Goal: Task Accomplishment & Management: Complete application form

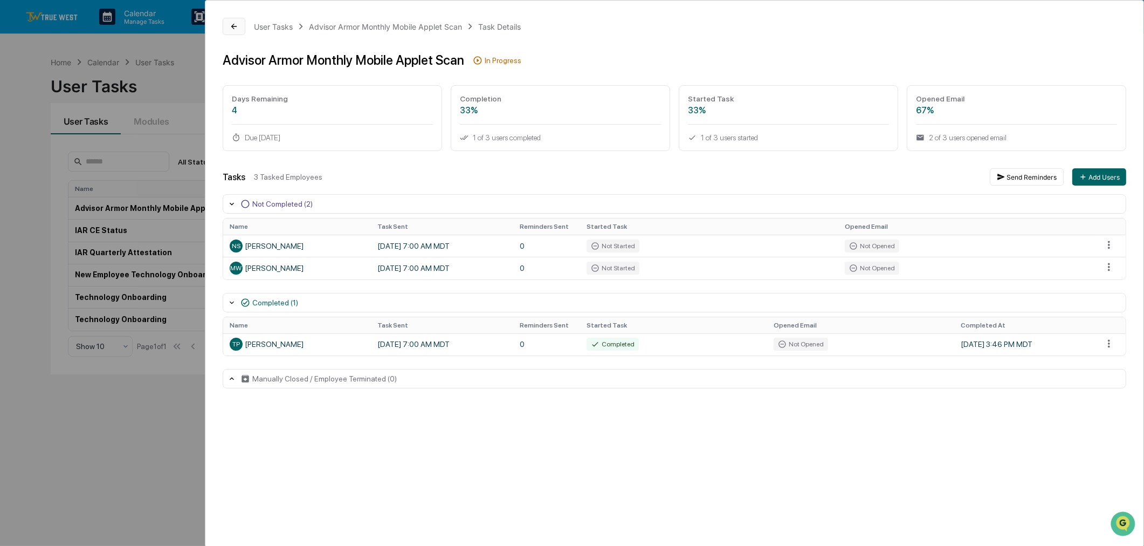
click at [232, 22] on icon at bounding box center [234, 26] width 9 height 9
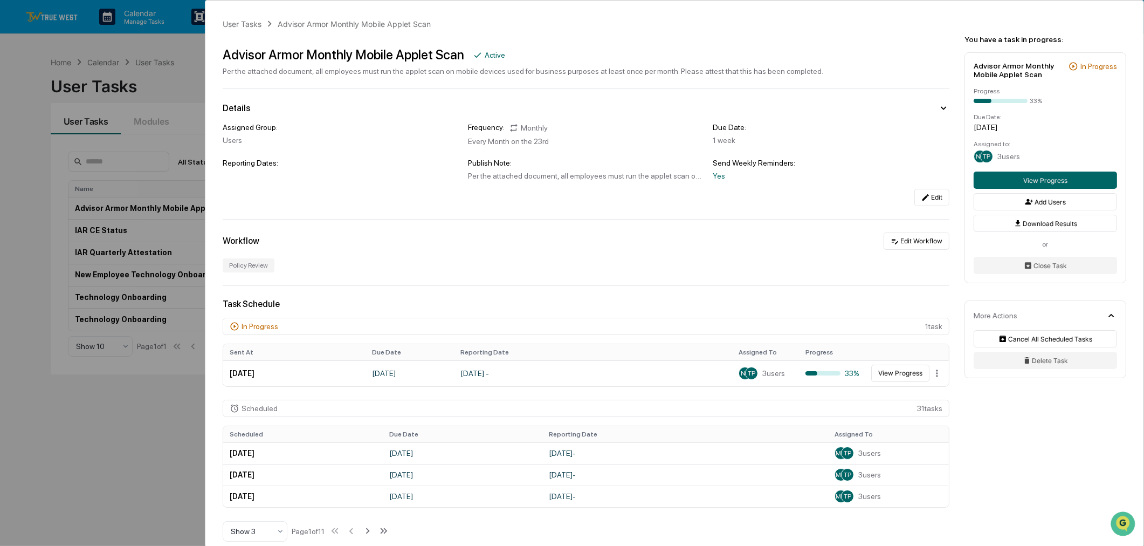
click at [195, 59] on div "User Tasks Advisor Armor Monthly Mobile Applet Scan Advisor Armor Monthly Mobil…" at bounding box center [572, 273] width 1144 height 546
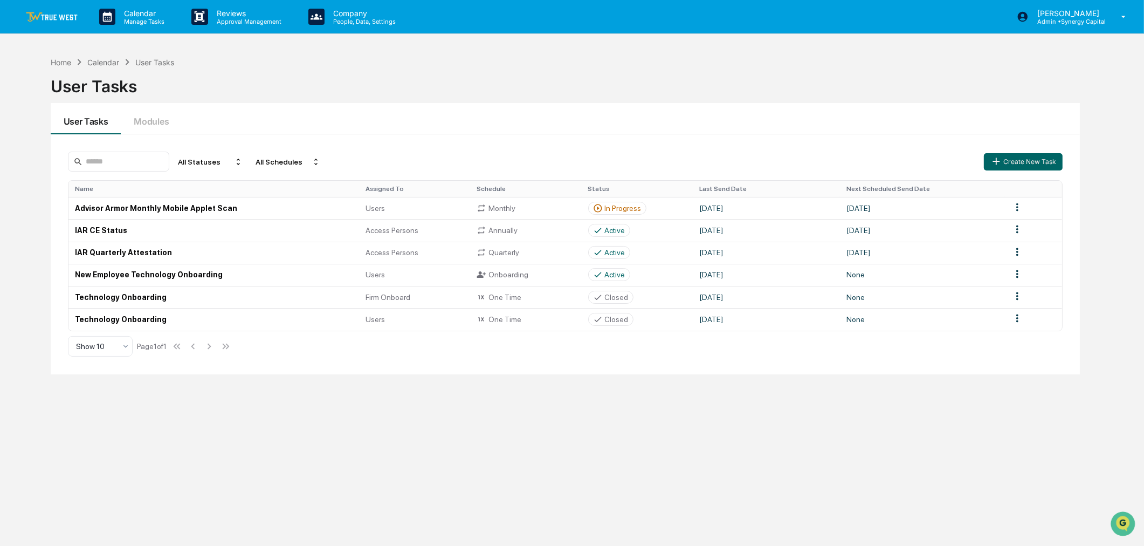
click at [60, 8] on link at bounding box center [58, 16] width 65 height 33
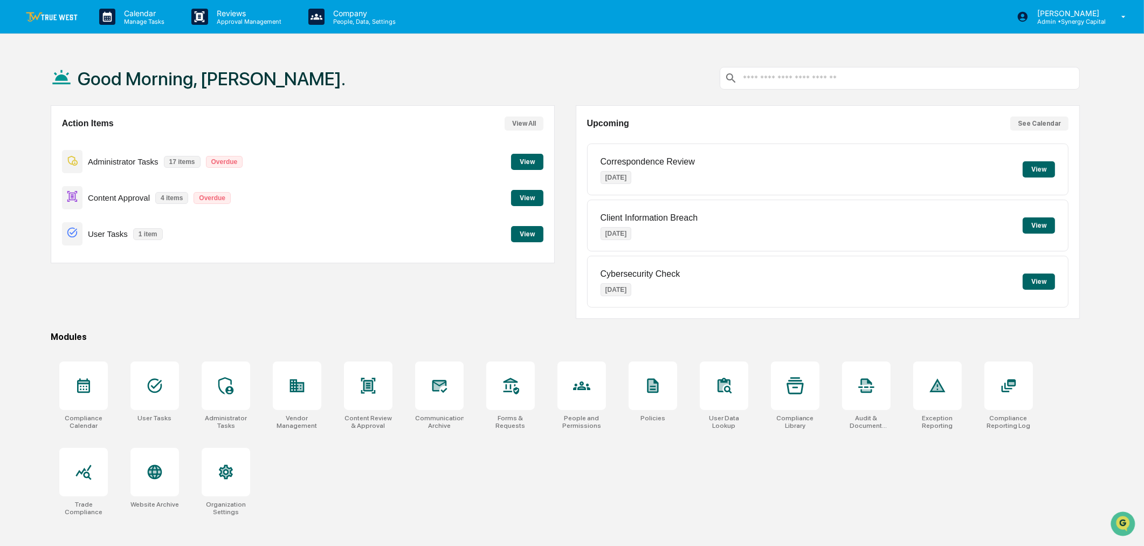
click at [525, 160] on button "View" at bounding box center [527, 162] width 32 height 16
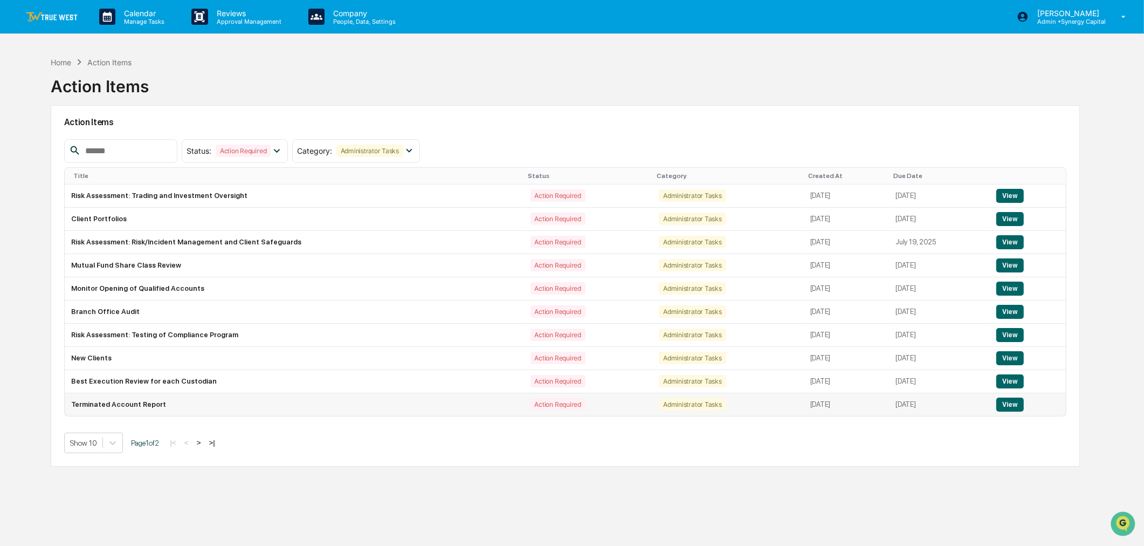
click at [1017, 407] on button "View" at bounding box center [1011, 404] width 28 height 14
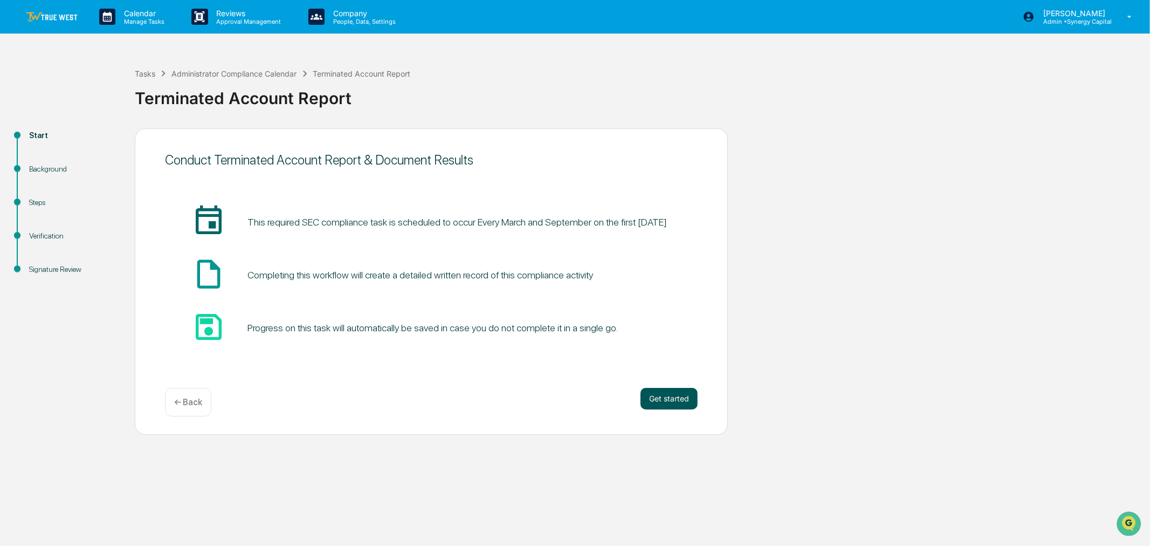
click at [662, 394] on button "Get started" at bounding box center [669, 399] width 57 height 22
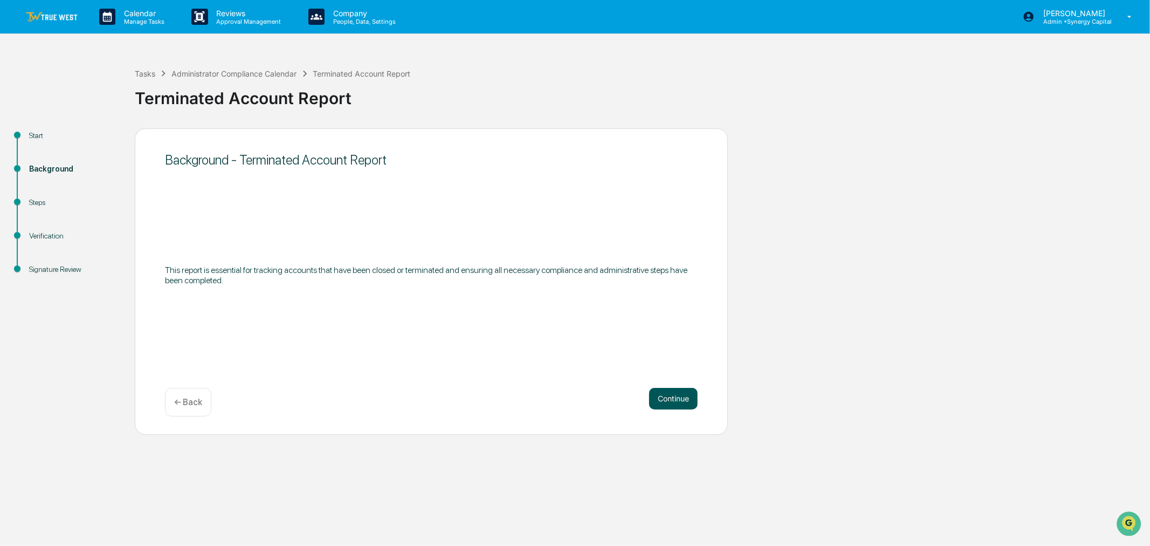
click at [678, 402] on button "Continue" at bounding box center [673, 399] width 49 height 22
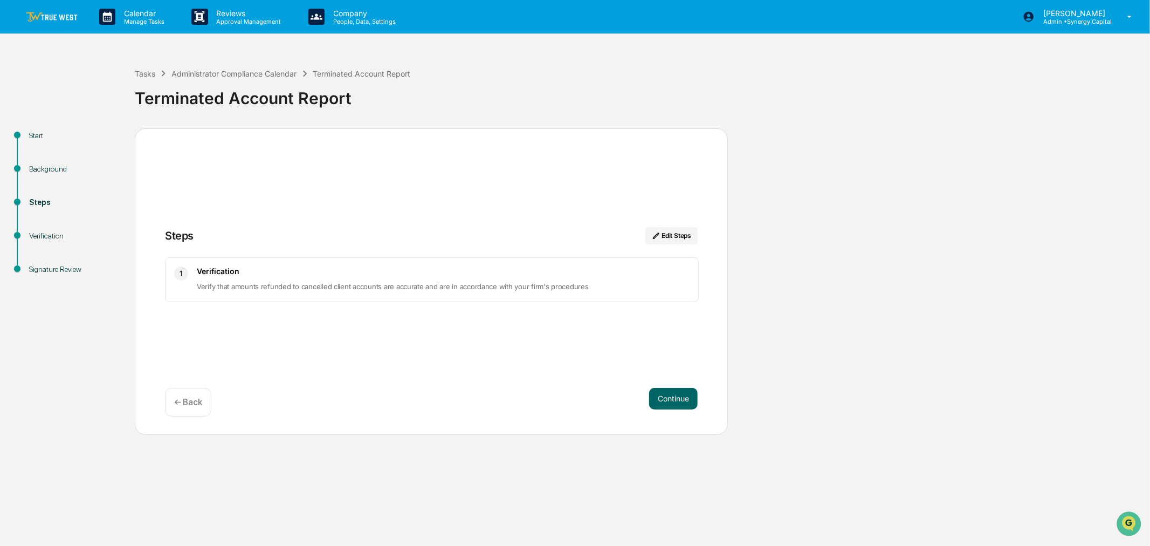
click at [42, 12] on img at bounding box center [52, 17] width 52 height 10
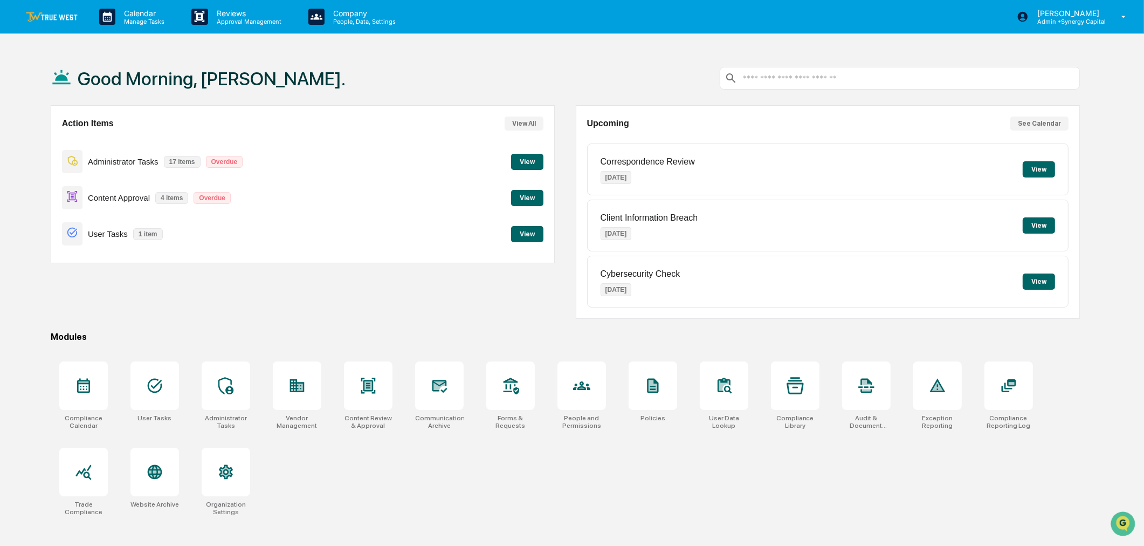
click at [524, 162] on button "View" at bounding box center [527, 162] width 32 height 16
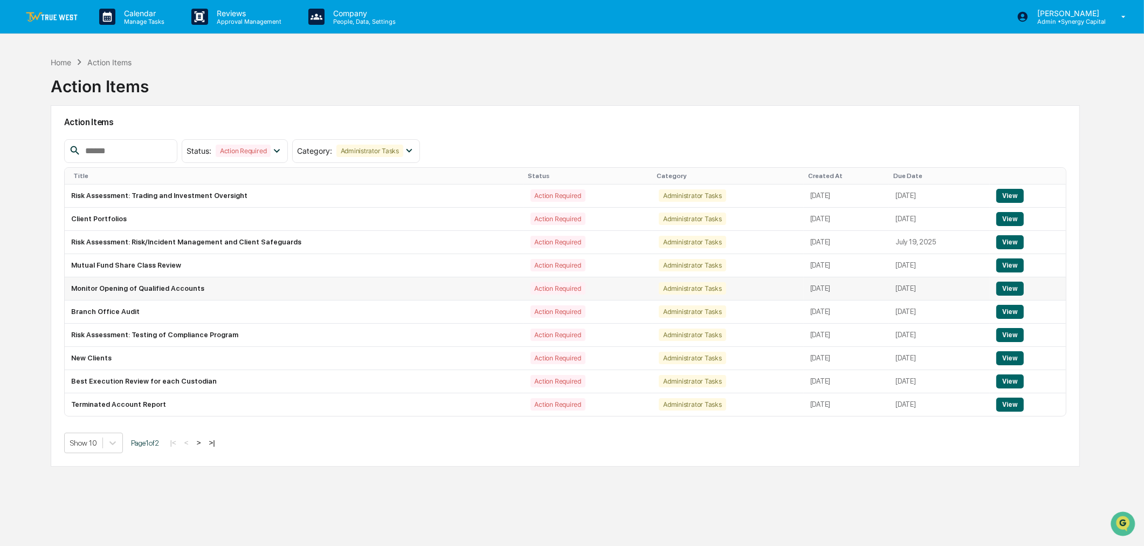
click at [1014, 290] on button "View" at bounding box center [1011, 288] width 28 height 14
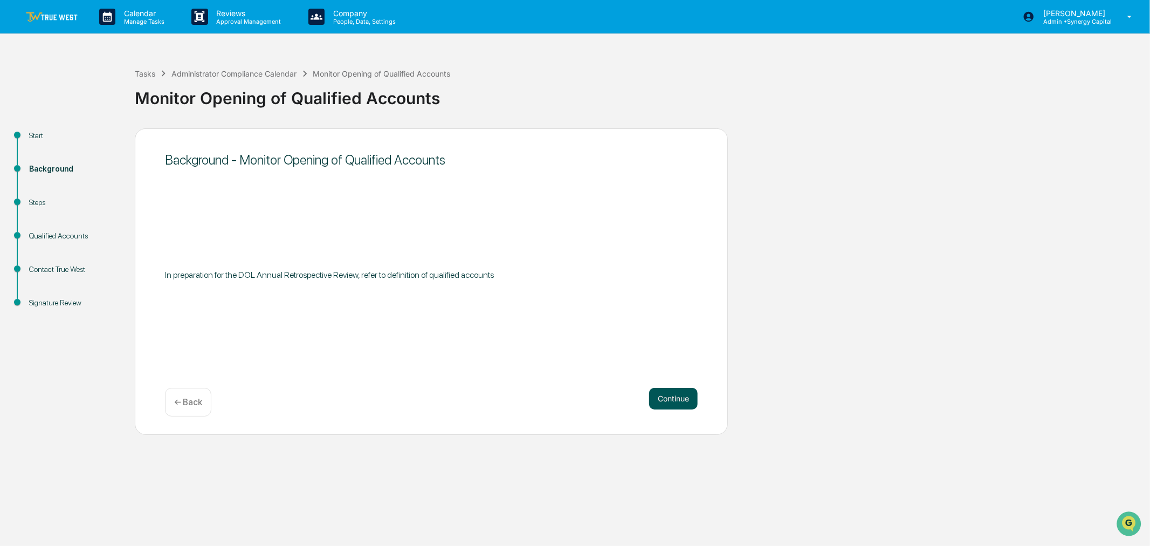
click at [677, 400] on button "Continue" at bounding box center [673, 399] width 49 height 22
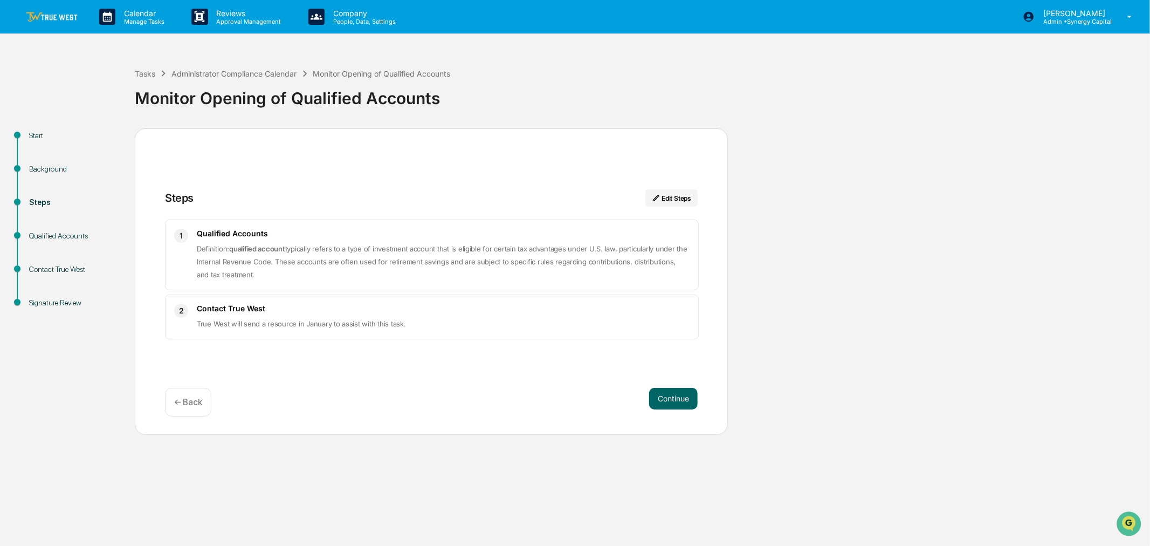
click at [804, 141] on div "Start Background Steps Qualified Accounts Contact True West Signature Review St…" at bounding box center [574, 281] width 1139 height 306
click at [672, 399] on button "Continue" at bounding box center [673, 399] width 49 height 22
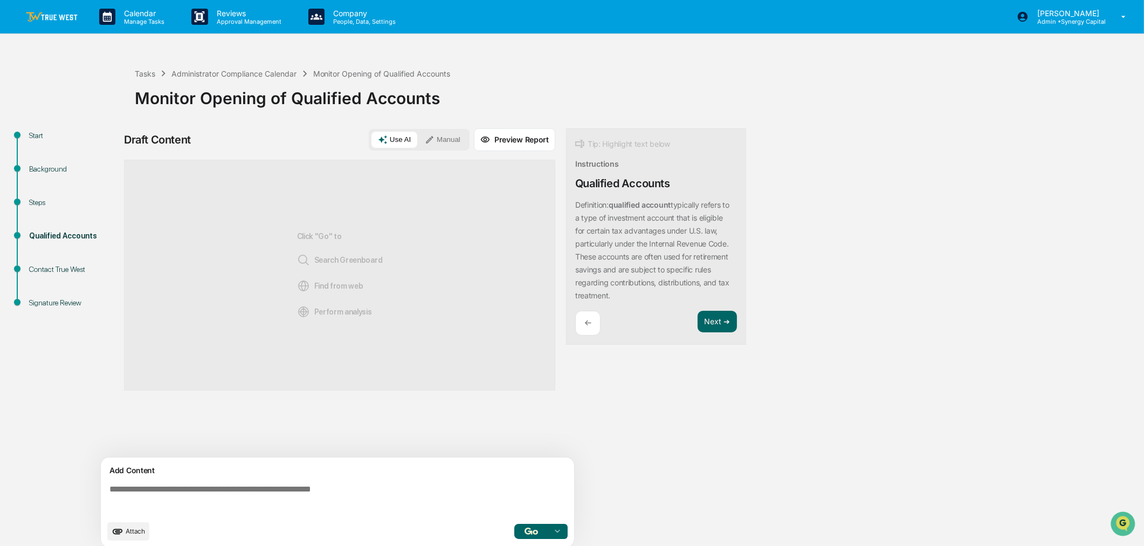
click at [47, 9] on link at bounding box center [58, 16] width 65 height 33
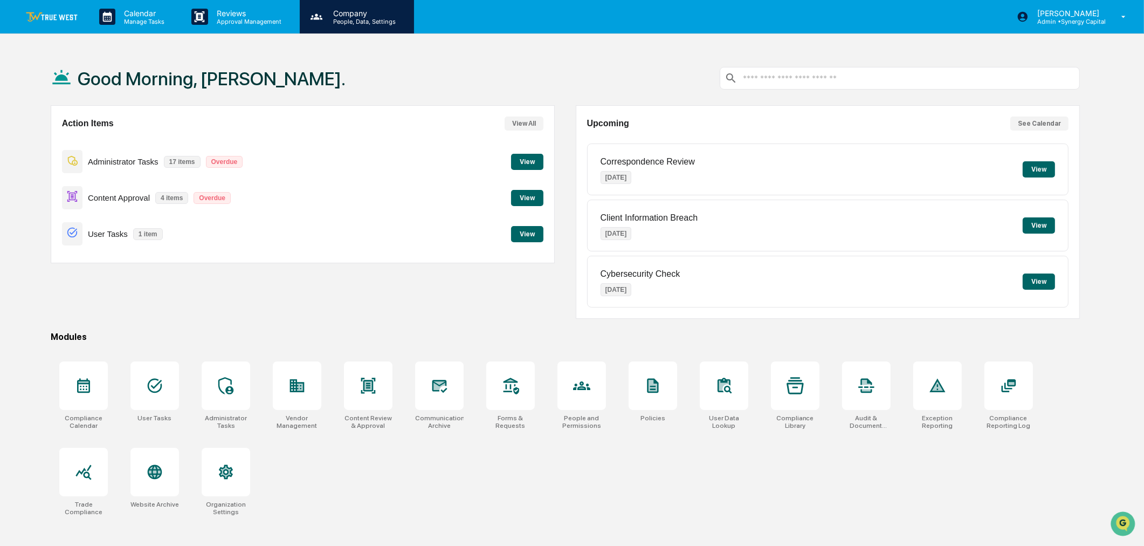
click at [336, 6] on div "Company People, Data, Settings" at bounding box center [357, 16] width 114 height 33
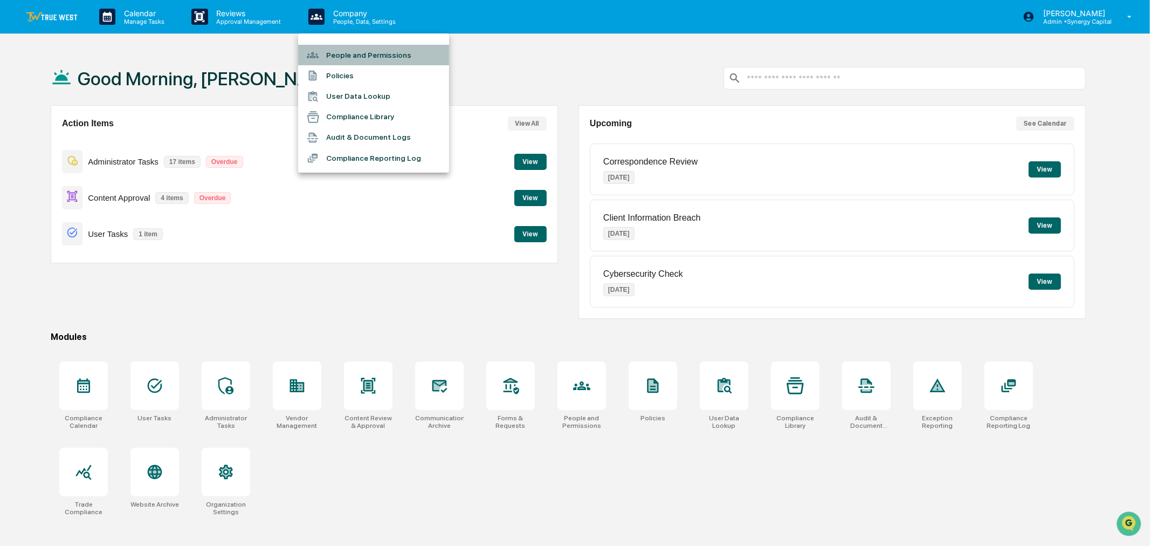
click at [347, 58] on li "People and Permissions" at bounding box center [373, 55] width 151 height 20
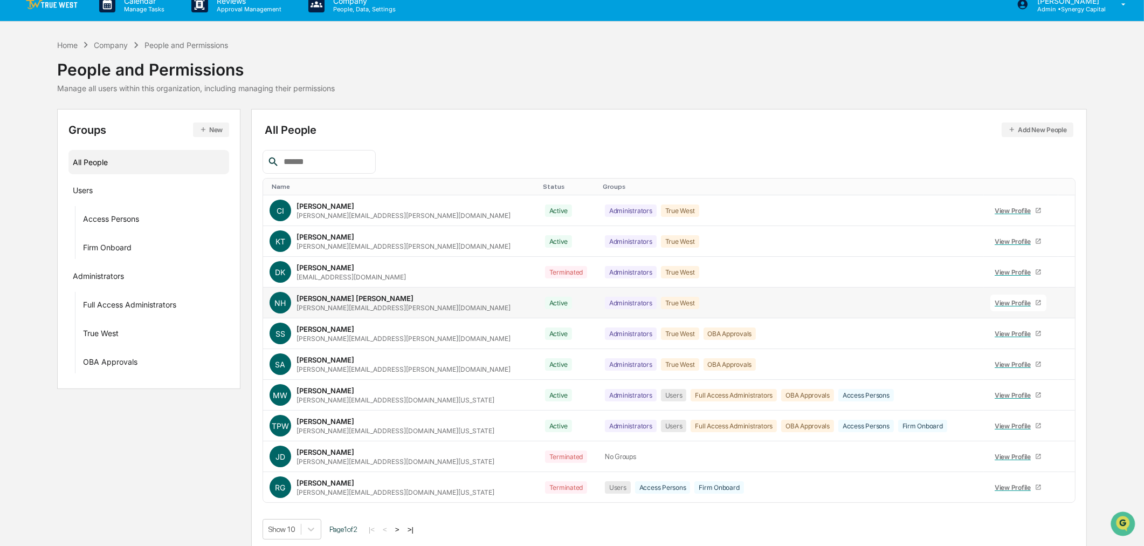
scroll to position [18, 0]
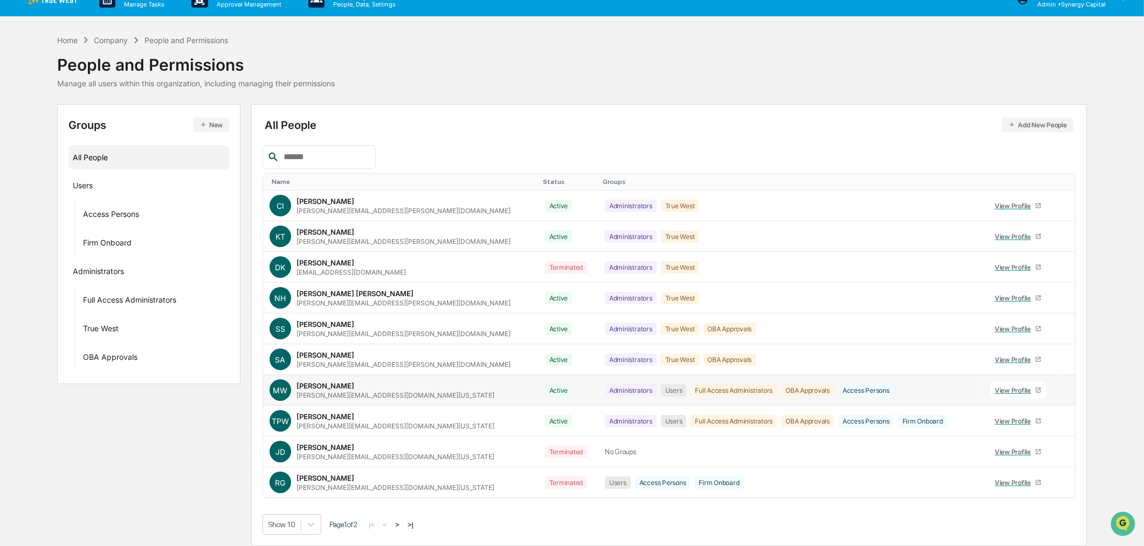
click at [434, 386] on div "MW [PERSON_NAME] [PERSON_NAME][EMAIL_ADDRESS][DOMAIN_NAME][US_STATE]" at bounding box center [401, 390] width 263 height 22
click at [997, 388] on div "View Profile" at bounding box center [1015, 390] width 40 height 8
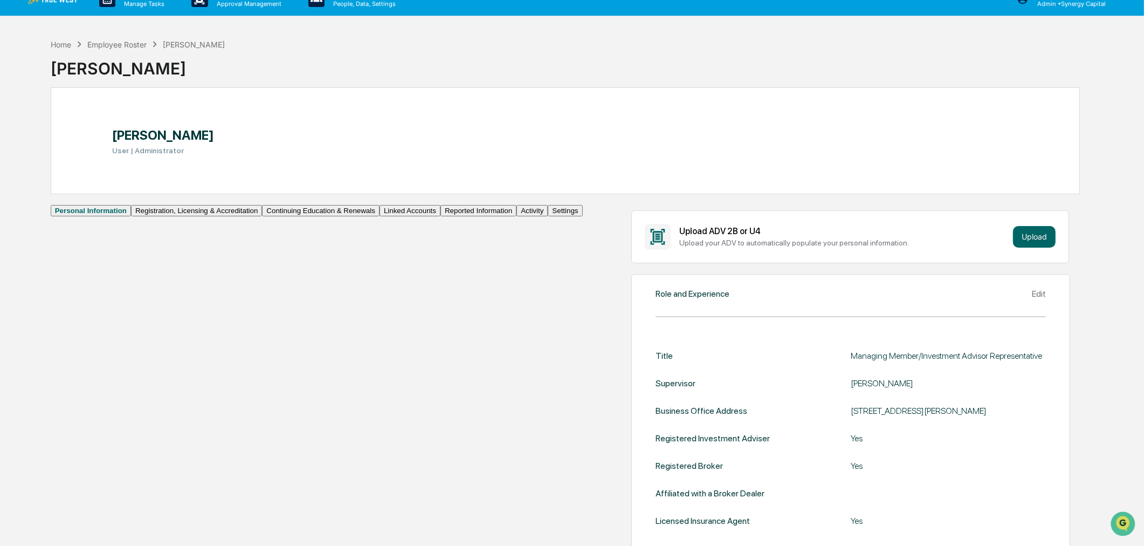
click at [262, 216] on button "Continuing Education & Renewals" at bounding box center [321, 210] width 118 height 11
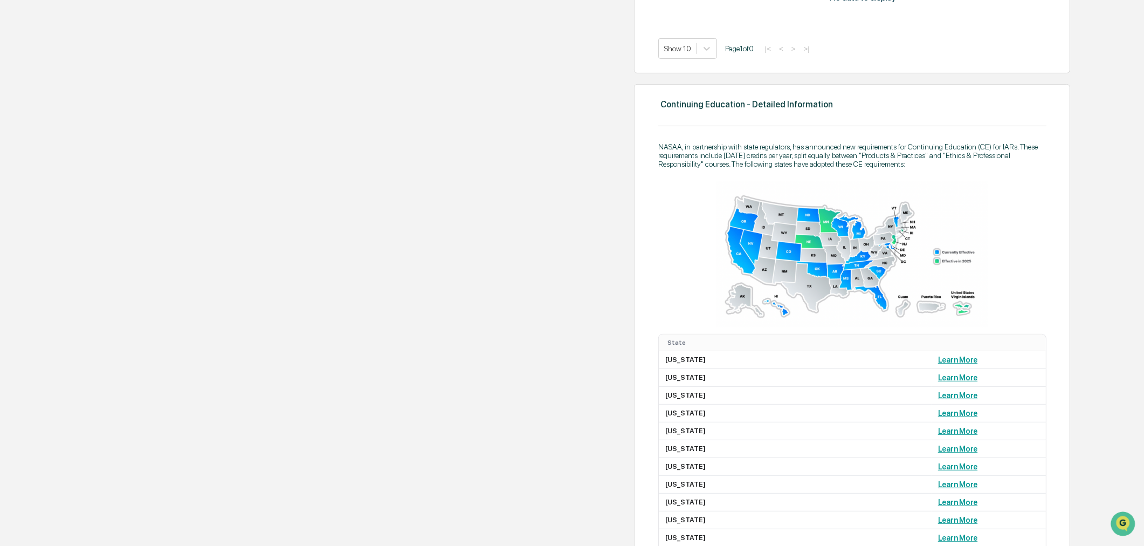
scroll to position [617, 0]
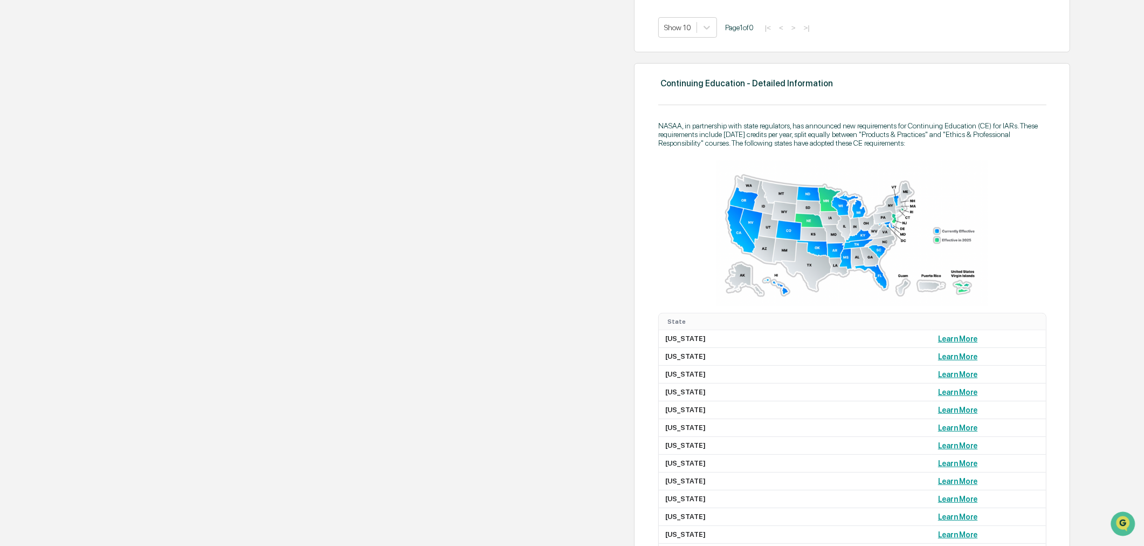
click at [717, 306] on img at bounding box center [853, 234] width 272 height 146
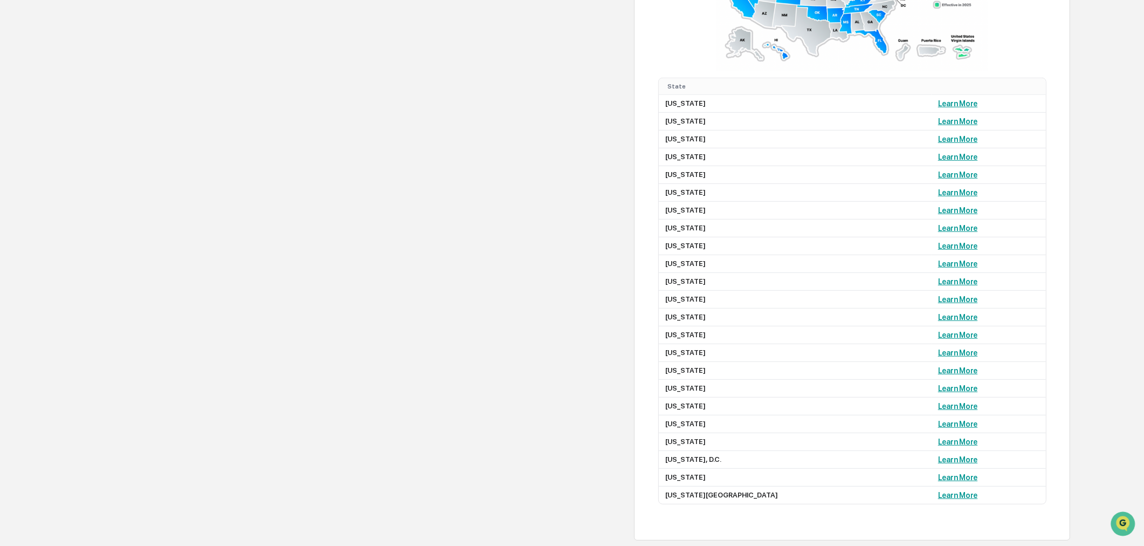
scroll to position [977, 0]
click at [938, 143] on link "Learn More" at bounding box center [957, 139] width 39 height 9
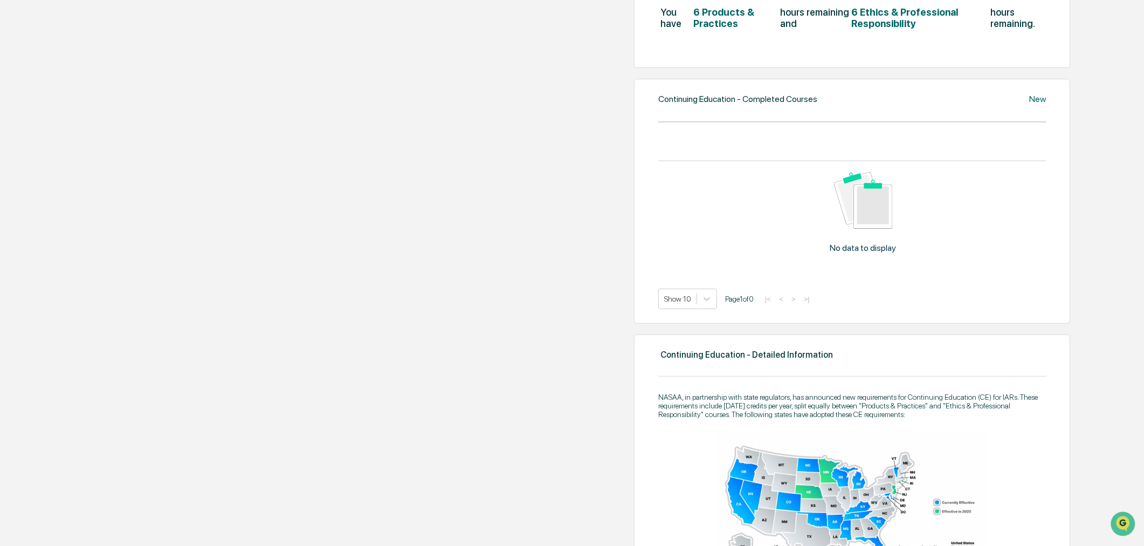
scroll to position [0, 0]
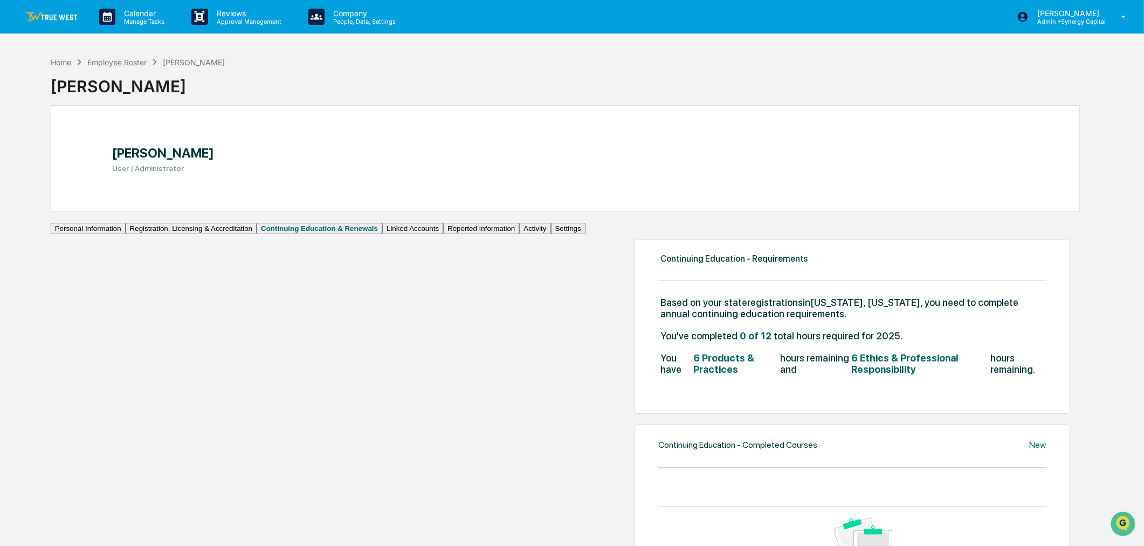
click at [693, 362] on span "6 Products & Practices" at bounding box center [735, 363] width 85 height 23
click at [740, 332] on span "0 of 12" at bounding box center [756, 335] width 32 height 11
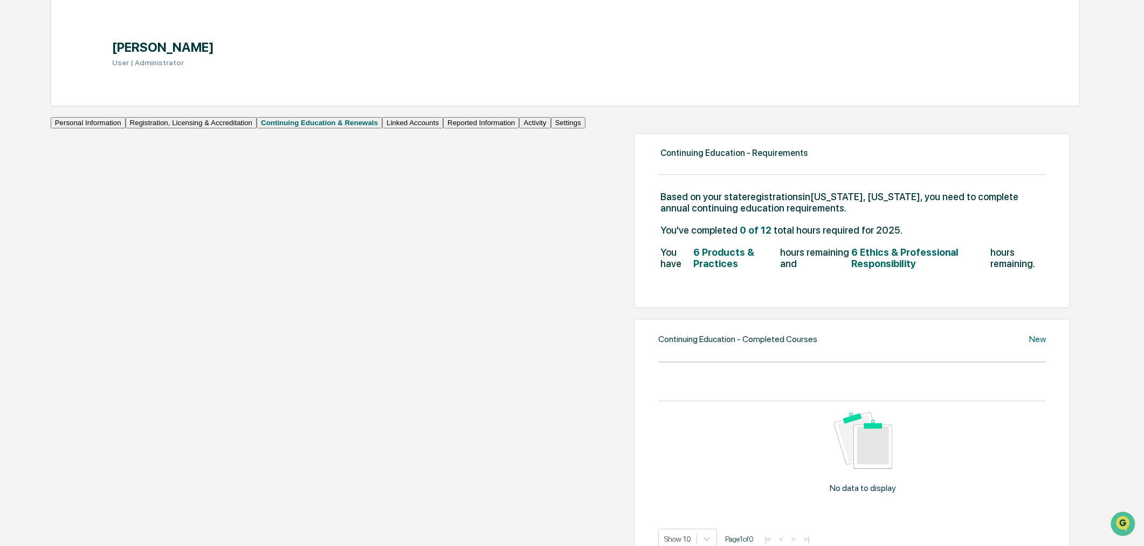
scroll to position [180, 0]
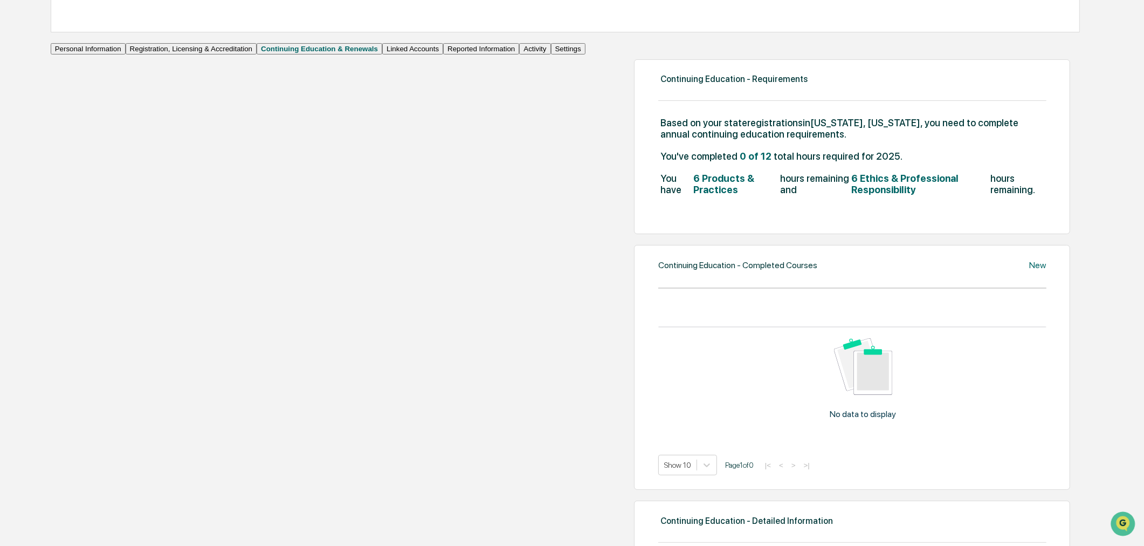
click at [658, 270] on div "Continuing Education - Completed Courses" at bounding box center [737, 265] width 159 height 10
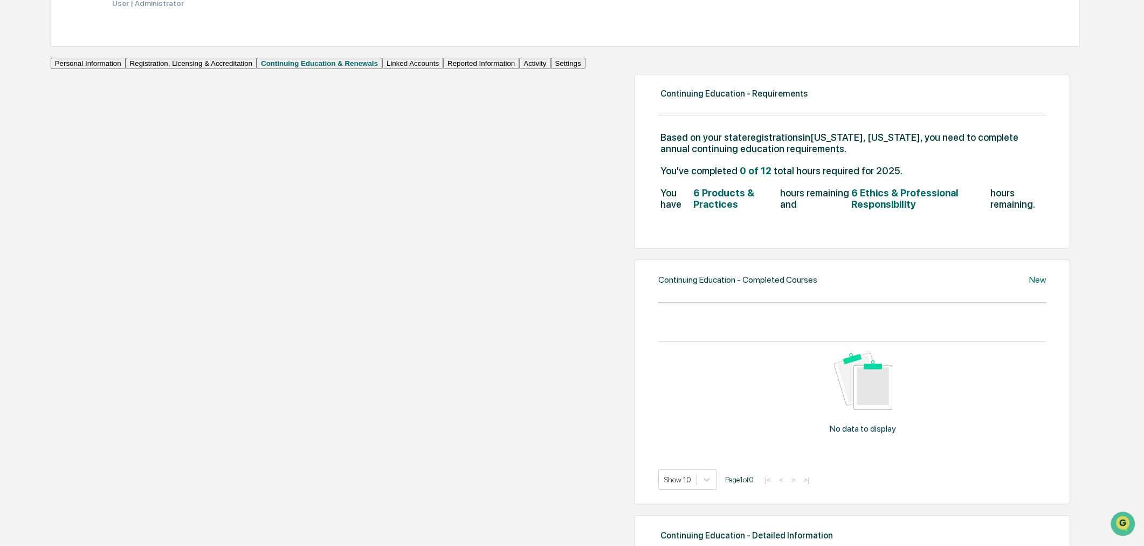
scroll to position [0, 0]
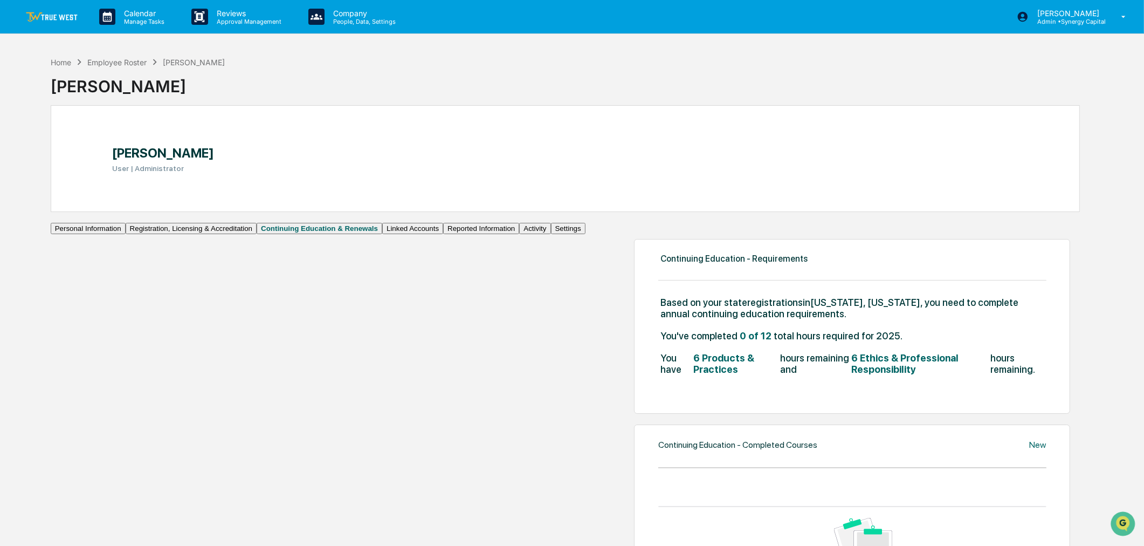
click at [47, 12] on img at bounding box center [52, 17] width 52 height 10
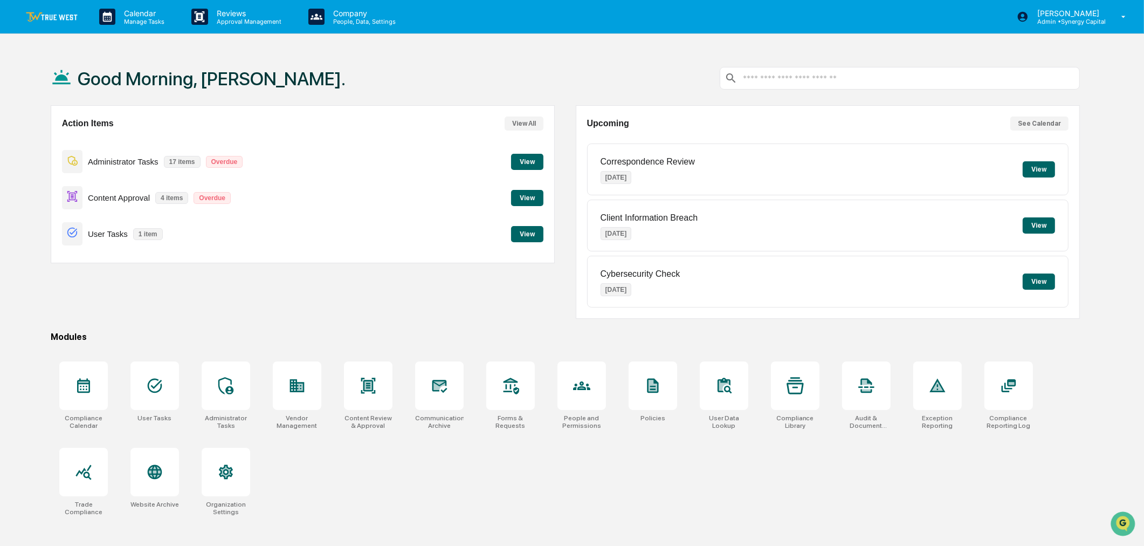
click at [531, 158] on button "View" at bounding box center [527, 162] width 32 height 16
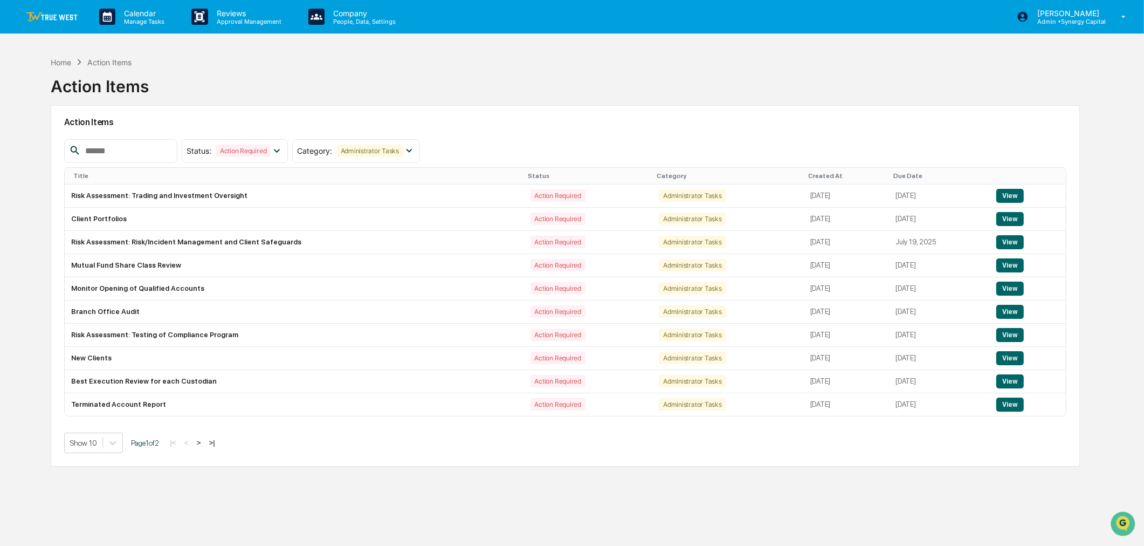
drag, startPoint x: 17, startPoint y: 55, endPoint x: 23, endPoint y: 49, distance: 8.4
click at [17, 55] on div "Home Action Items Action Items Action Items Status : Action Required Select/Des…" at bounding box center [572, 324] width 1144 height 546
click at [56, 4] on link at bounding box center [58, 16] width 65 height 33
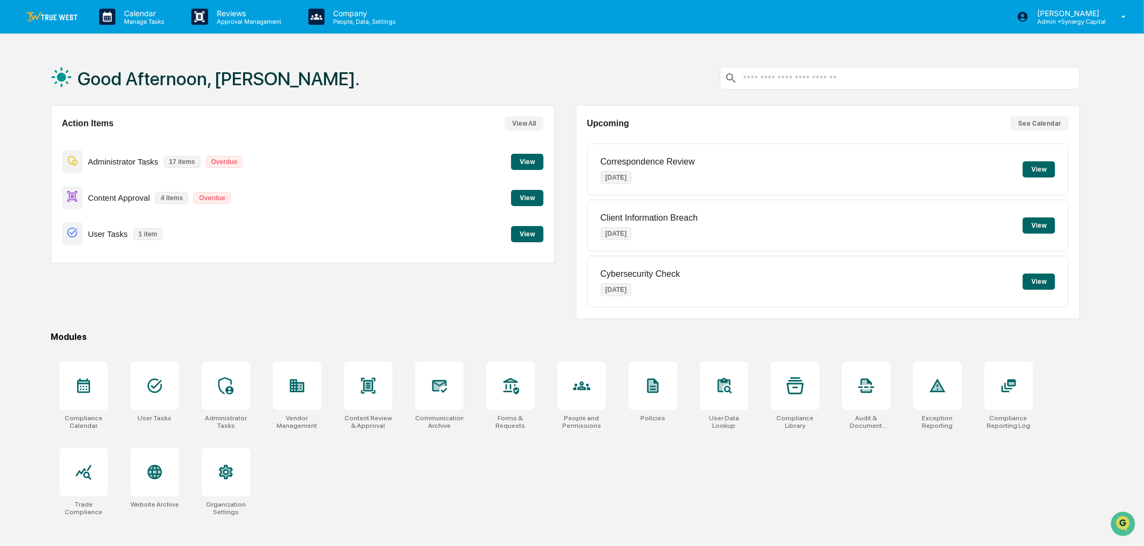
click at [522, 234] on button "View" at bounding box center [527, 234] width 32 height 16
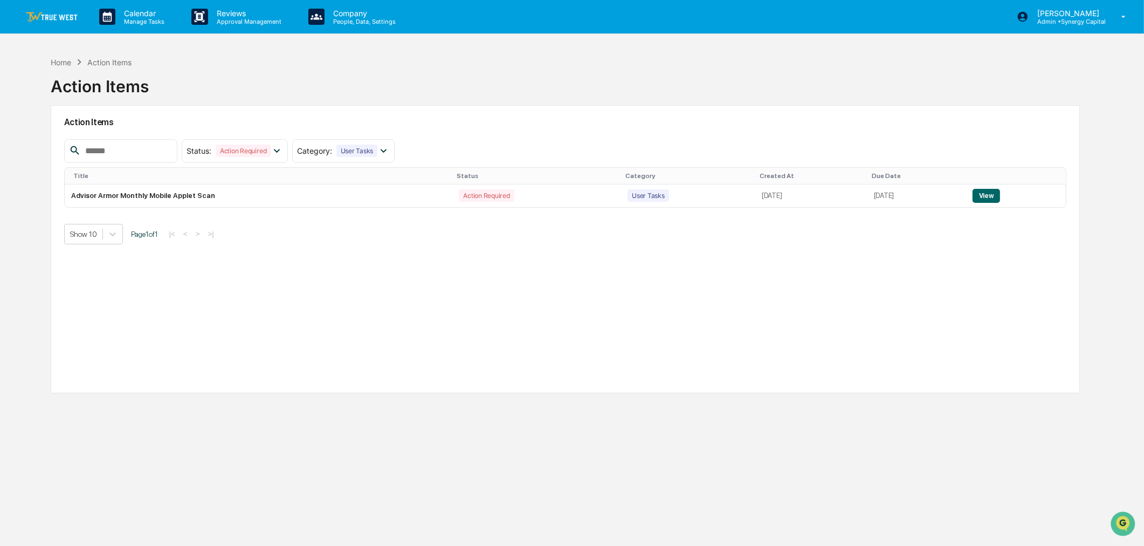
click at [63, 18] on img at bounding box center [52, 17] width 52 height 10
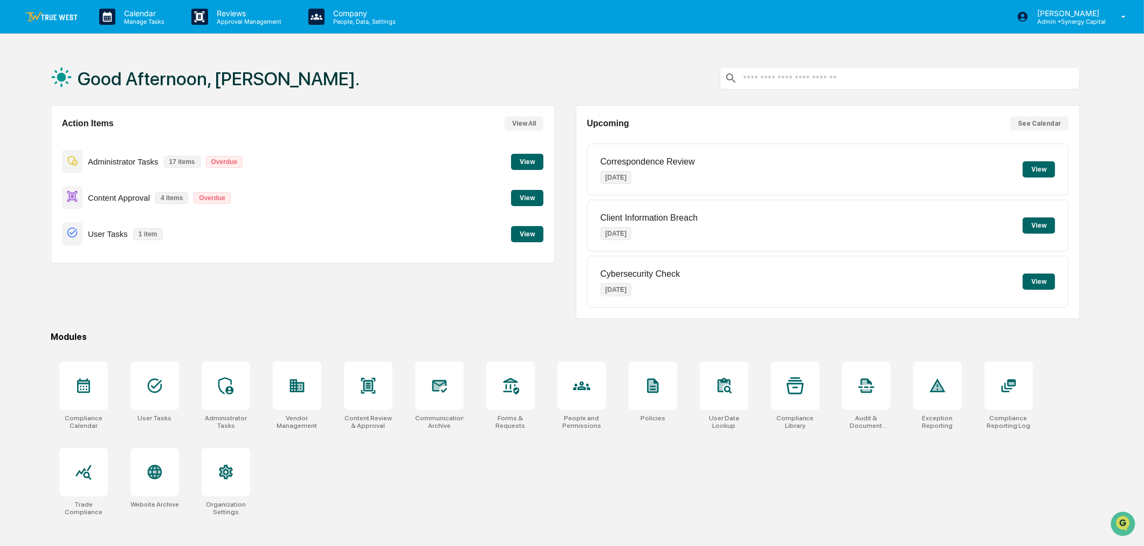
click at [531, 163] on button "View" at bounding box center [527, 162] width 32 height 16
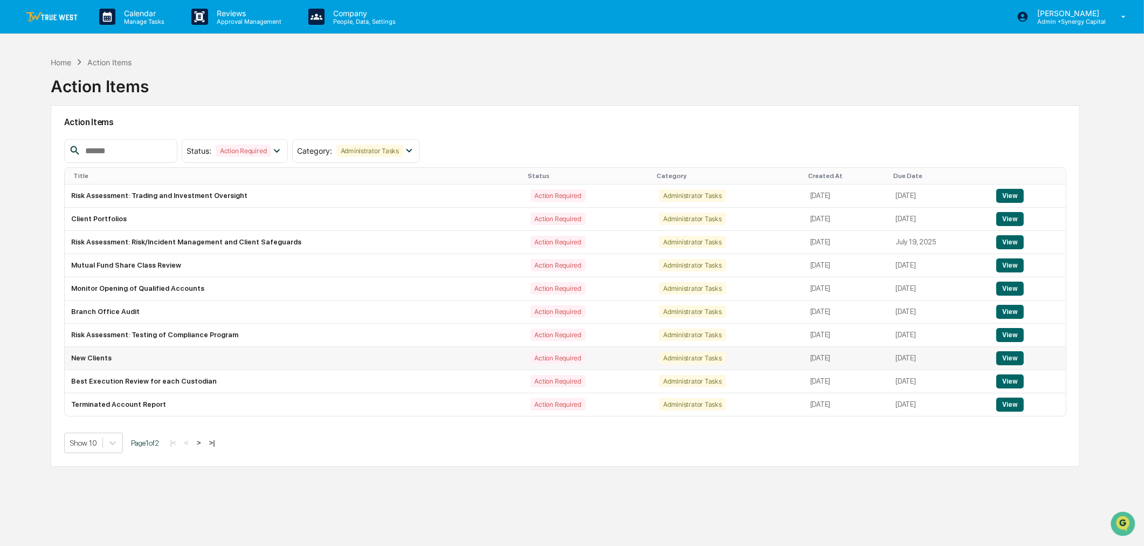
click at [1017, 359] on button "View" at bounding box center [1011, 358] width 28 height 14
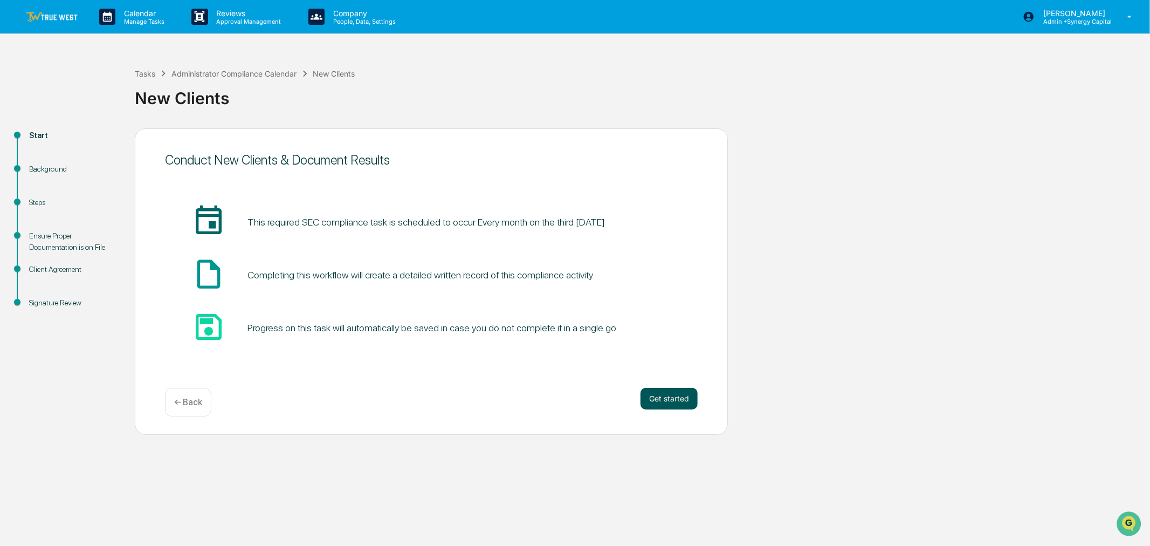
click at [655, 395] on button "Get started" at bounding box center [669, 399] width 57 height 22
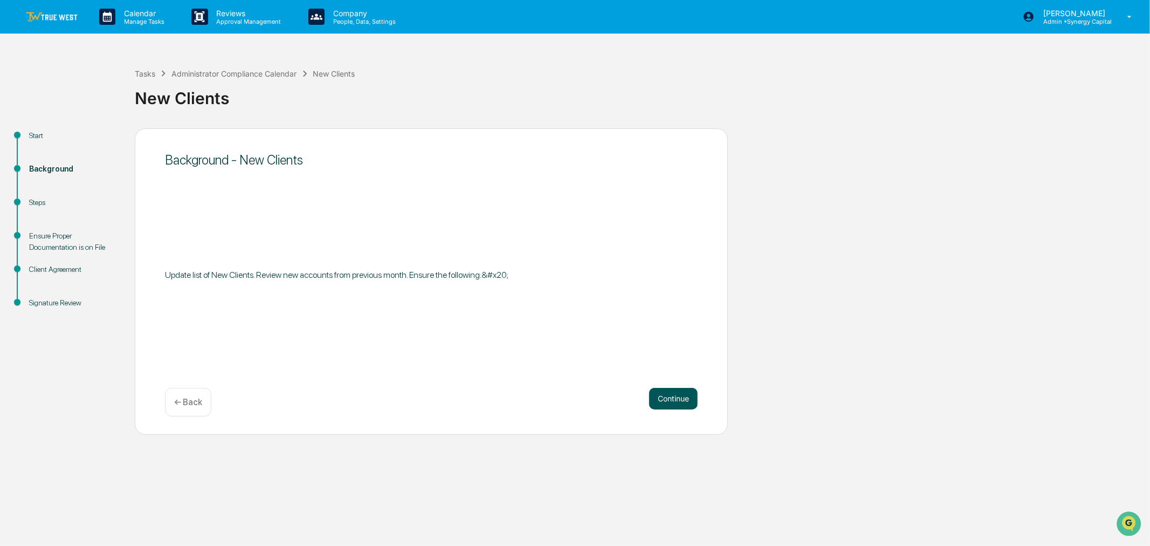
click at [672, 395] on button "Continue" at bounding box center [673, 399] width 49 height 22
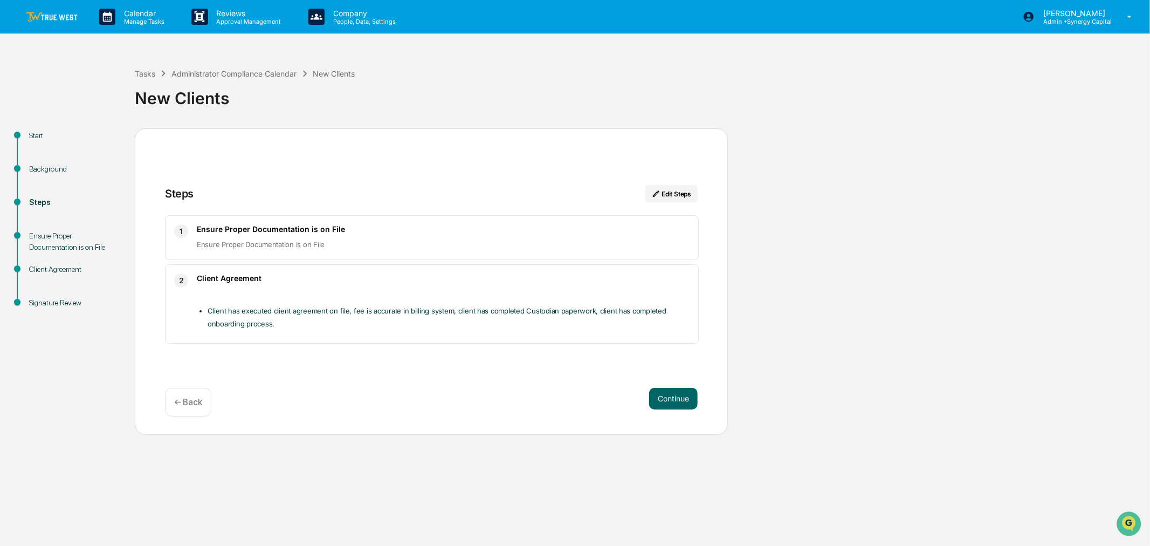
click at [191, 393] on div "← Back" at bounding box center [188, 402] width 46 height 29
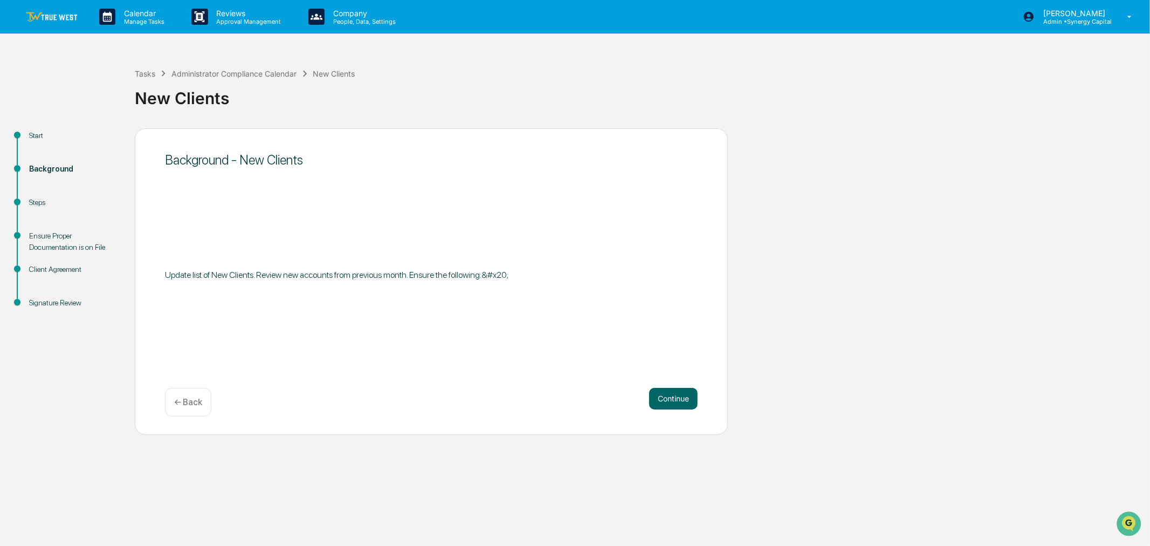
click at [193, 398] on p "← Back" at bounding box center [188, 402] width 28 height 10
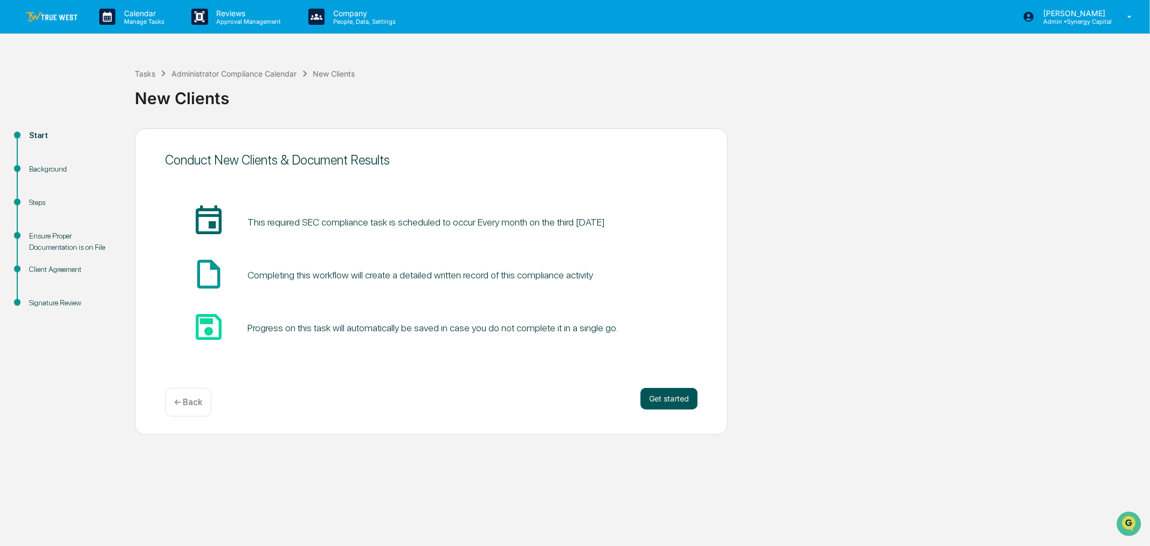
click at [663, 399] on button "Get started" at bounding box center [669, 399] width 57 height 22
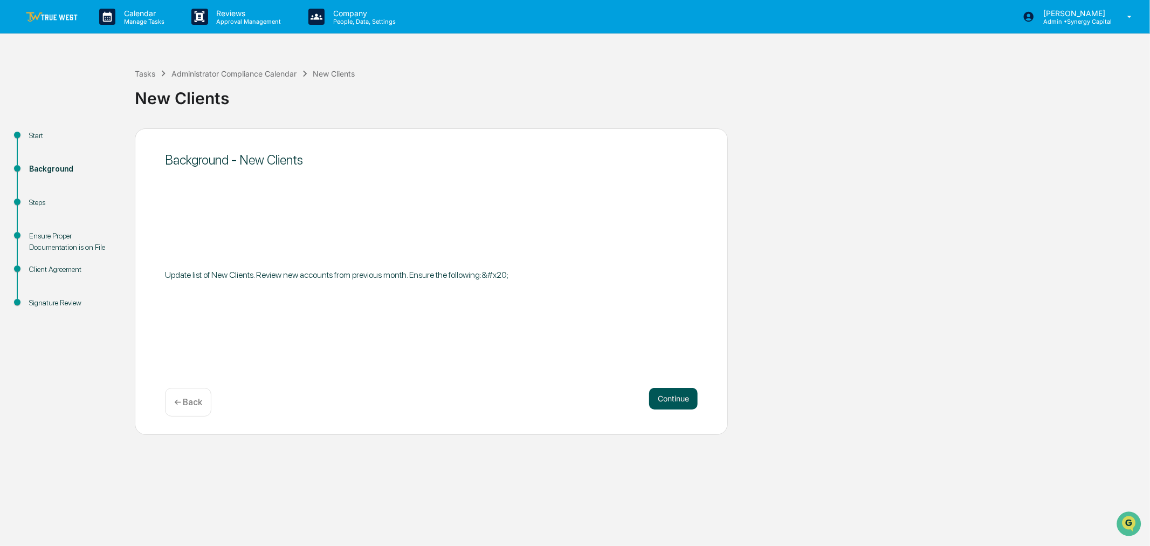
click at [663, 399] on button "Continue" at bounding box center [673, 399] width 49 height 22
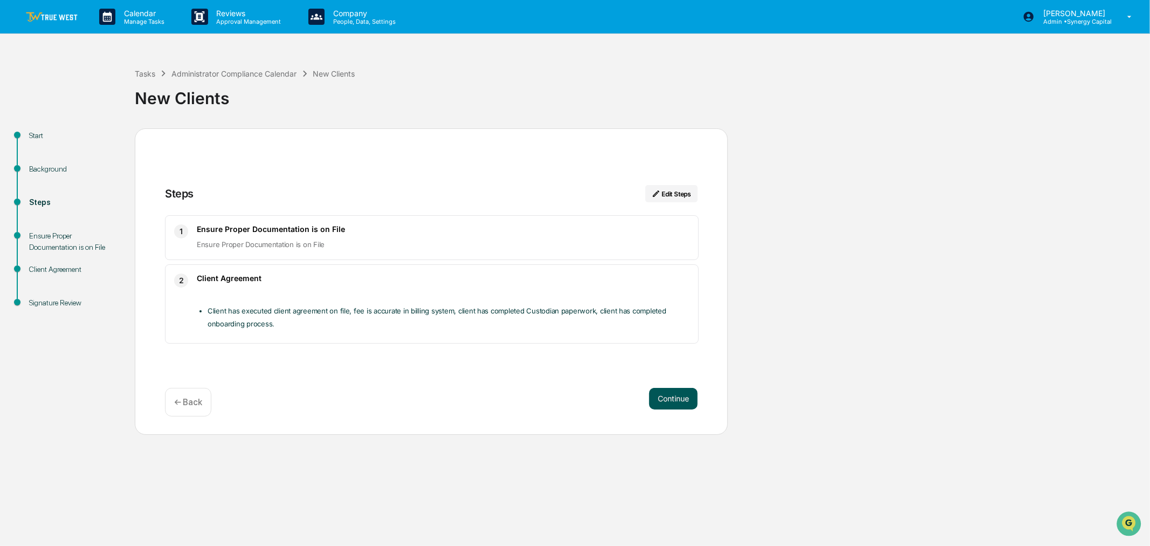
click at [663, 399] on button "Continue" at bounding box center [673, 399] width 49 height 22
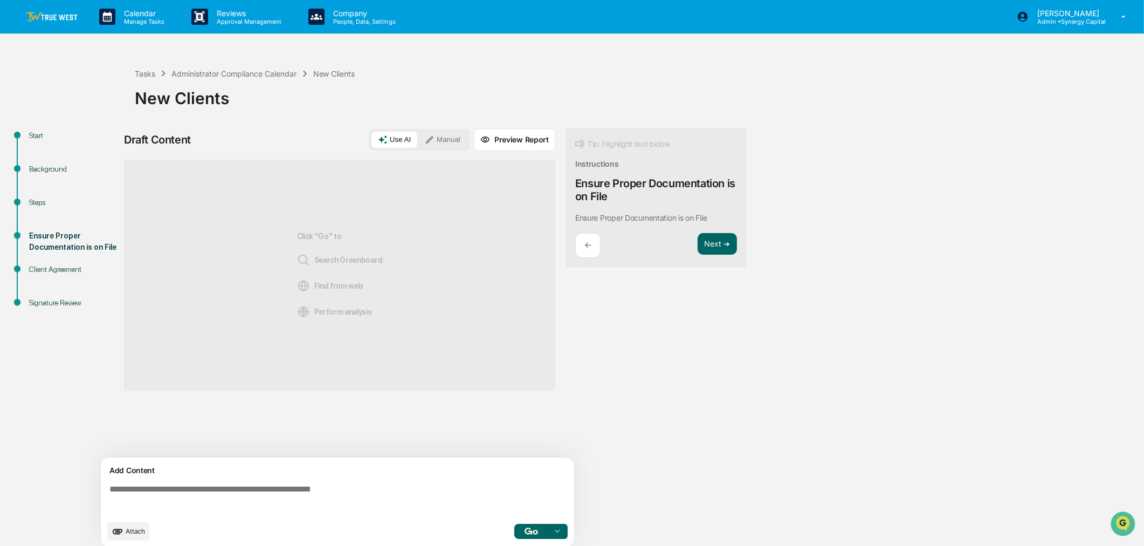
click at [693, 375] on div "Draft Content Use AI Manual Preview Report Sources Click "Go" to Search Greenbo…" at bounding box center [426, 340] width 604 height 425
click at [441, 136] on button "Manual" at bounding box center [442, 140] width 49 height 16
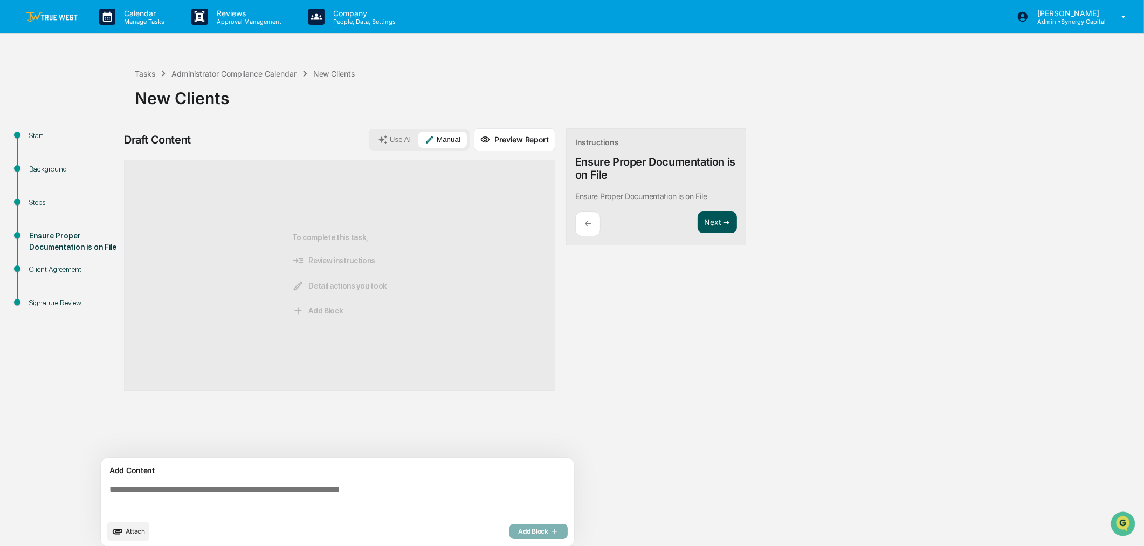
click at [719, 222] on button "Next ➔" at bounding box center [717, 222] width 39 height 22
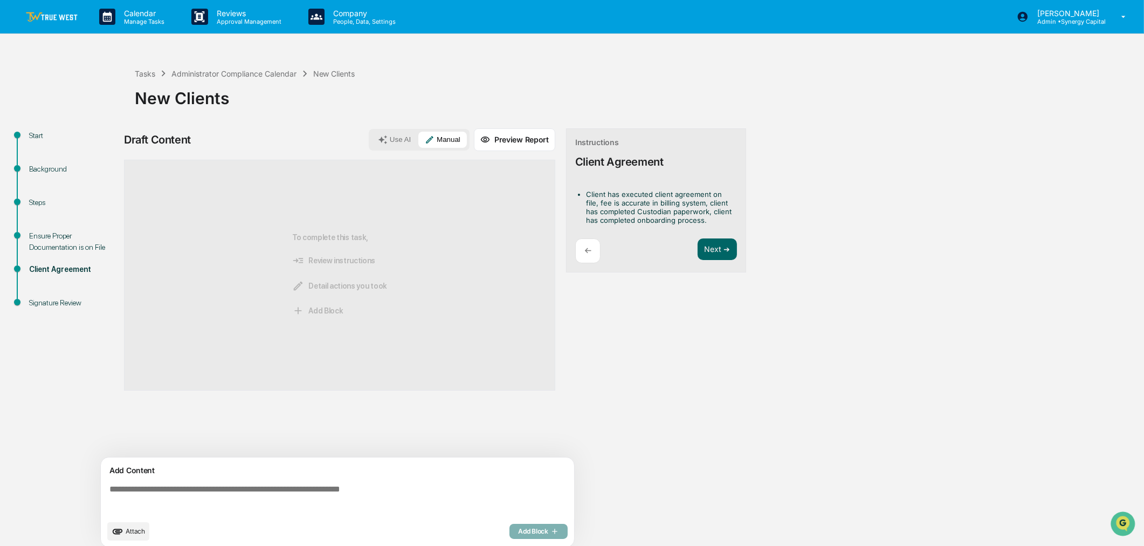
click at [586, 251] on p "←" at bounding box center [588, 250] width 7 height 10
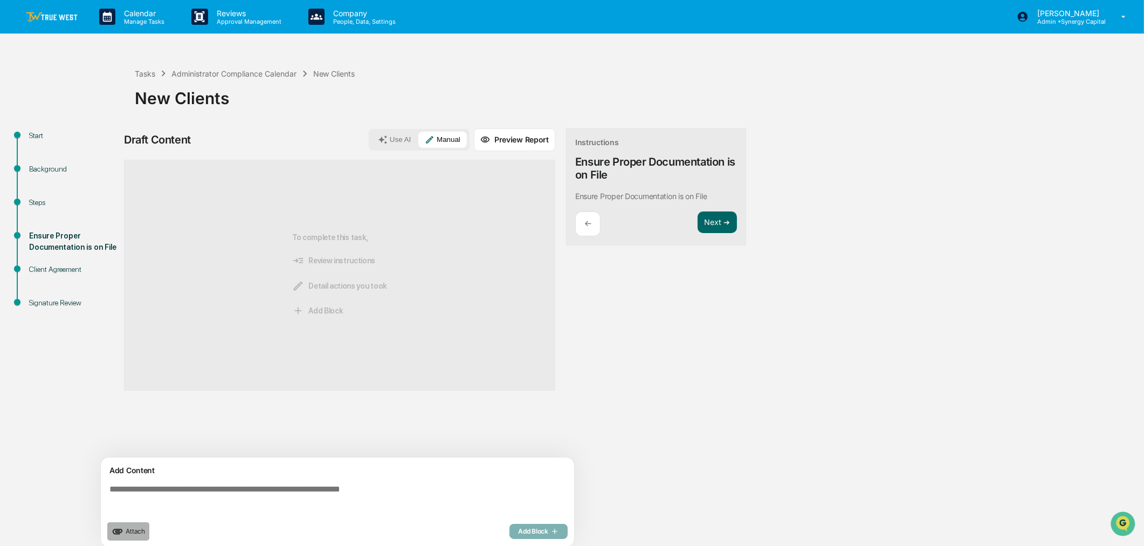
click at [125, 536] on button "Attach" at bounding box center [128, 531] width 42 height 18
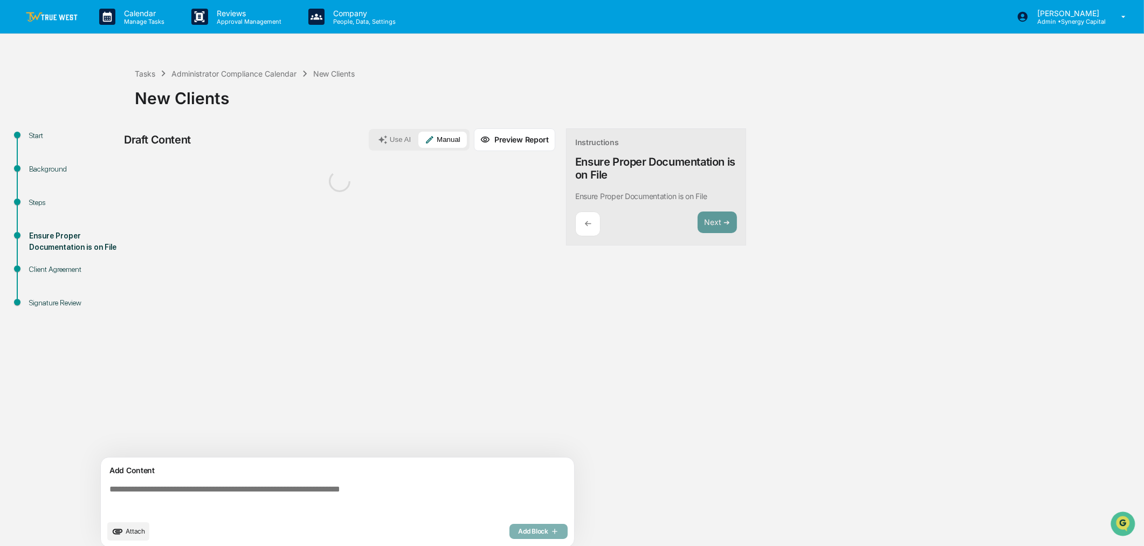
scroll to position [9, 0]
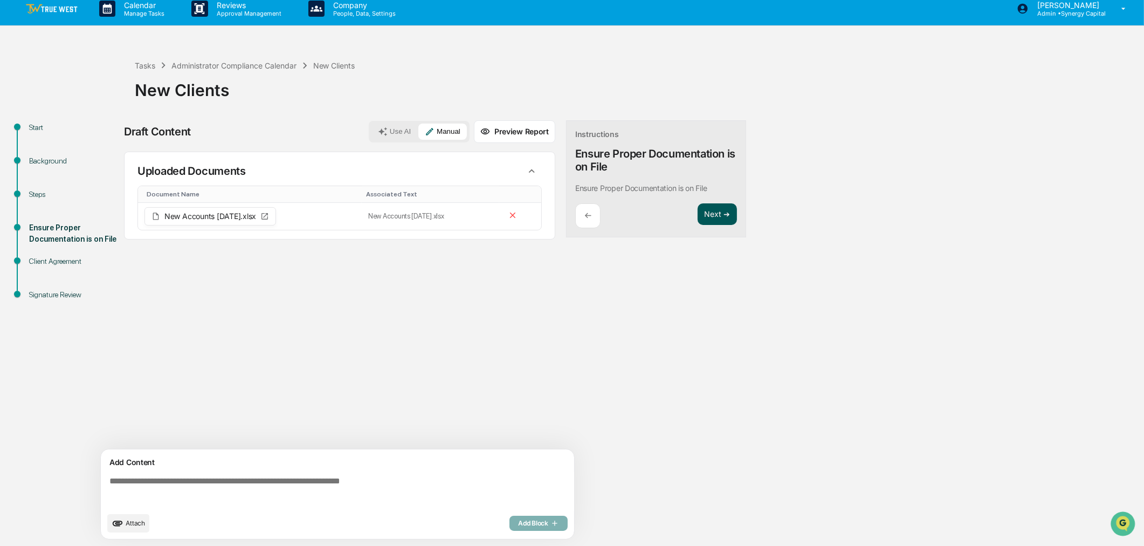
click at [717, 216] on button "Next ➔" at bounding box center [717, 214] width 39 height 22
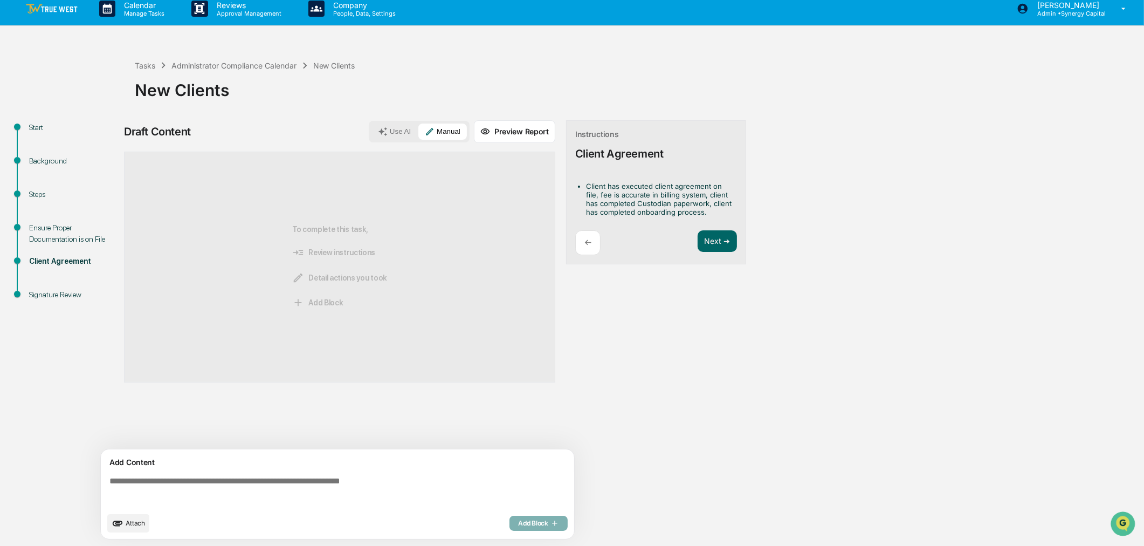
click at [128, 519] on span "Attach" at bounding box center [135, 523] width 19 height 8
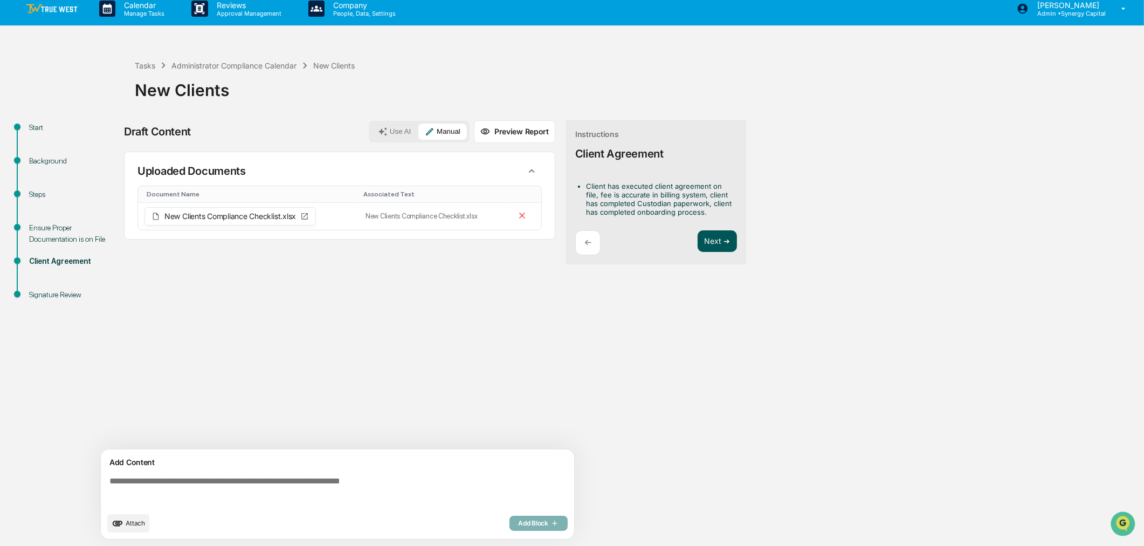
click at [725, 238] on button "Next ➔" at bounding box center [717, 241] width 39 height 22
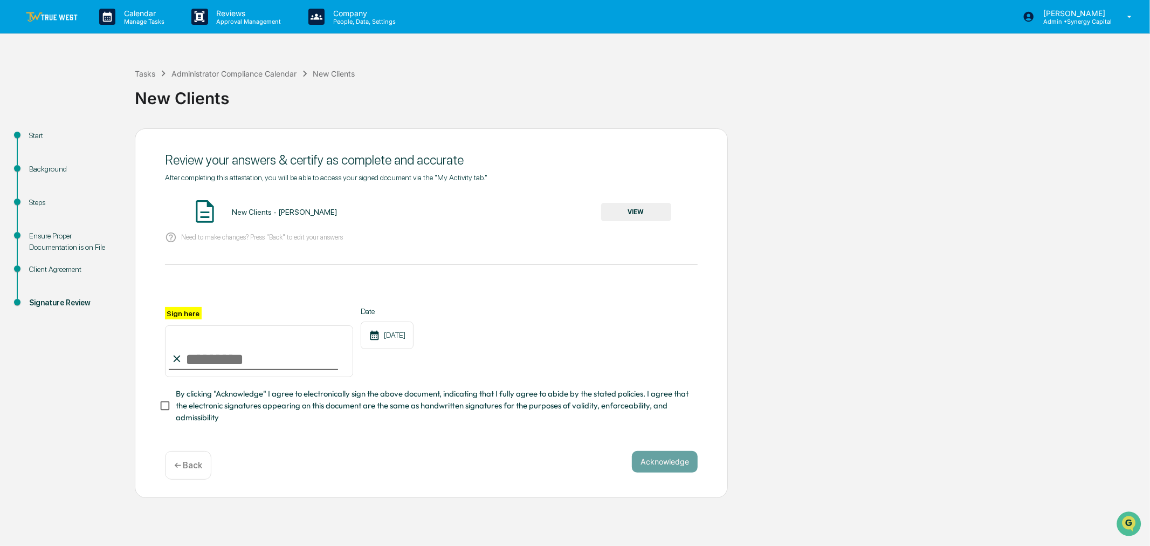
click at [619, 212] on button "VIEW" at bounding box center [636, 212] width 70 height 18
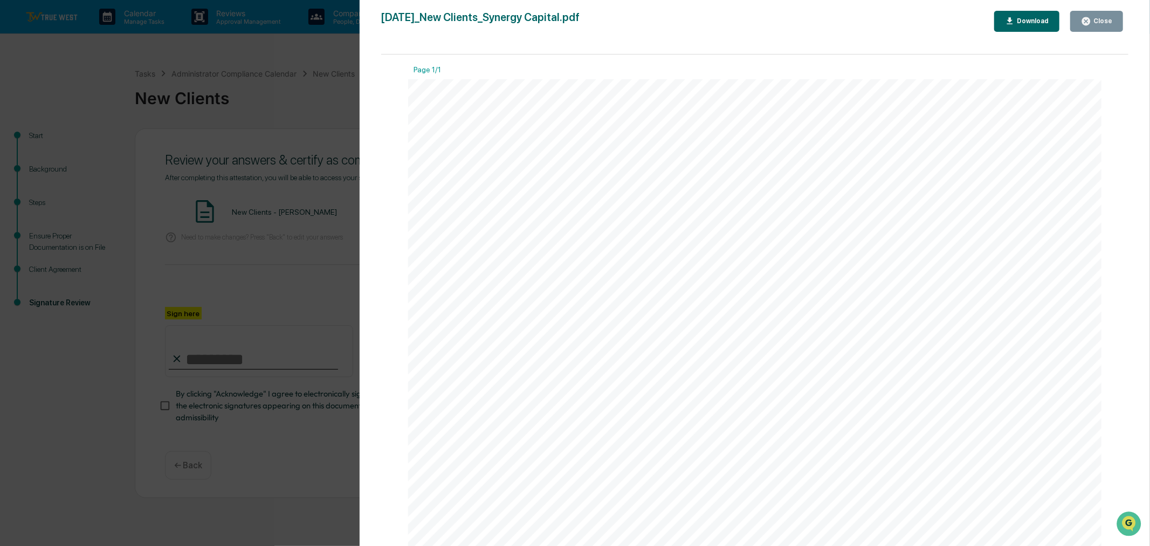
click at [1111, 17] on div "Close" at bounding box center [1101, 21] width 21 height 8
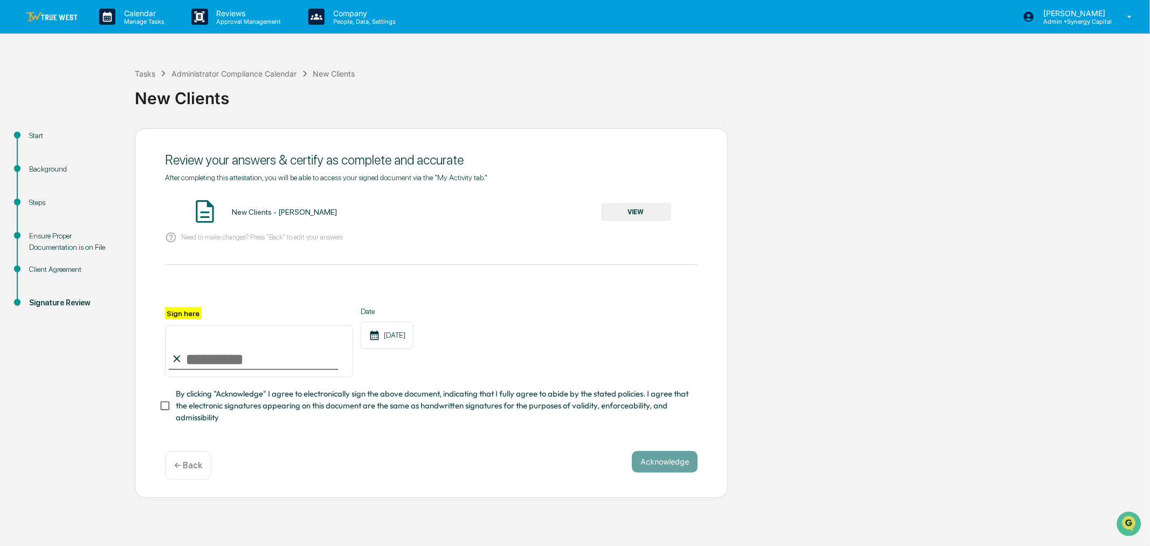
click at [205, 368] on input "Sign here" at bounding box center [259, 351] width 188 height 52
type input "**********"
click at [689, 466] on button "Acknowledge" at bounding box center [665, 462] width 66 height 22
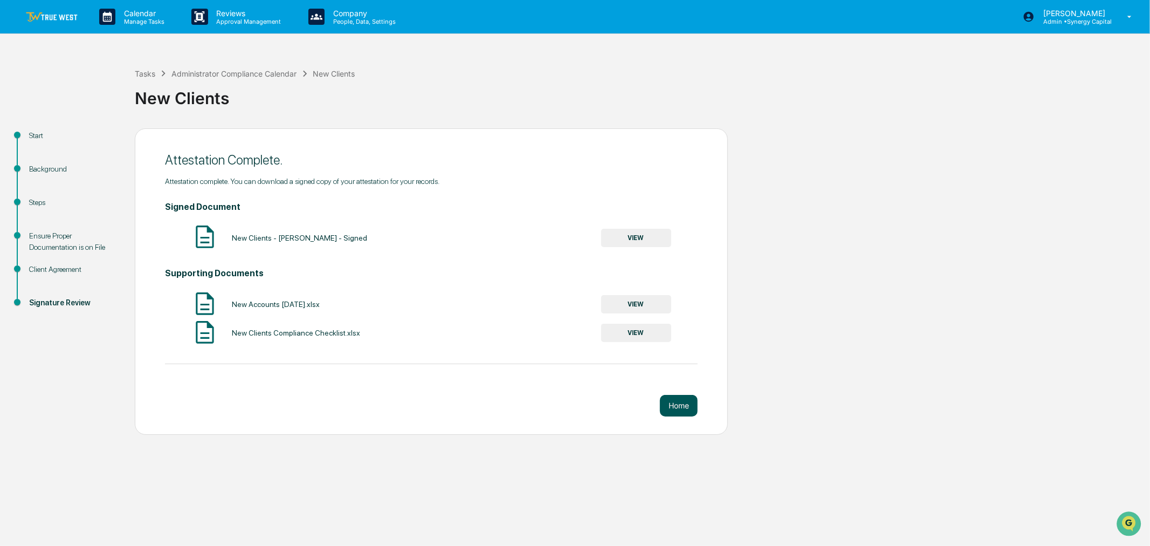
click at [680, 414] on button "Home" at bounding box center [679, 406] width 38 height 22
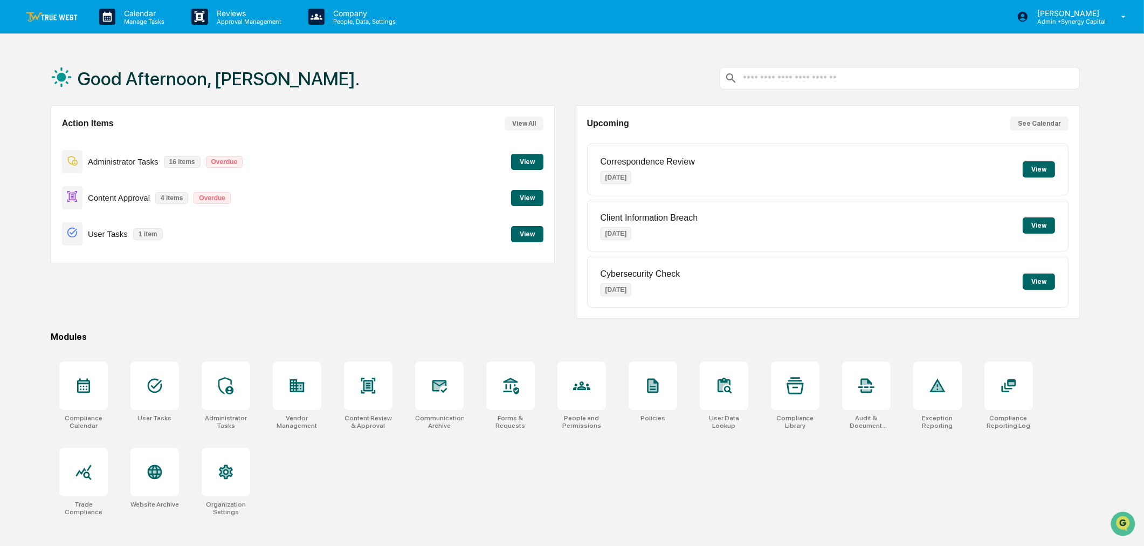
click at [534, 159] on button "View" at bounding box center [527, 162] width 32 height 16
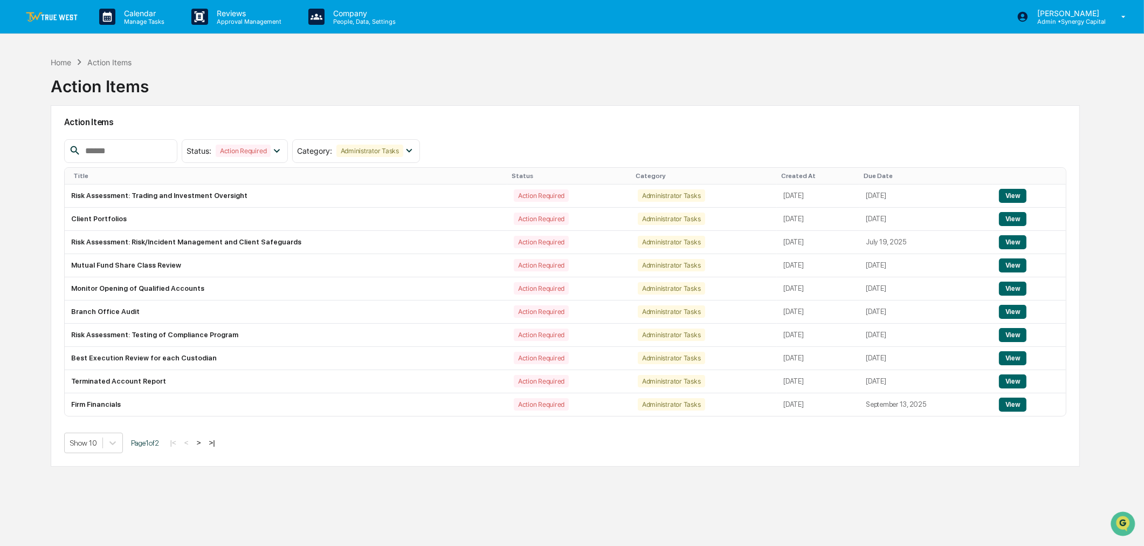
click at [56, 17] on img at bounding box center [52, 17] width 52 height 10
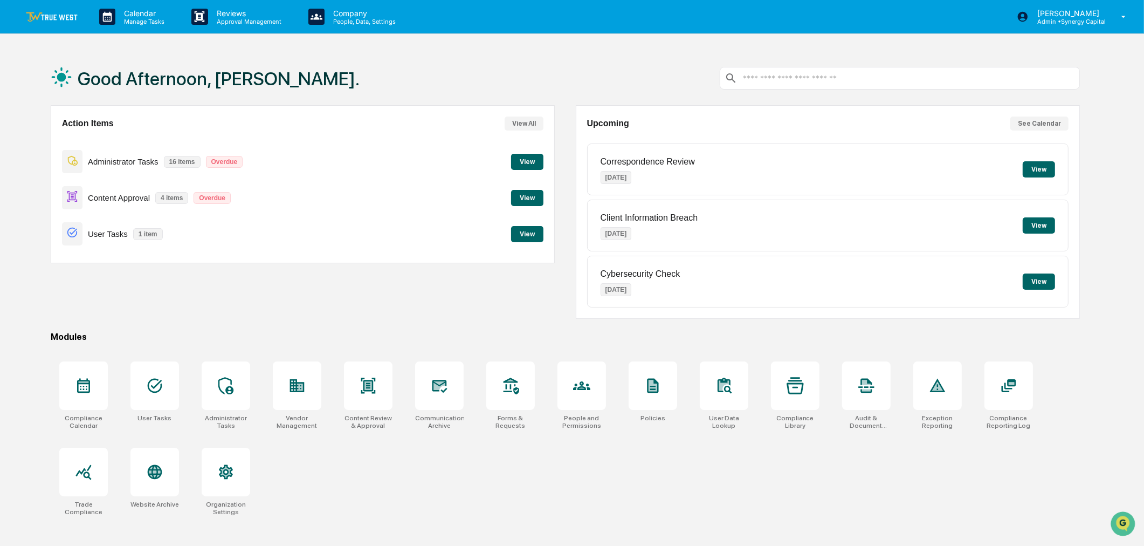
click at [1041, 165] on button "View" at bounding box center [1039, 169] width 32 height 16
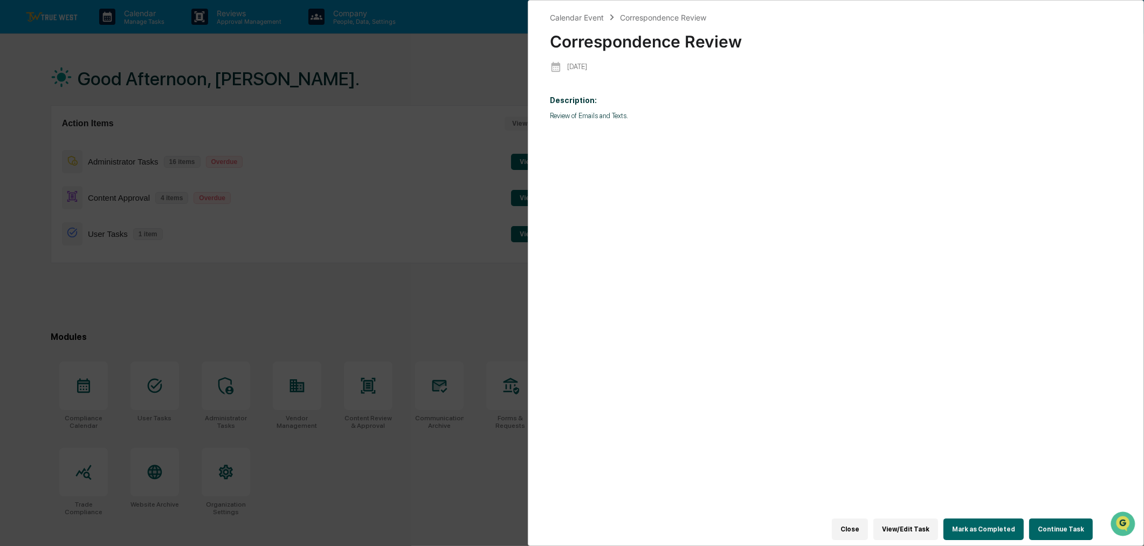
click at [1056, 526] on button "Continue Task" at bounding box center [1061, 529] width 64 height 22
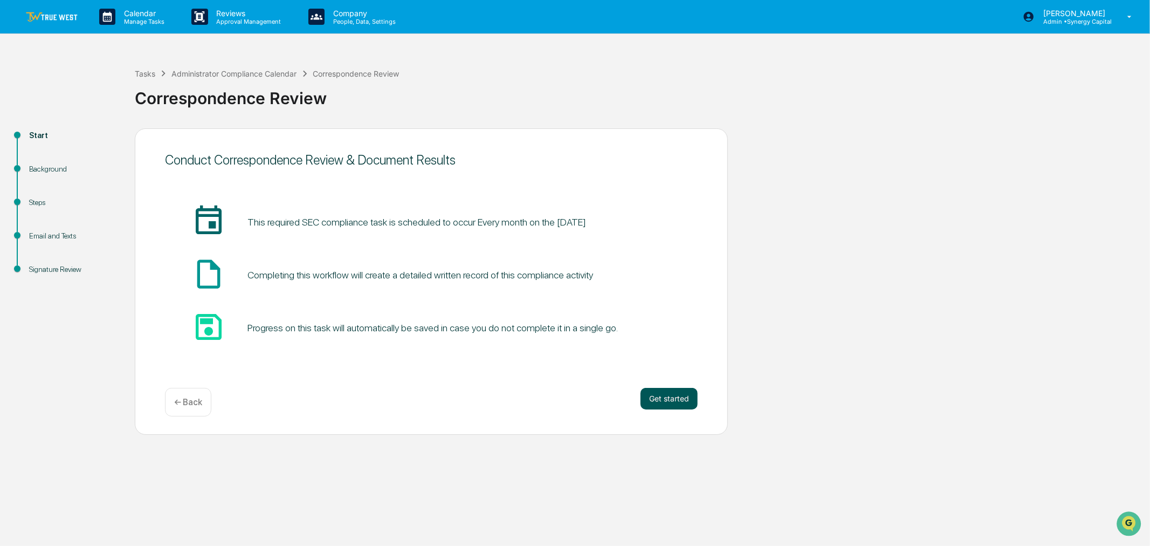
click at [669, 401] on button "Get started" at bounding box center [669, 399] width 57 height 22
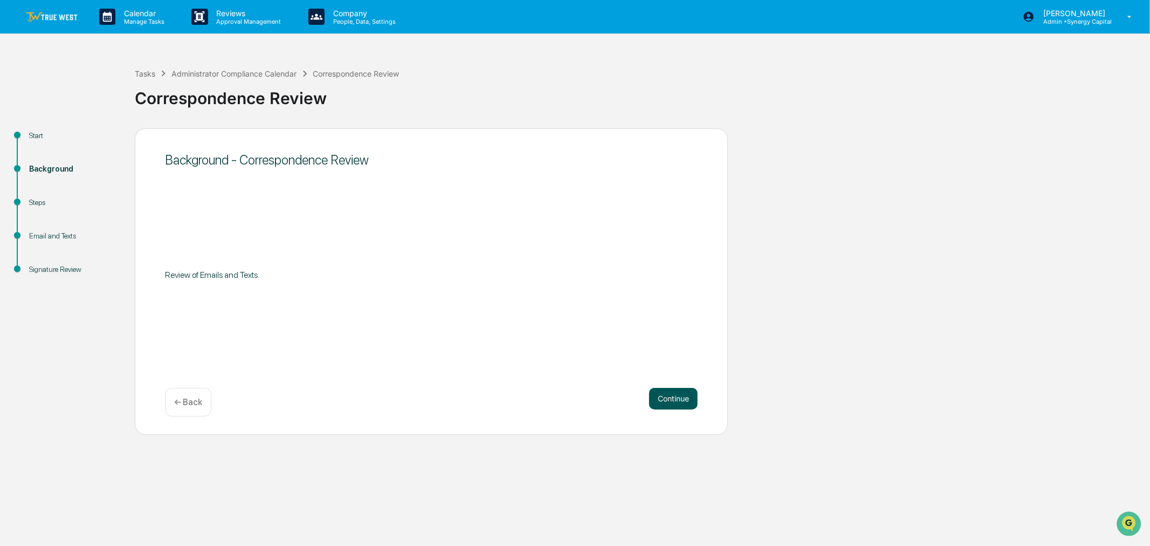
click at [675, 396] on button "Continue" at bounding box center [673, 399] width 49 height 22
click at [661, 396] on button "Continue" at bounding box center [673, 399] width 49 height 22
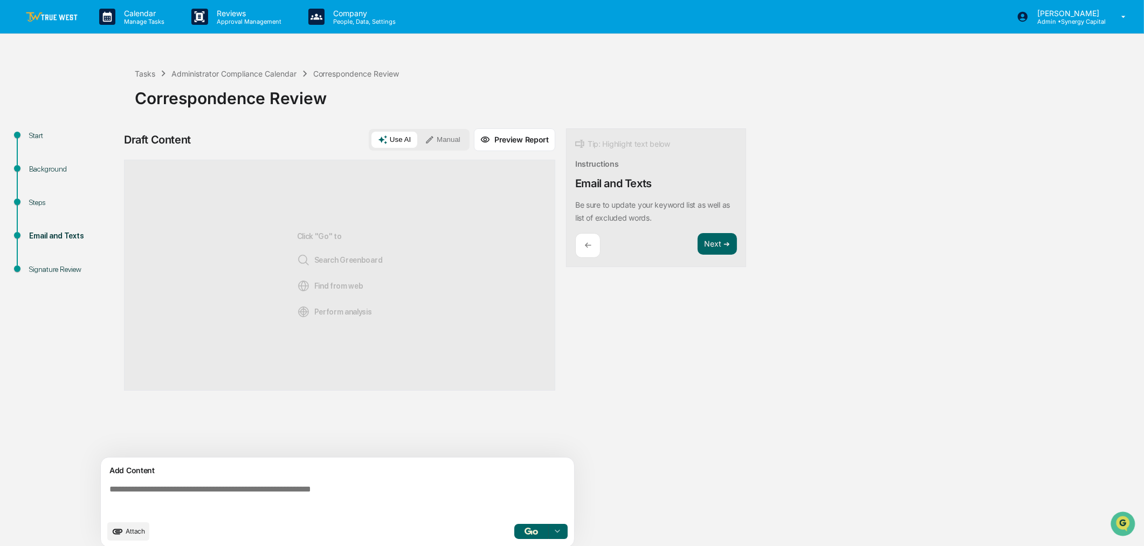
click at [448, 139] on button "Manual" at bounding box center [442, 140] width 49 height 16
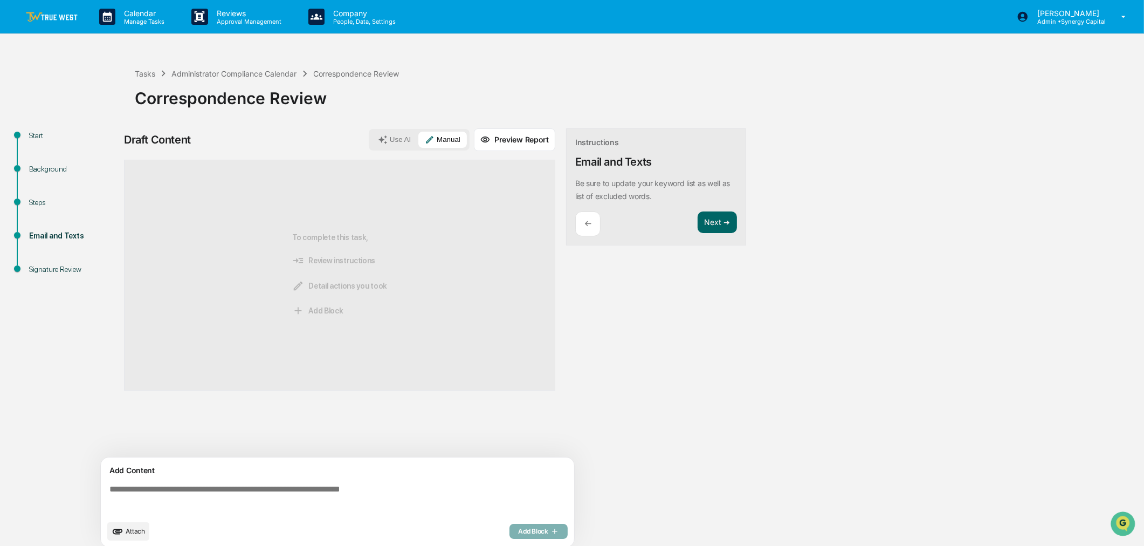
click at [338, 497] on textarea at bounding box center [339, 499] width 469 height 39
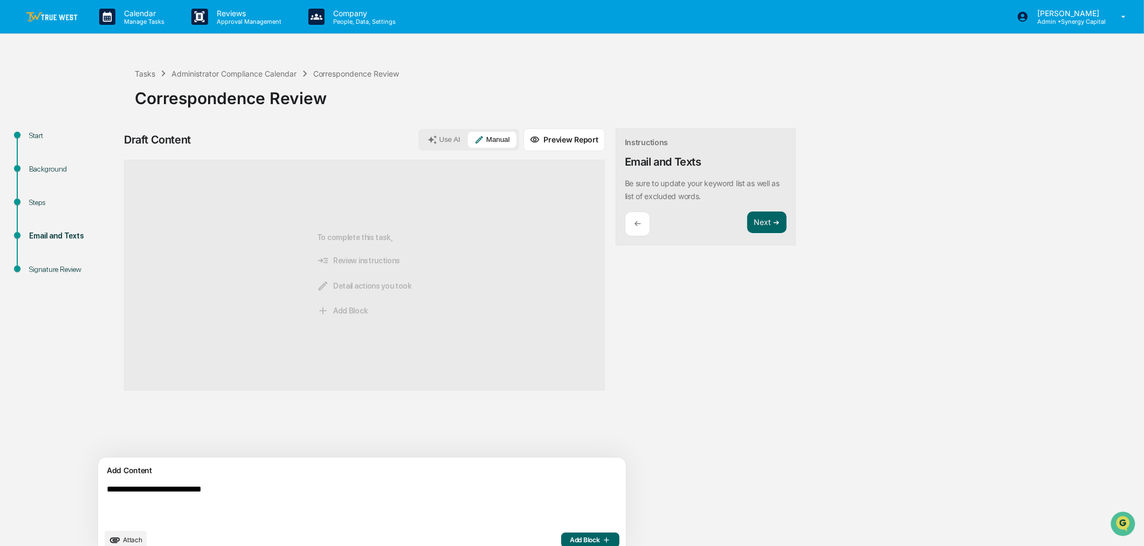
type textarea "**********"
click at [570, 540] on span "Add Block" at bounding box center [590, 539] width 41 height 9
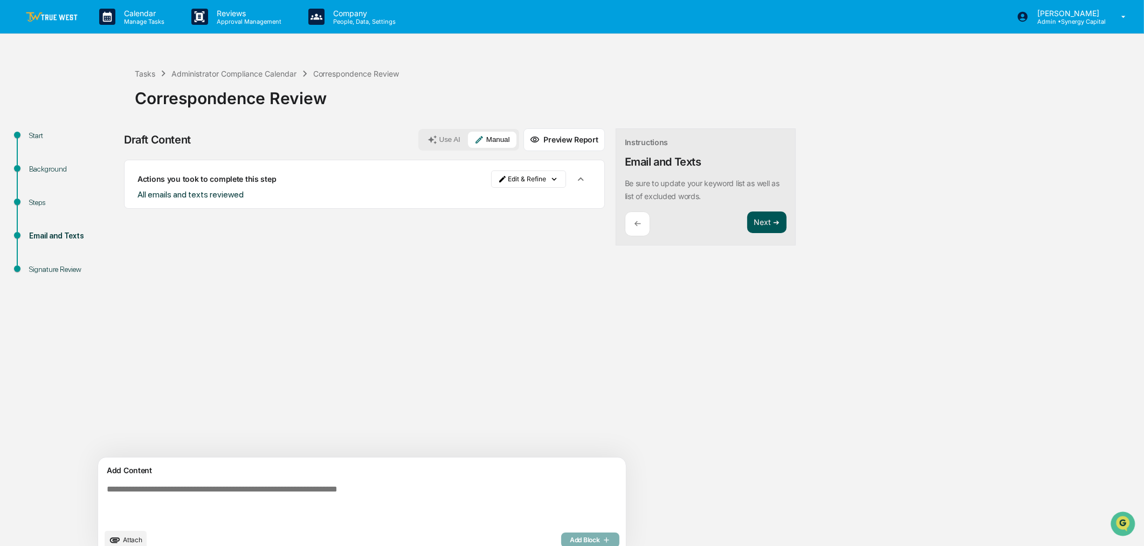
click at [747, 229] on button "Next ➔" at bounding box center [766, 222] width 39 height 22
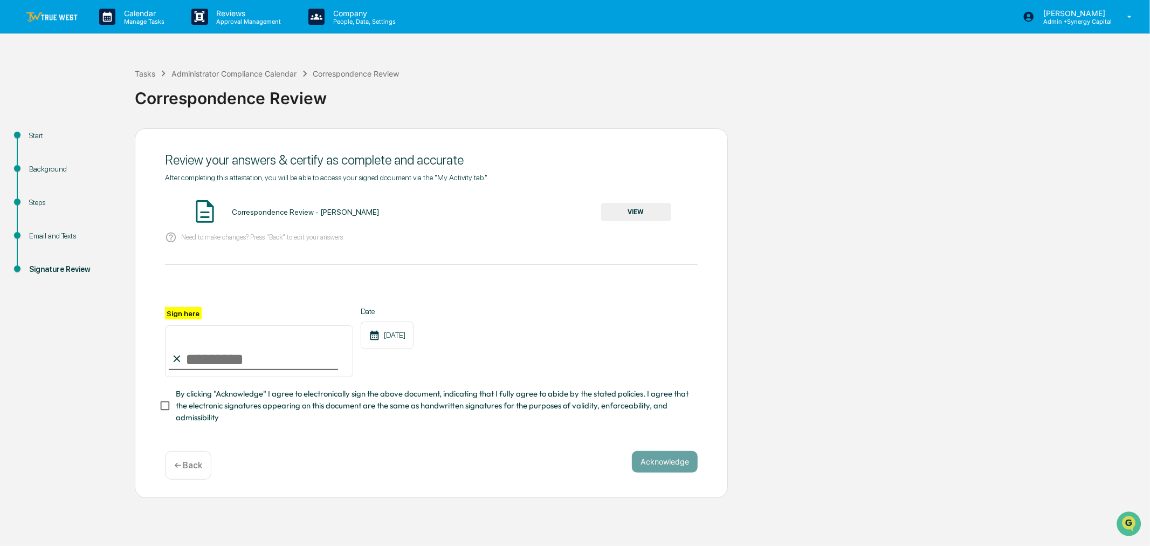
click at [658, 209] on button "VIEW" at bounding box center [636, 212] width 70 height 18
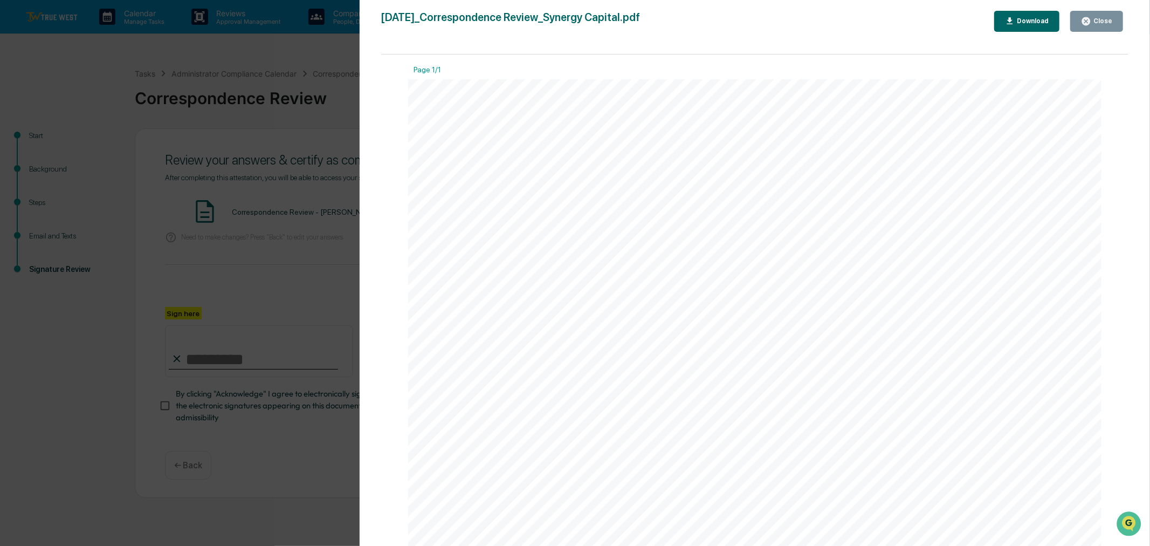
click at [1098, 19] on div "Close" at bounding box center [1101, 21] width 21 height 8
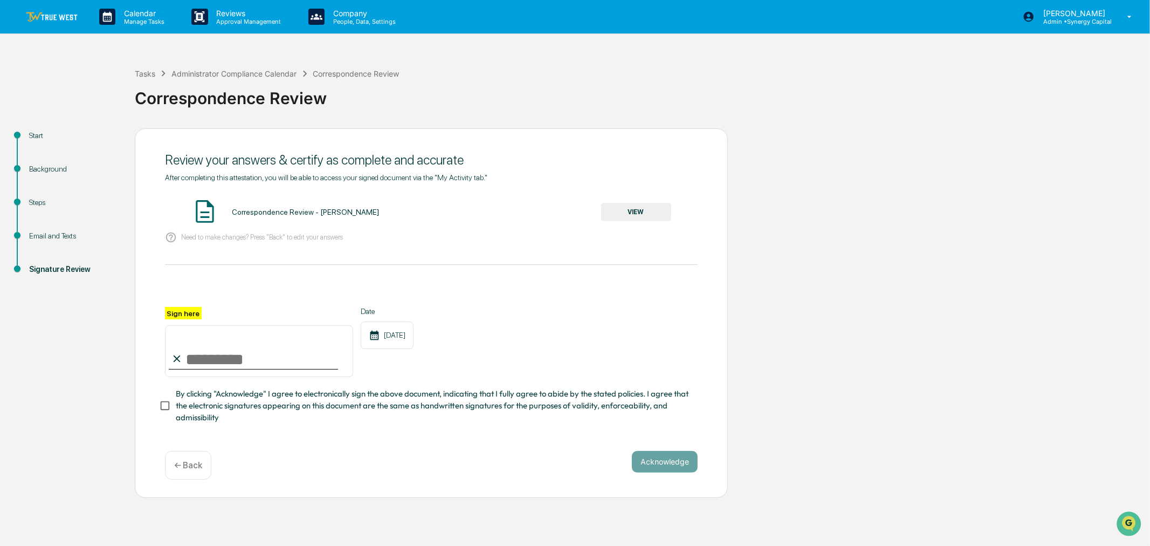
click at [203, 367] on input "Sign here" at bounding box center [259, 351] width 188 height 52
type input "**********"
click at [676, 466] on button "Acknowledge" at bounding box center [665, 462] width 66 height 22
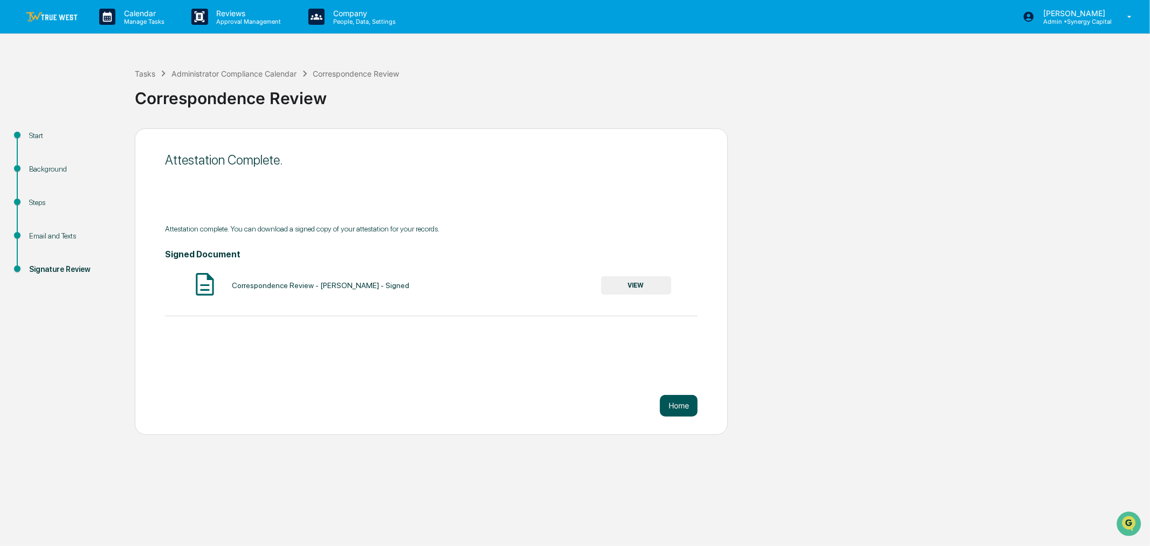
click at [683, 406] on button "Home" at bounding box center [679, 406] width 38 height 22
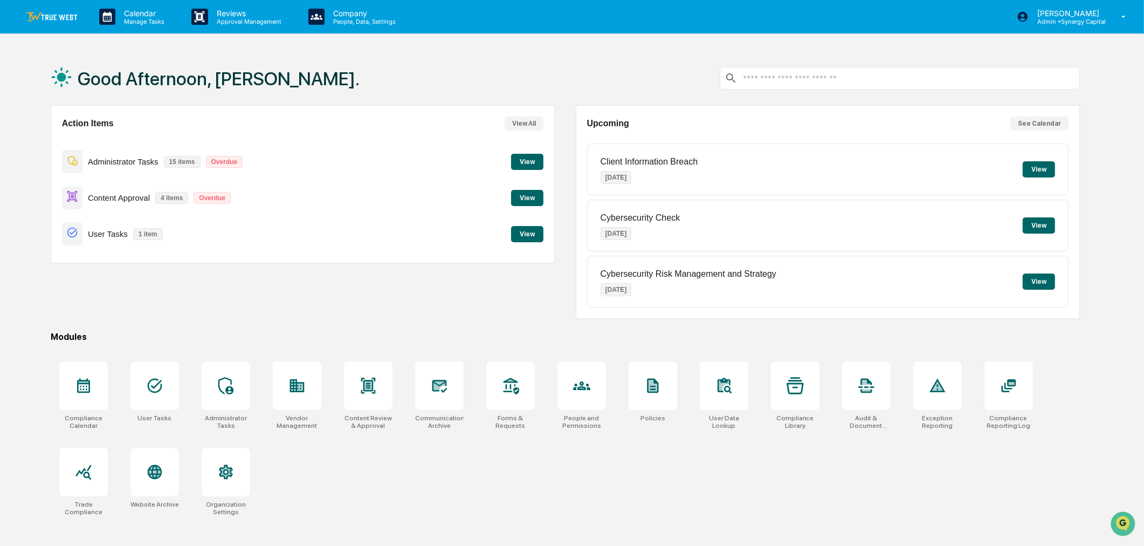
click at [1041, 166] on button "View" at bounding box center [1039, 169] width 32 height 16
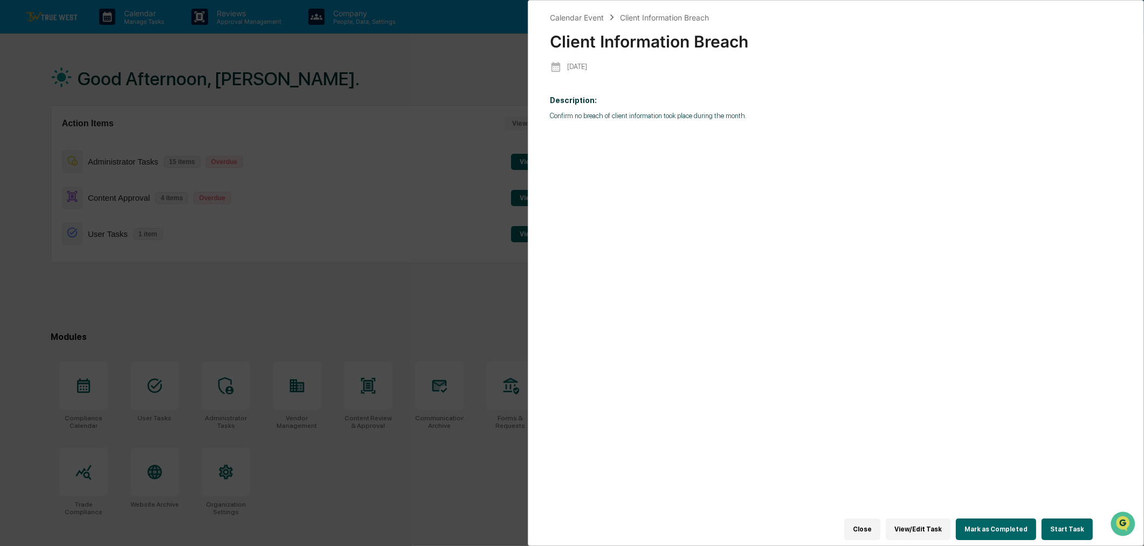
click at [1069, 522] on button "Start Task" at bounding box center [1067, 529] width 51 height 22
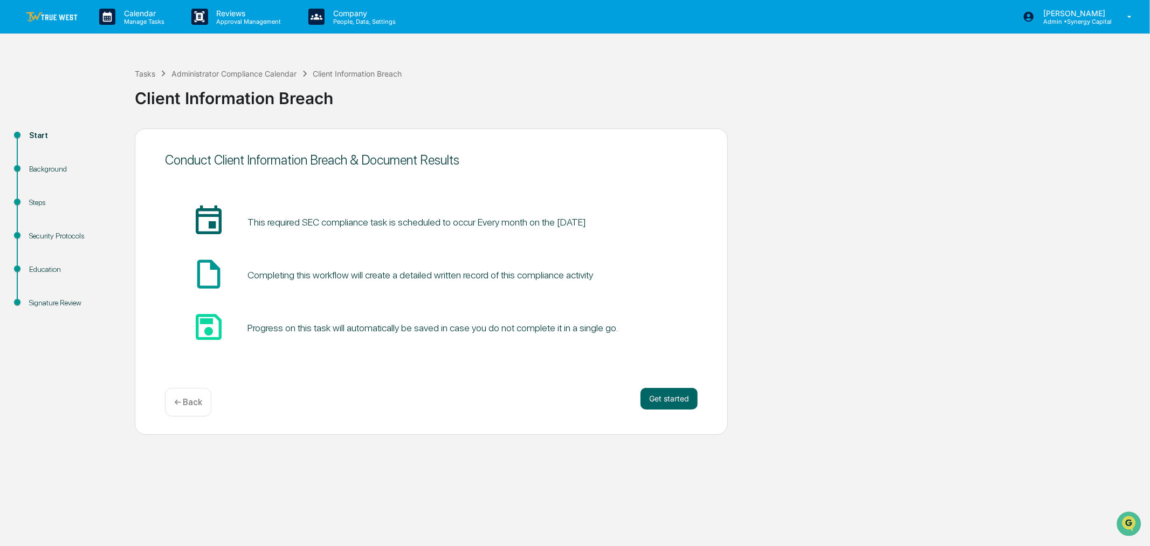
click at [35, 12] on img at bounding box center [52, 17] width 52 height 10
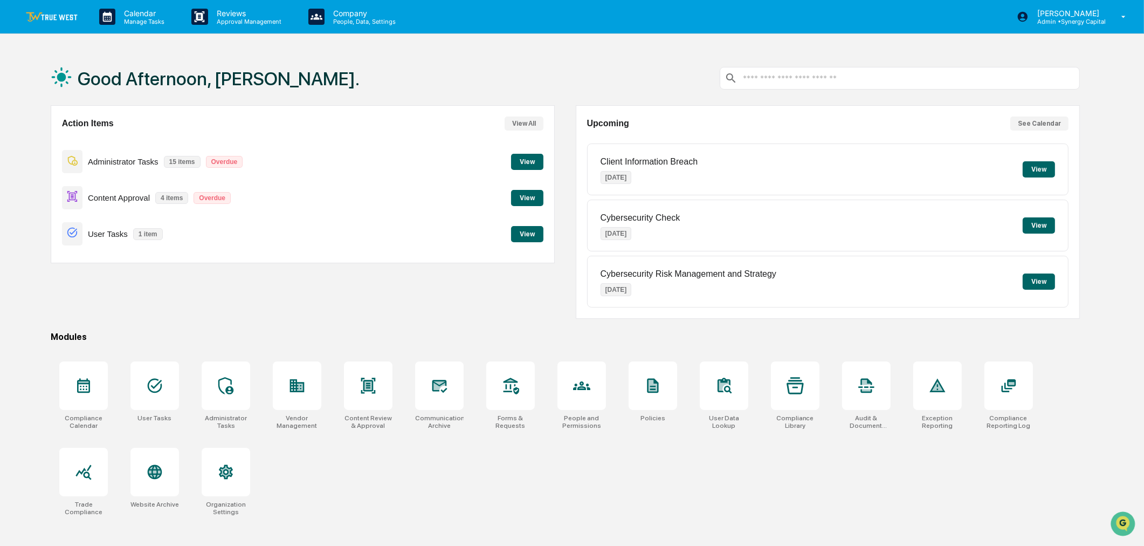
click at [526, 159] on button "View" at bounding box center [527, 162] width 32 height 16
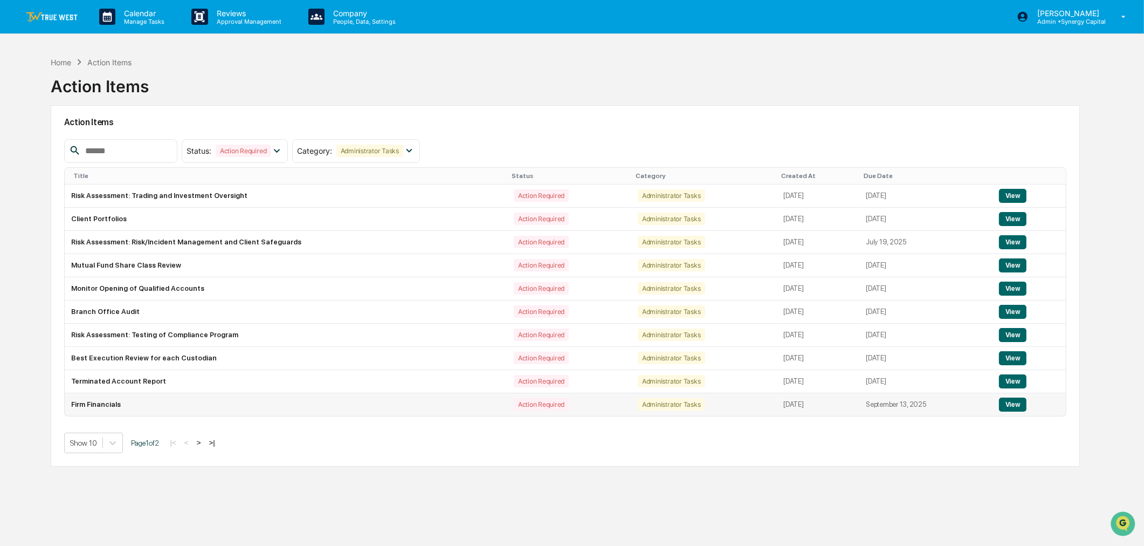
click at [1017, 404] on button "View" at bounding box center [1013, 404] width 28 height 14
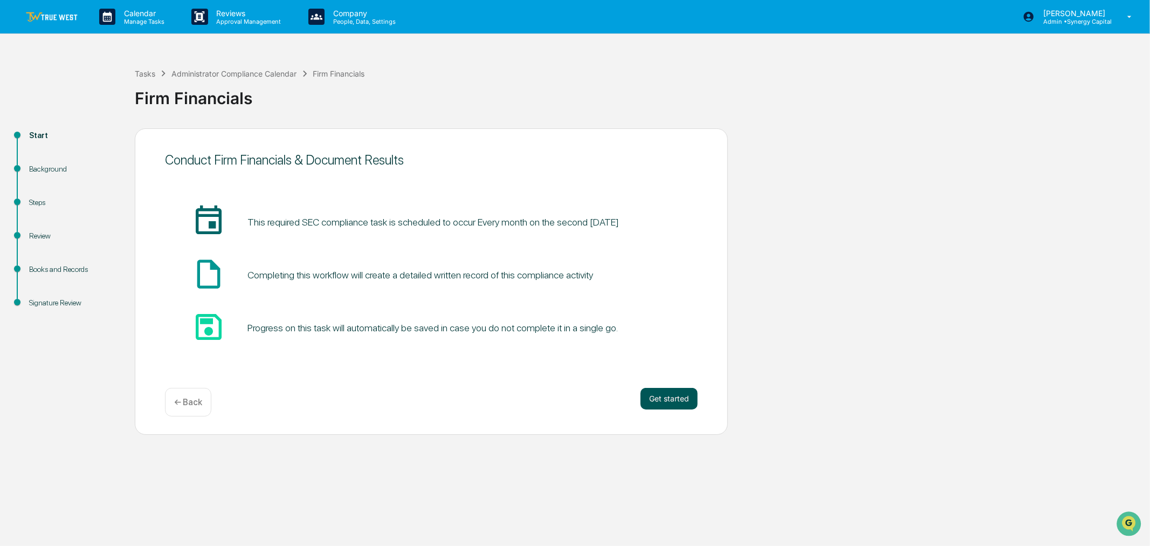
click at [671, 398] on button "Get started" at bounding box center [669, 399] width 57 height 22
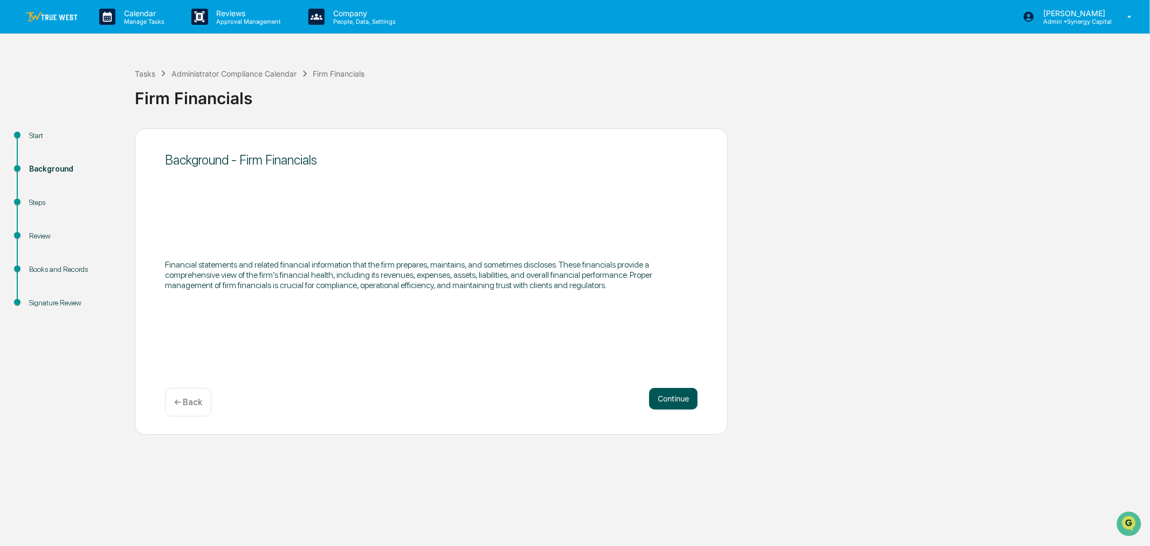
click at [681, 392] on button "Continue" at bounding box center [673, 399] width 49 height 22
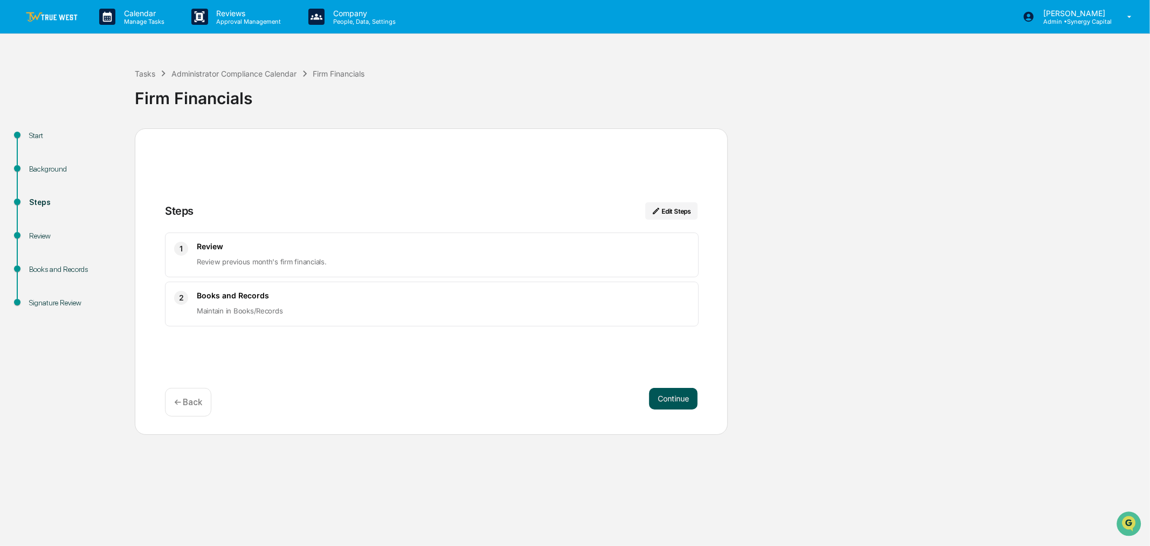
click at [682, 394] on button "Continue" at bounding box center [673, 399] width 49 height 22
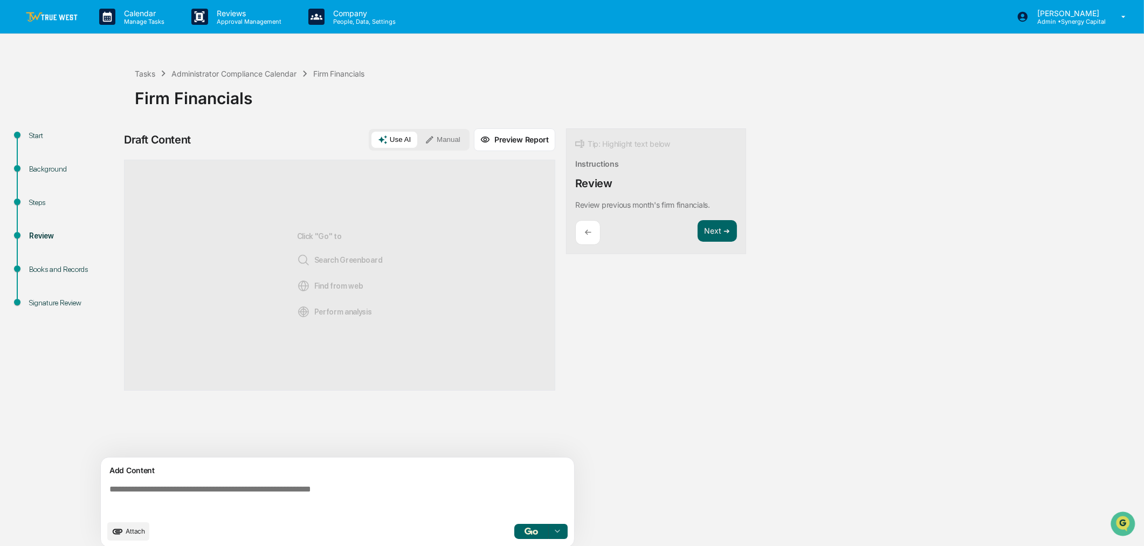
click at [449, 141] on button "Manual" at bounding box center [442, 140] width 49 height 16
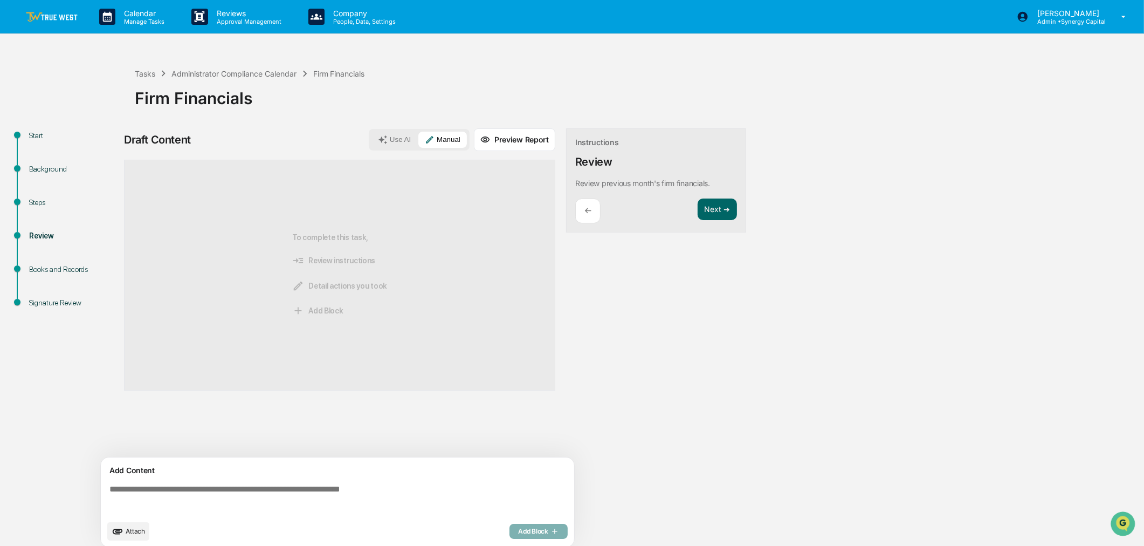
click at [352, 494] on textarea at bounding box center [339, 499] width 469 height 39
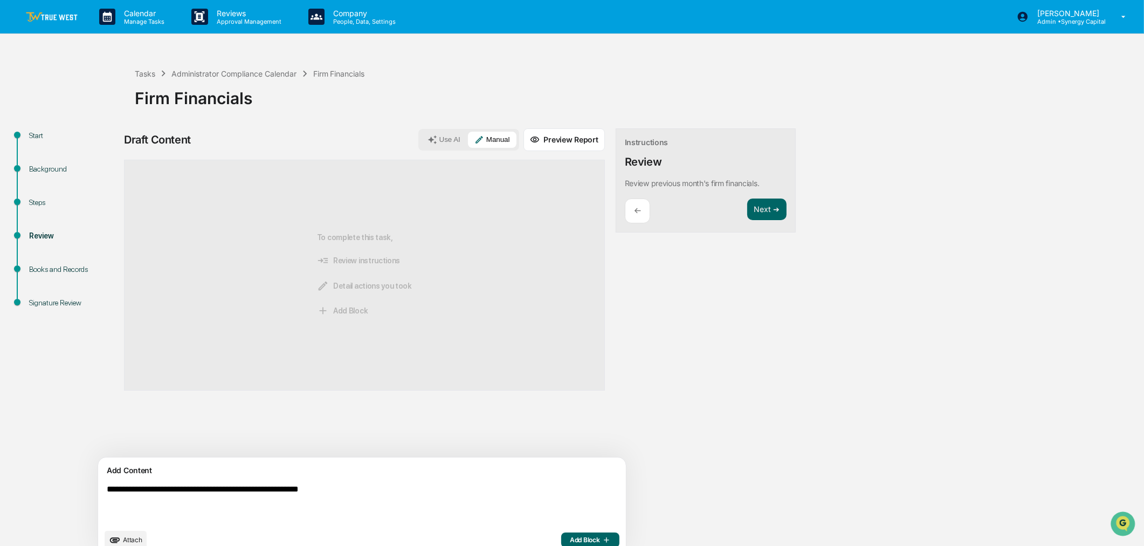
type textarea "**********"
click at [600, 539] on icon "button" at bounding box center [605, 539] width 11 height 9
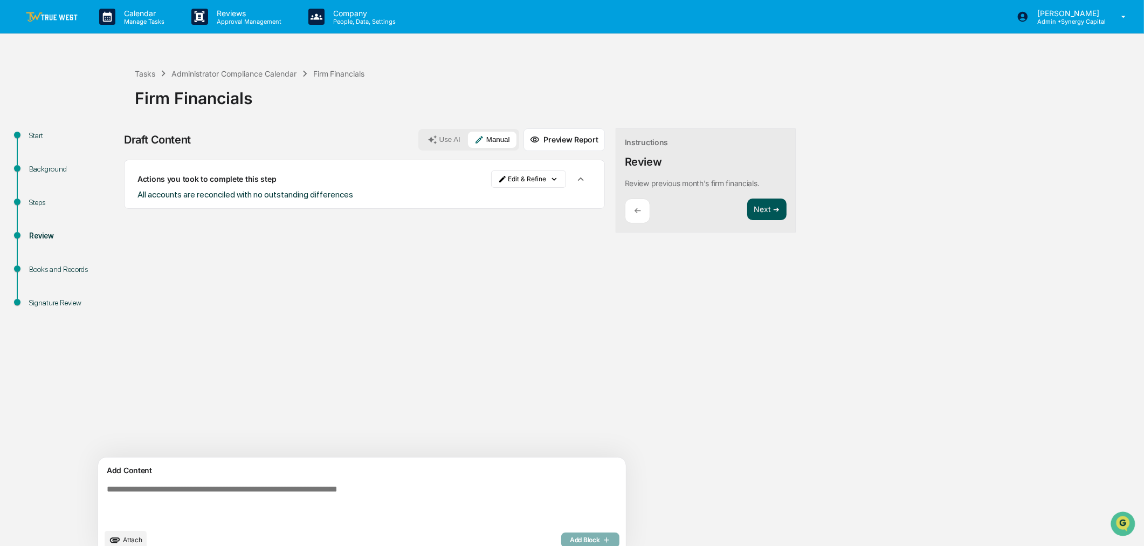
click at [747, 211] on button "Next ➔" at bounding box center [766, 209] width 39 height 22
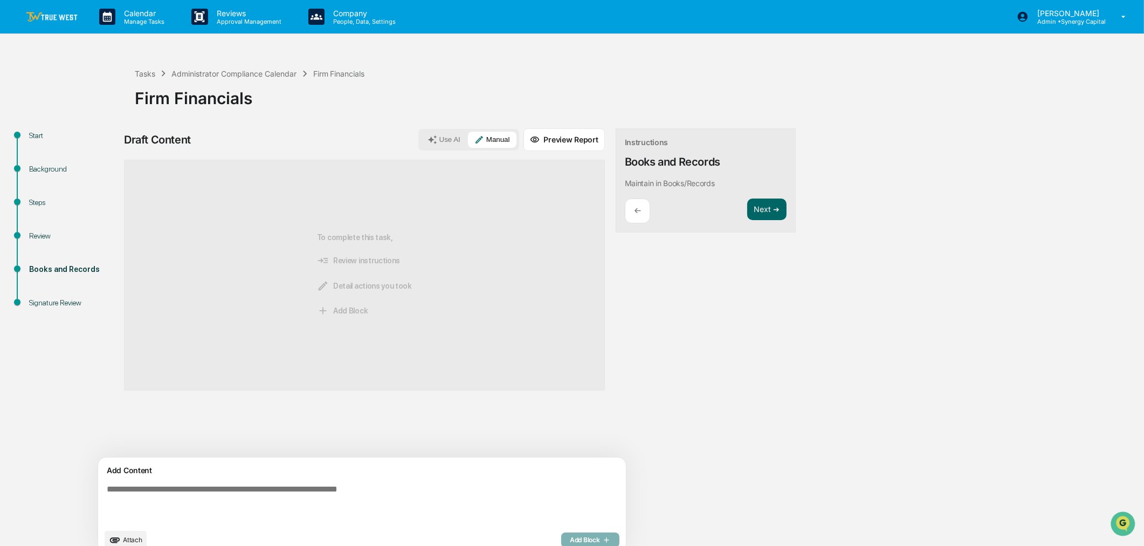
click at [428, 137] on icon at bounding box center [432, 139] width 9 height 9
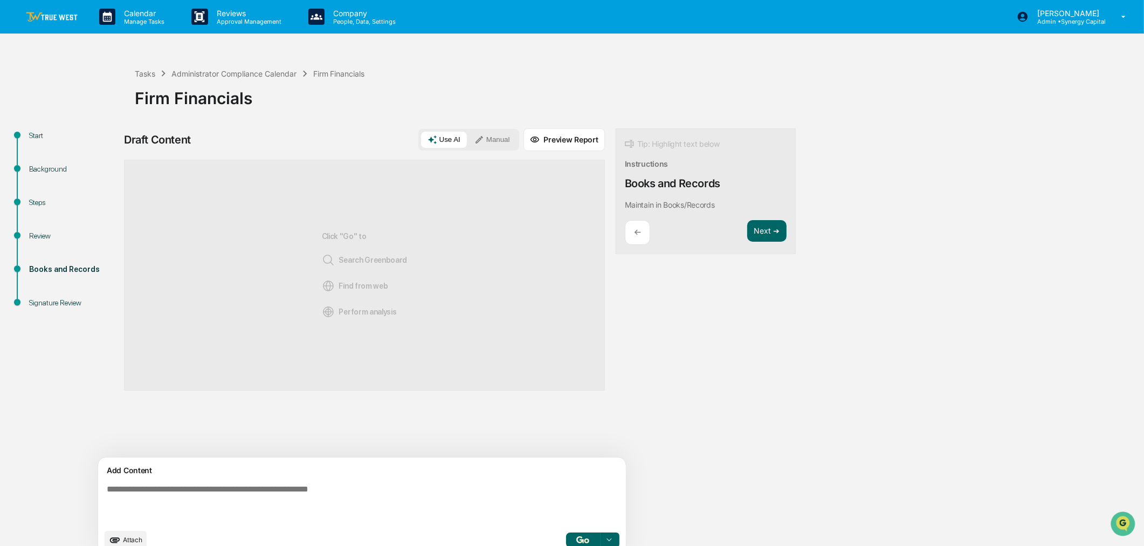
click at [320, 496] on textarea at bounding box center [336, 503] width 469 height 47
type textarea "**********"
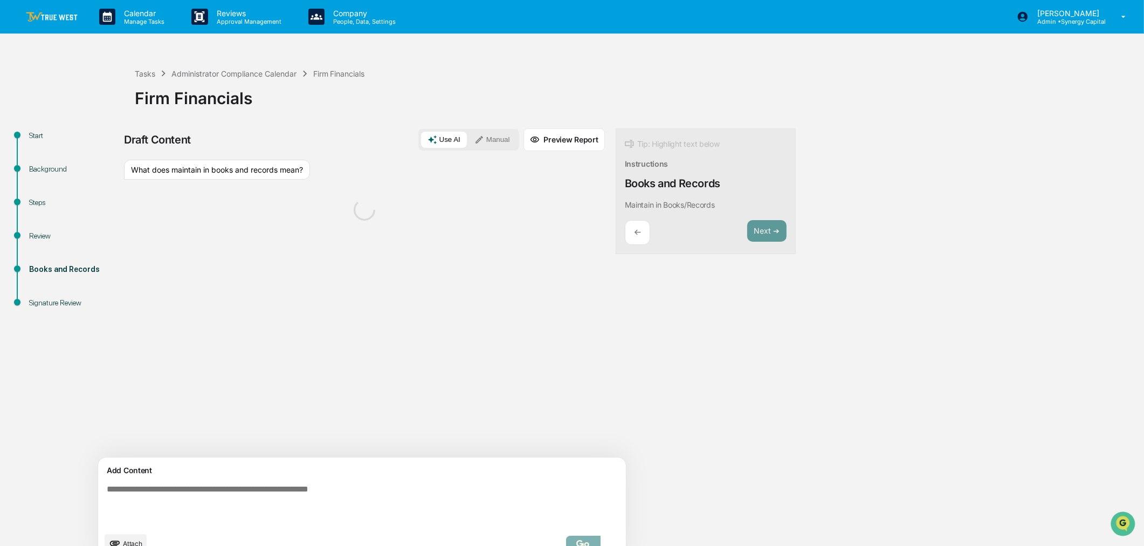
scroll to position [17, 0]
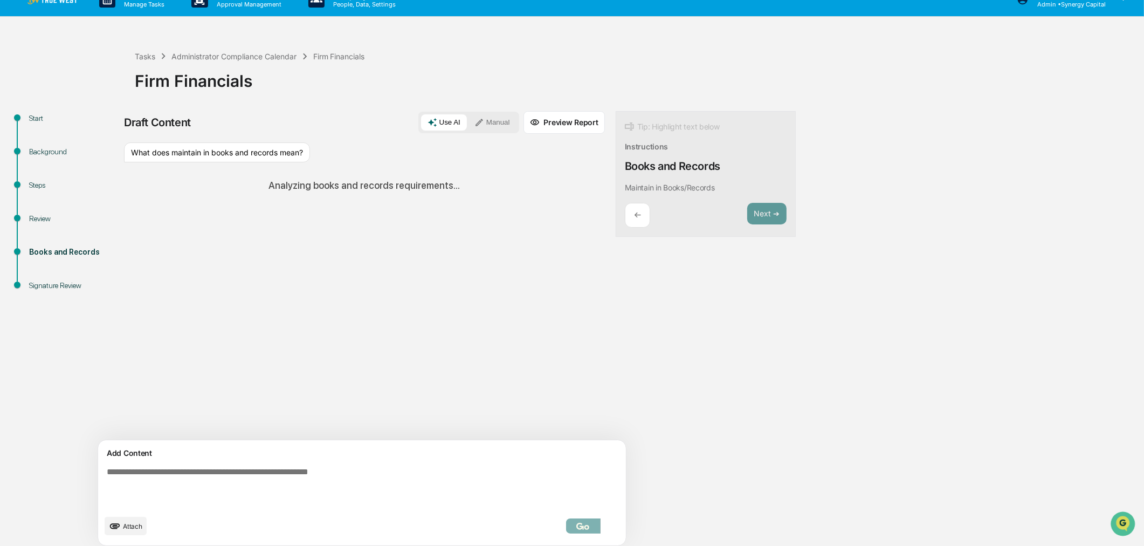
click at [707, 322] on div "Draft Content Use AI Manual Preview Report Sources What does maintain in books …" at bounding box center [426, 331] width 604 height 441
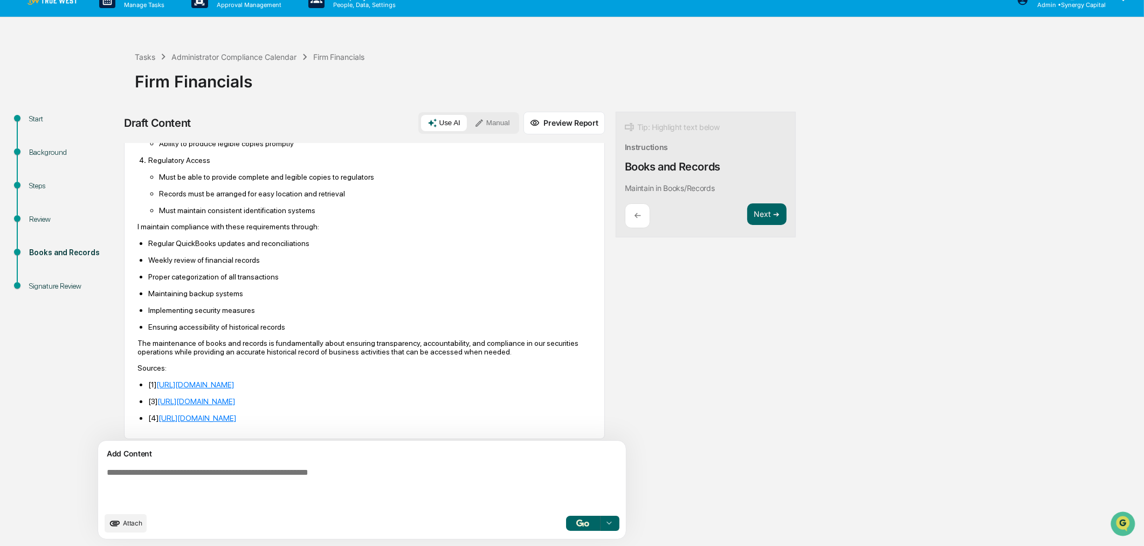
scroll to position [739, 0]
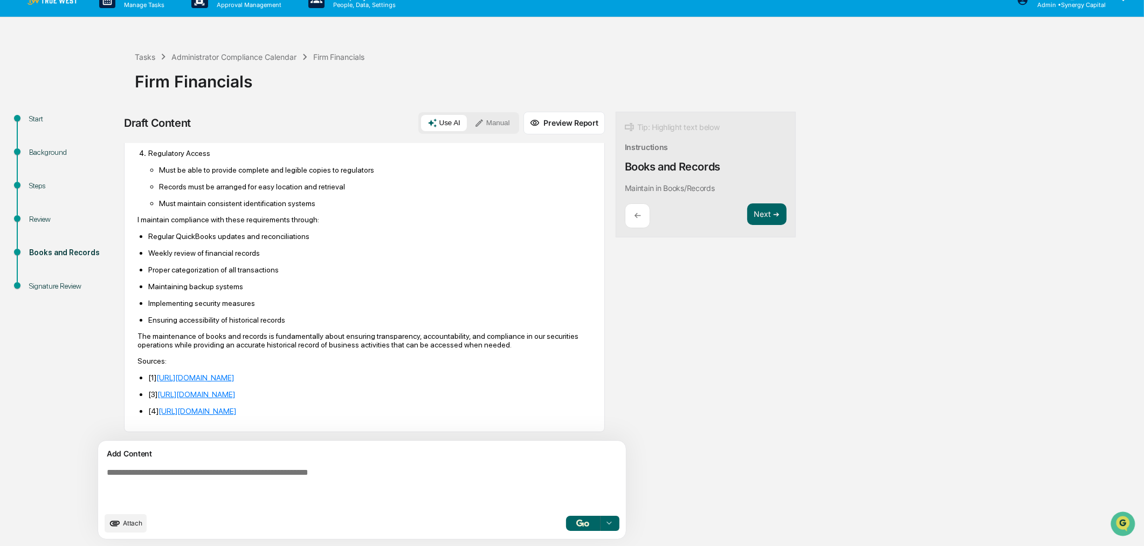
click at [468, 122] on button "Manual" at bounding box center [492, 123] width 49 height 16
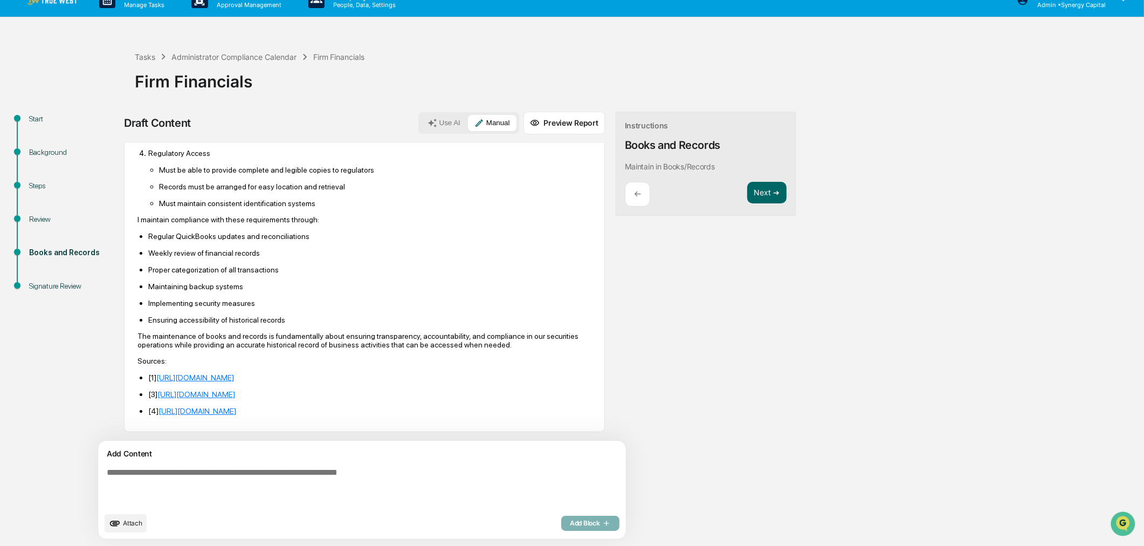
click at [382, 471] on textarea at bounding box center [336, 486] width 469 height 47
type textarea "**********"
click at [570, 522] on span "Add Block" at bounding box center [590, 523] width 41 height 9
click at [747, 193] on button "Next ➔" at bounding box center [766, 193] width 39 height 22
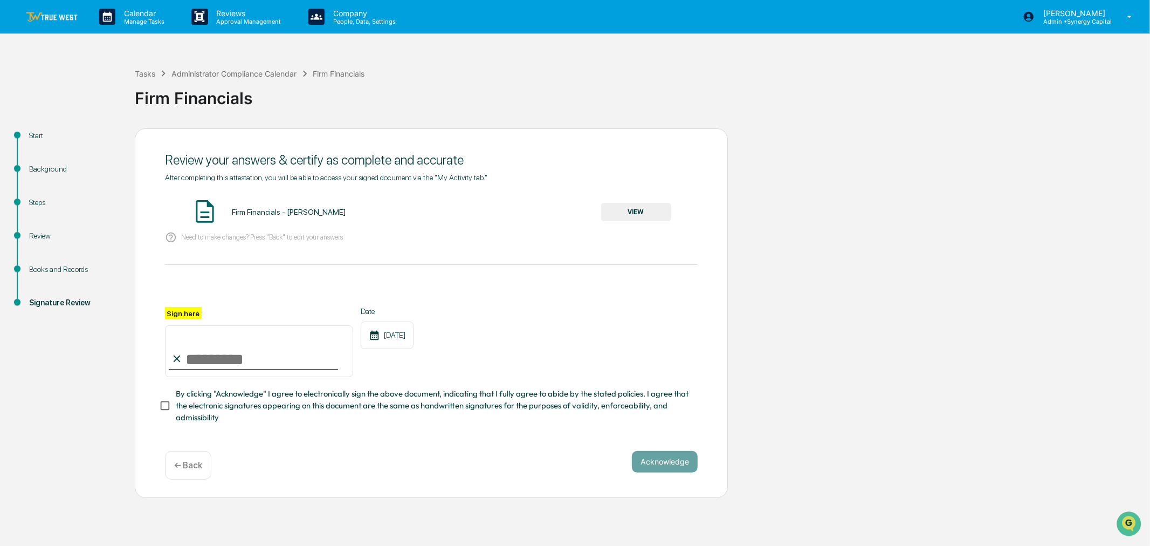
click at [635, 215] on button "VIEW" at bounding box center [636, 212] width 70 height 18
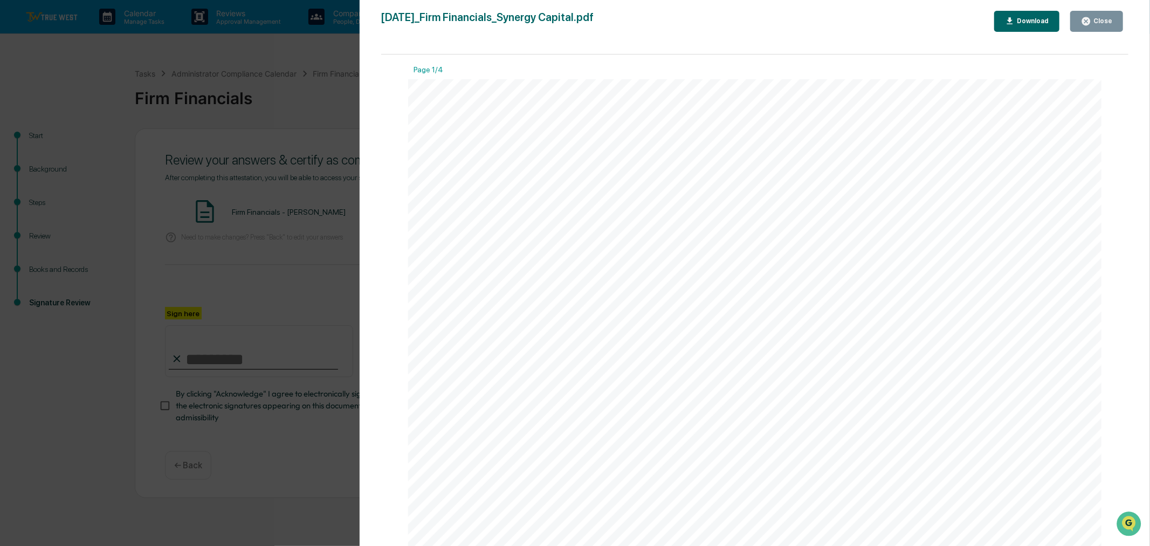
click at [1095, 17] on div "Close" at bounding box center [1101, 21] width 21 height 8
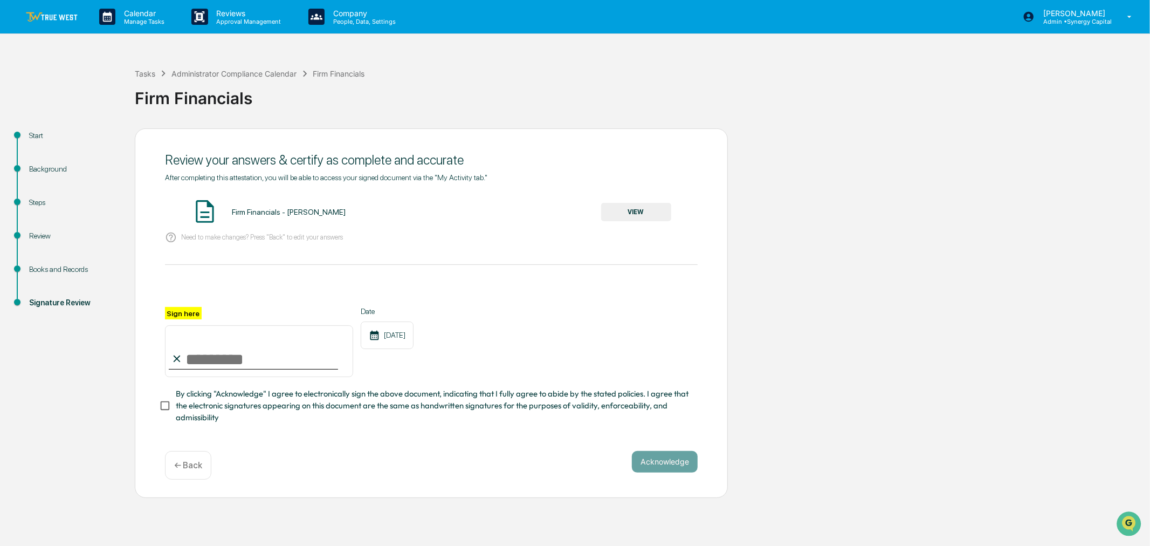
click at [210, 365] on input "Sign here" at bounding box center [259, 351] width 188 height 52
type input "**********"
click at [670, 468] on button "Acknowledge" at bounding box center [665, 462] width 66 height 22
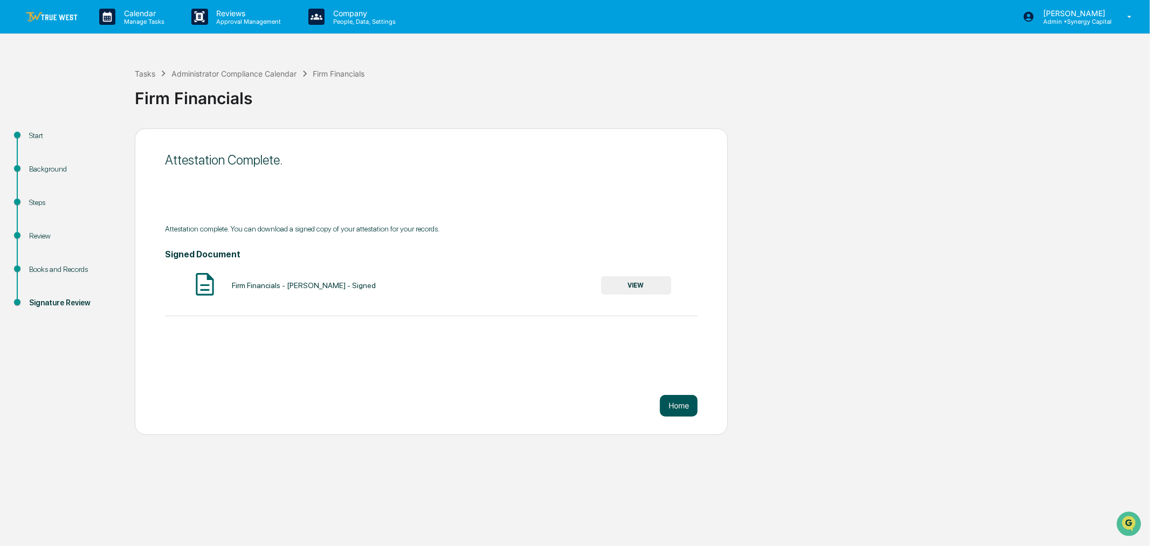
click at [676, 403] on button "Home" at bounding box center [679, 406] width 38 height 22
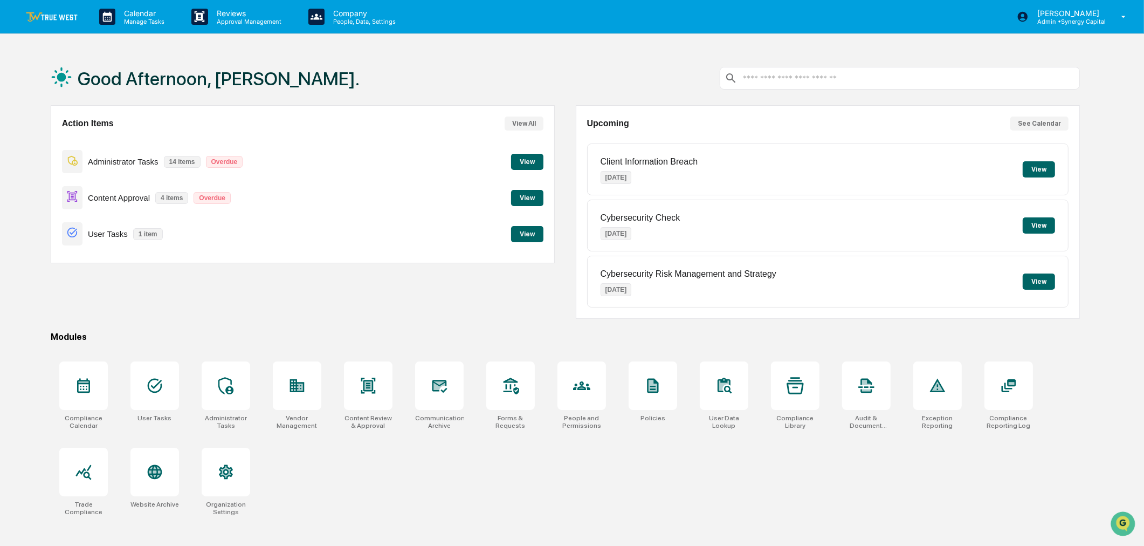
click at [536, 162] on button "View" at bounding box center [527, 162] width 32 height 16
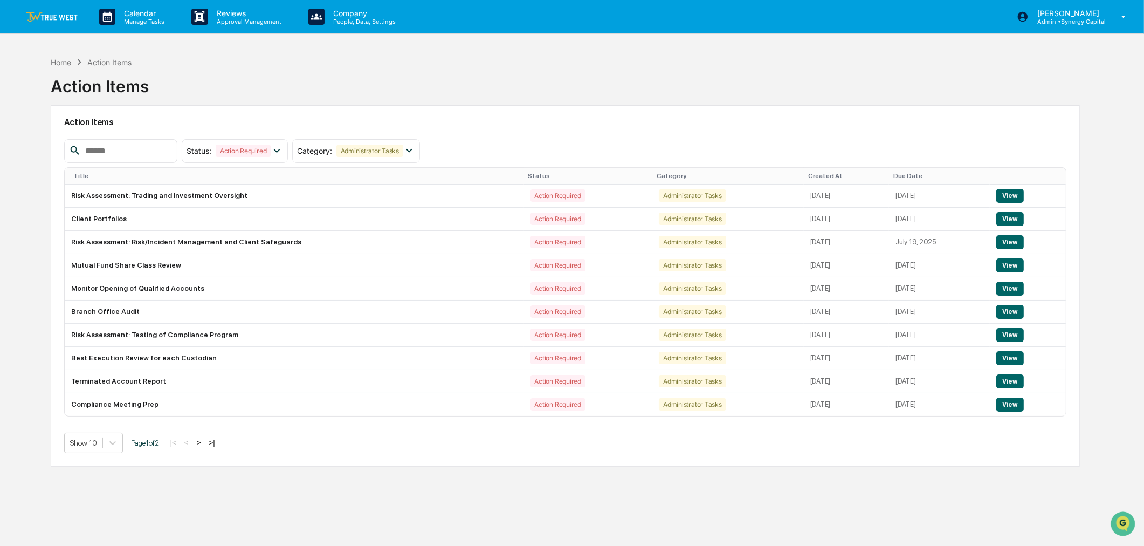
click at [204, 444] on button ">" at bounding box center [199, 442] width 11 height 9
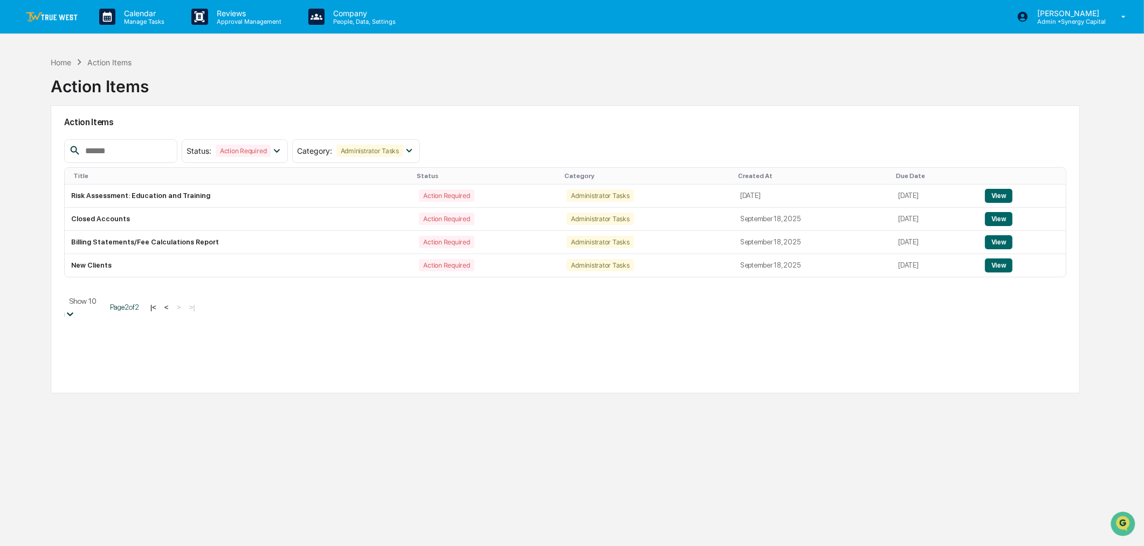
click at [75, 308] on icon at bounding box center [70, 313] width 11 height 11
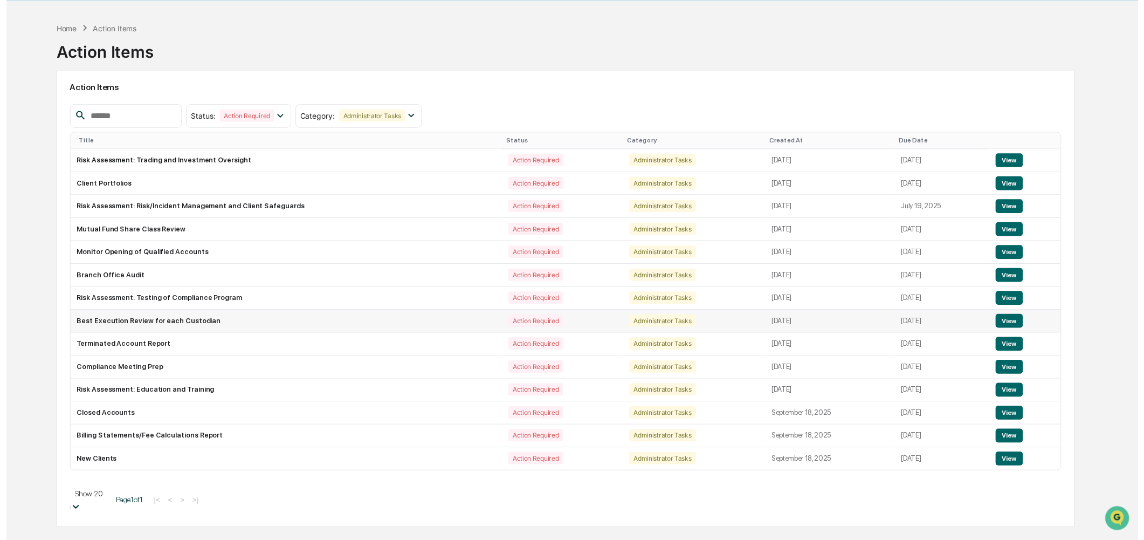
scroll to position [51, 0]
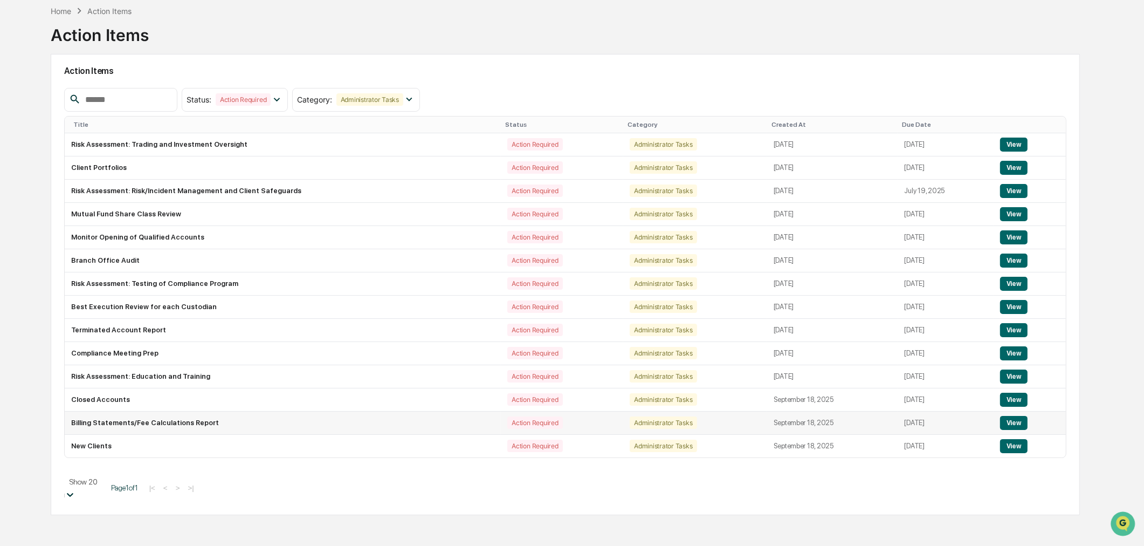
click at [1015, 423] on button "View" at bounding box center [1014, 423] width 28 height 14
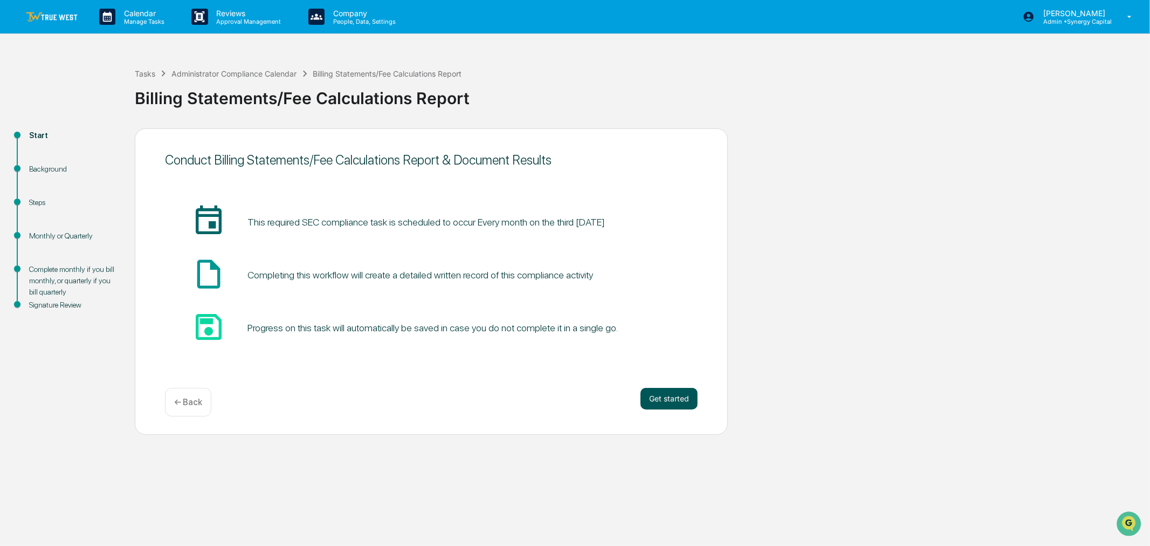
click at [660, 396] on button "Get started" at bounding box center [669, 399] width 57 height 22
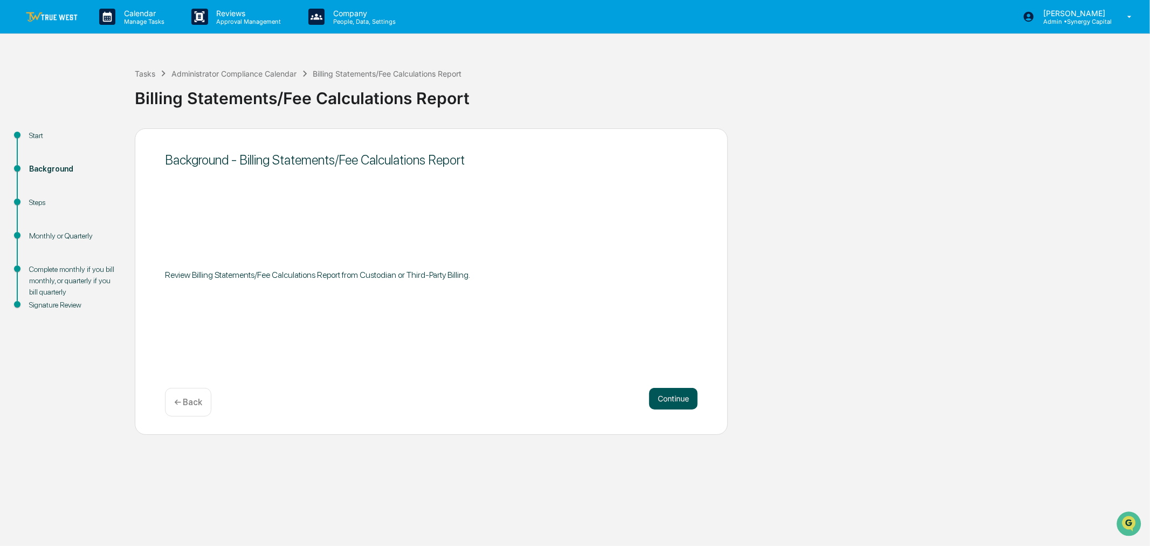
click at [665, 394] on button "Continue" at bounding box center [673, 399] width 49 height 22
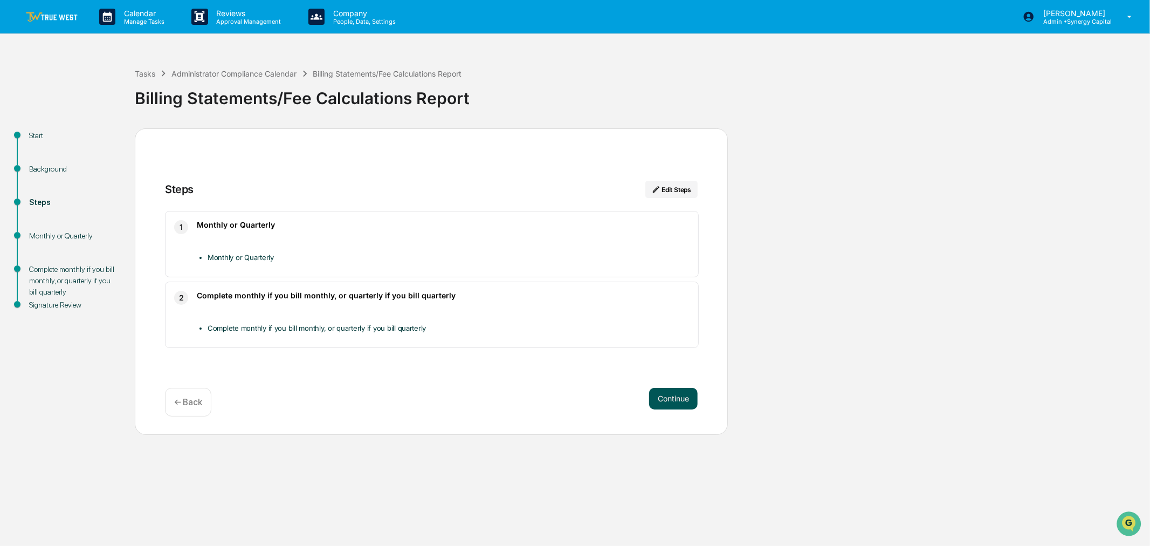
click at [672, 400] on button "Continue" at bounding box center [673, 399] width 49 height 22
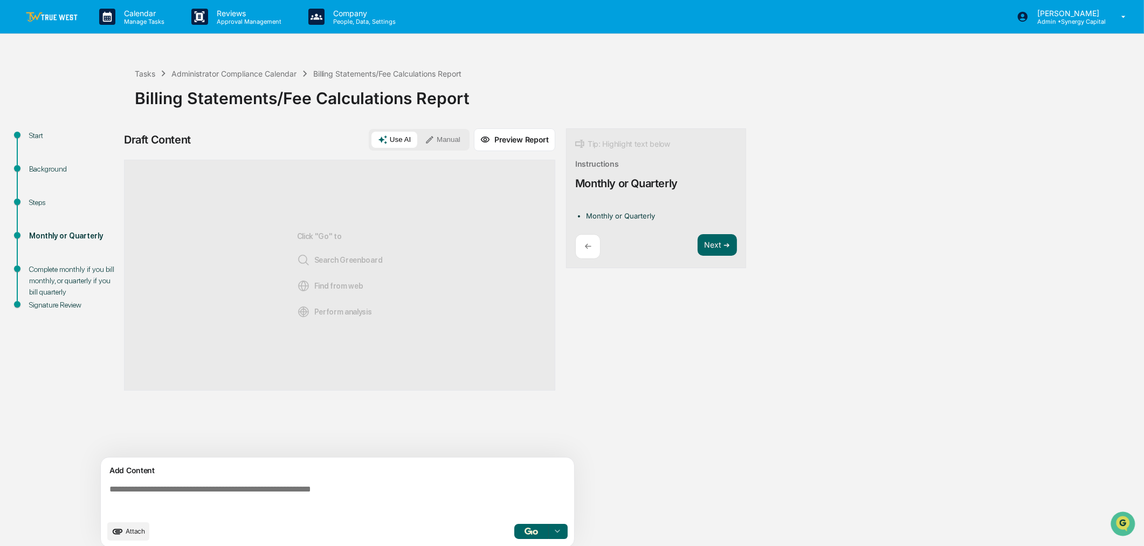
click at [453, 138] on button "Manual" at bounding box center [442, 140] width 49 height 16
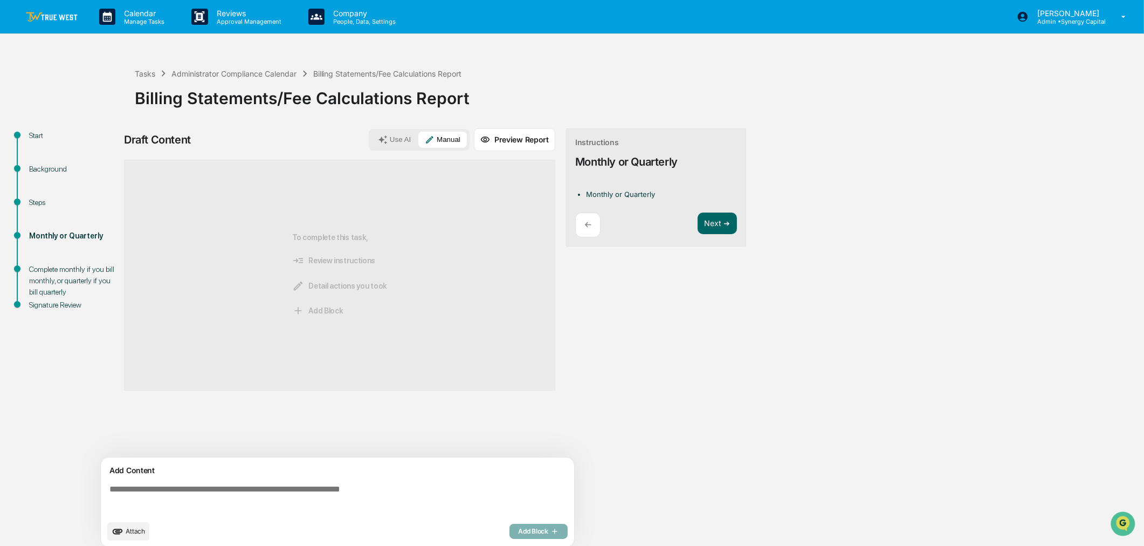
click at [379, 491] on textarea at bounding box center [339, 499] width 469 height 39
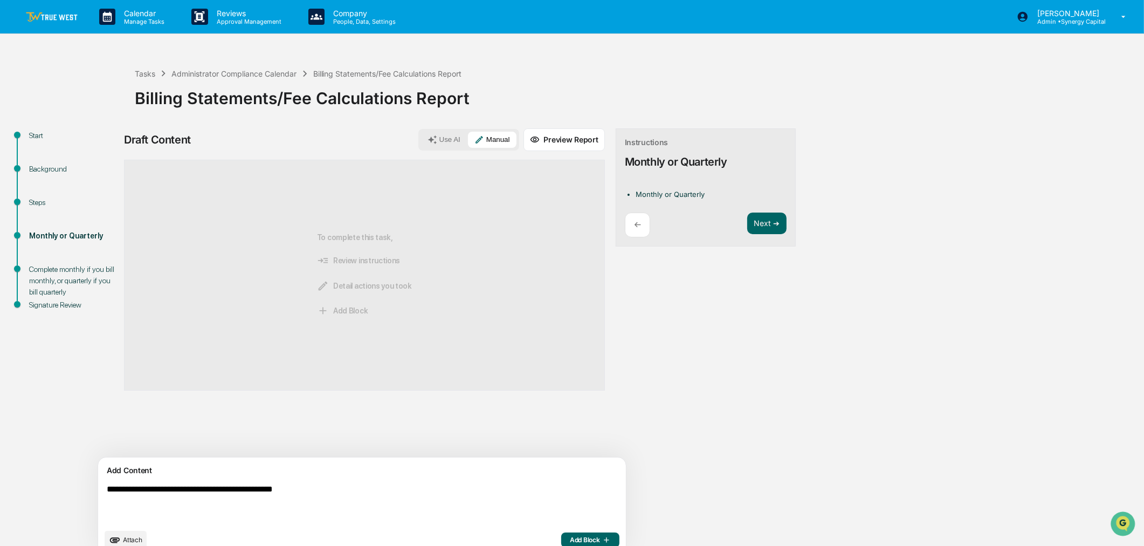
type textarea "**********"
click at [570, 538] on span "Add Block" at bounding box center [590, 539] width 41 height 9
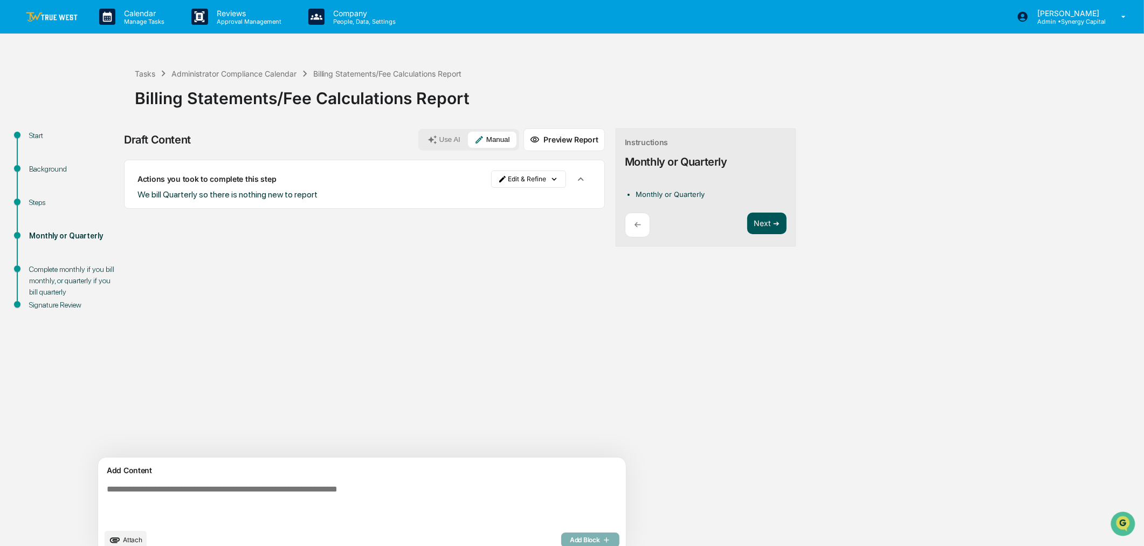
click at [747, 218] on button "Next ➔" at bounding box center [766, 223] width 39 height 22
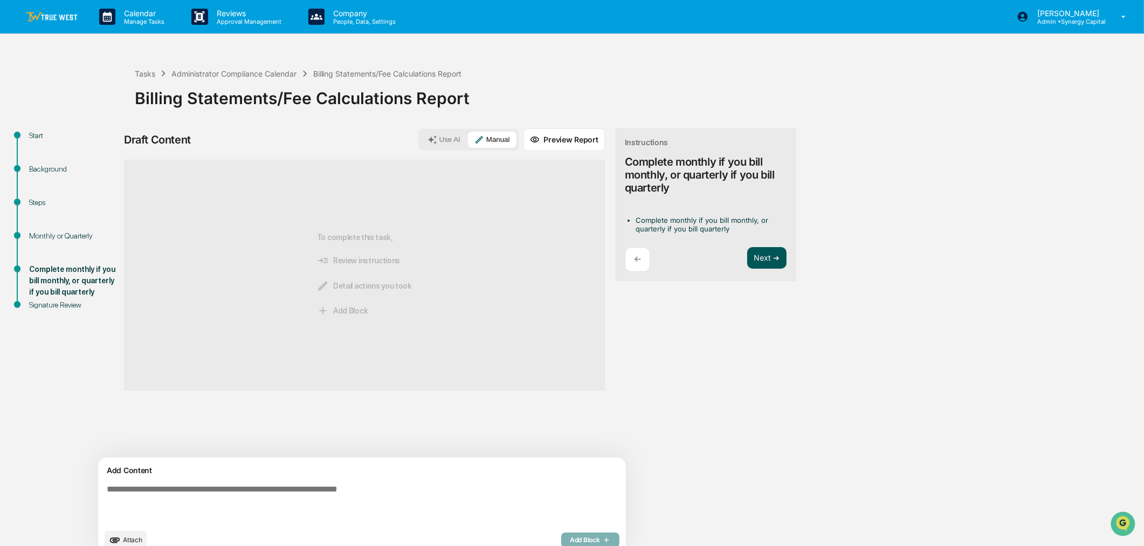
click at [747, 253] on button "Next ➔" at bounding box center [766, 258] width 39 height 22
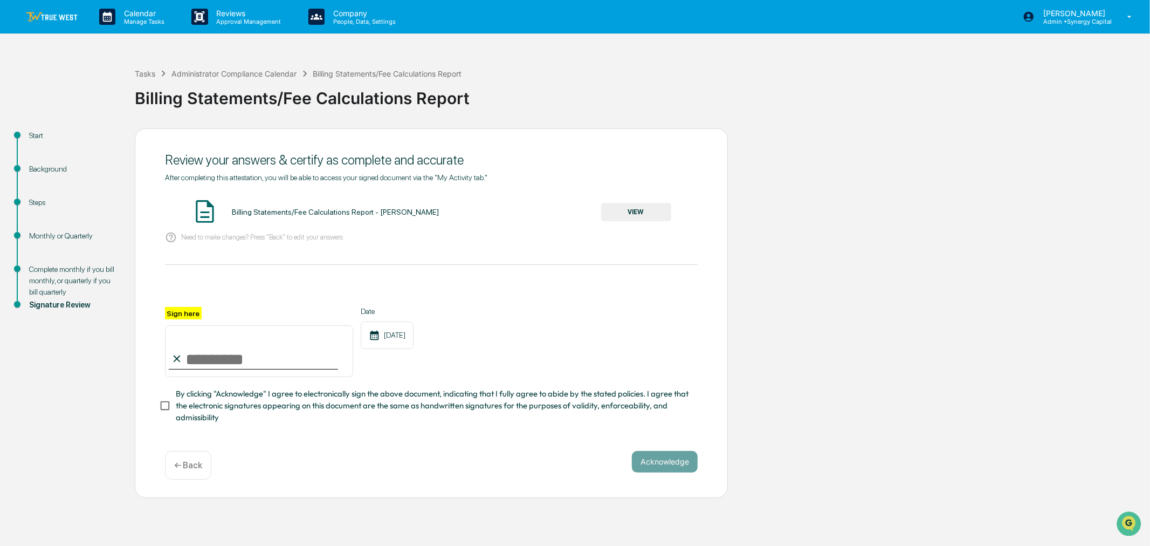
click at [649, 215] on button "VIEW" at bounding box center [636, 212] width 70 height 18
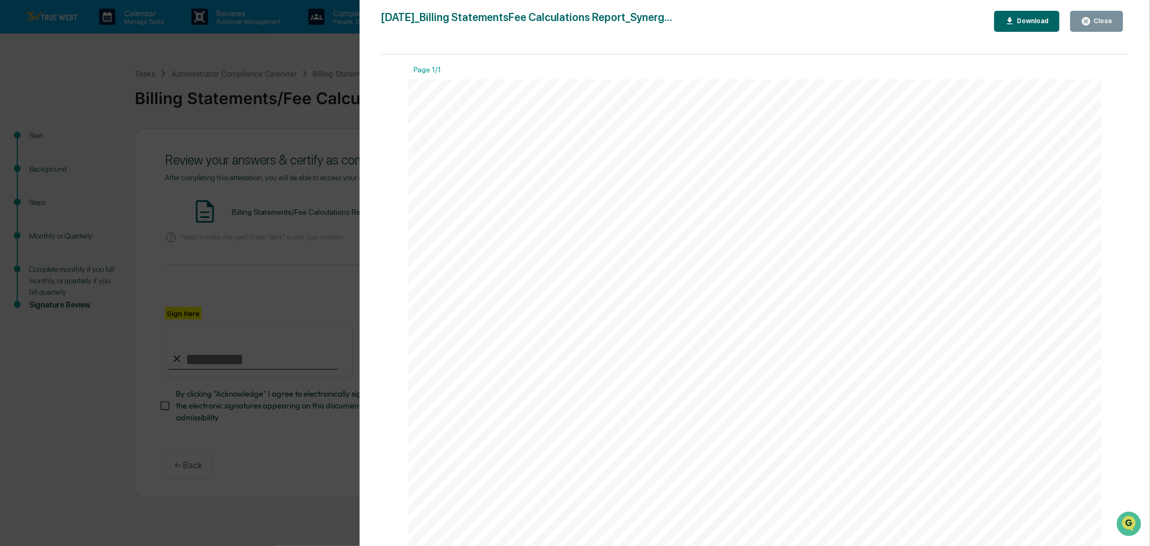
click at [1100, 22] on div "Close" at bounding box center [1101, 21] width 21 height 8
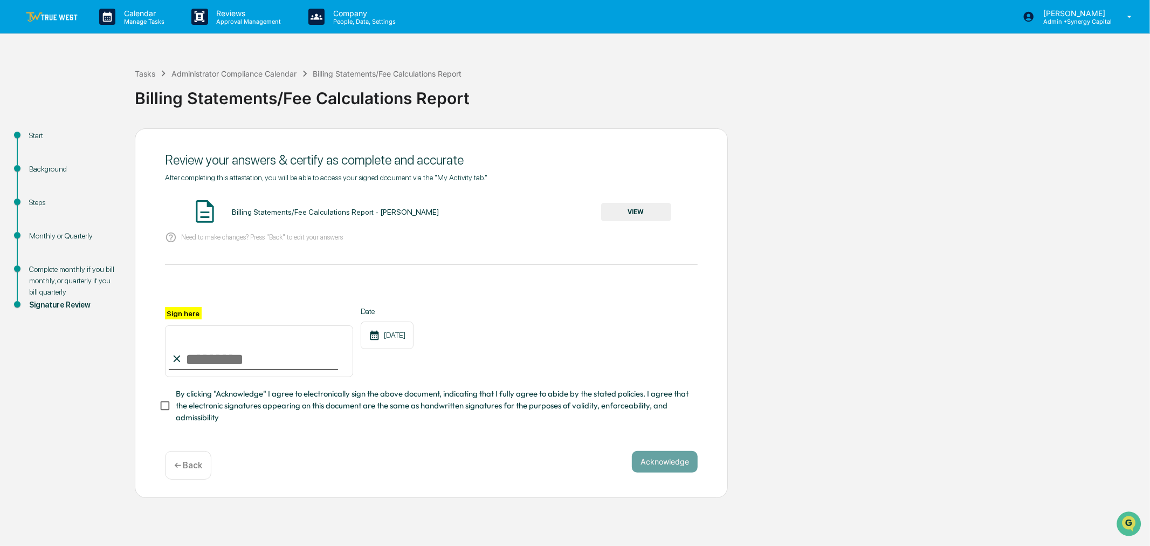
click at [203, 368] on input "Sign here" at bounding box center [259, 351] width 188 height 52
type input "**********"
click at [663, 464] on button "Acknowledge" at bounding box center [665, 462] width 66 height 22
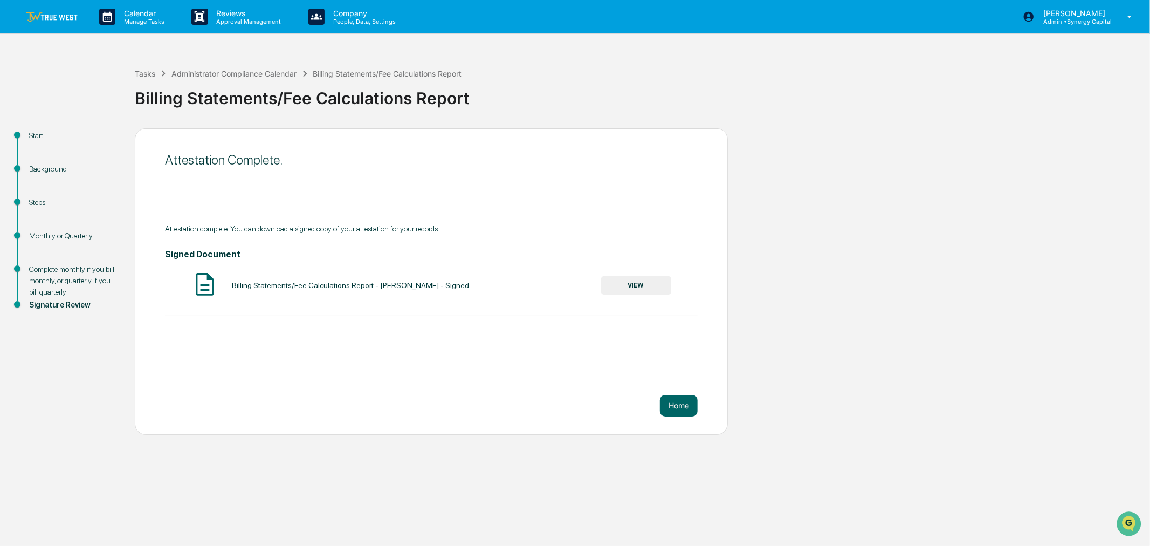
click at [677, 393] on div "Attestation Complete. Attestation complete. You can download a signed copy of y…" at bounding box center [431, 281] width 593 height 306
click at [681, 404] on button "Home" at bounding box center [679, 406] width 38 height 22
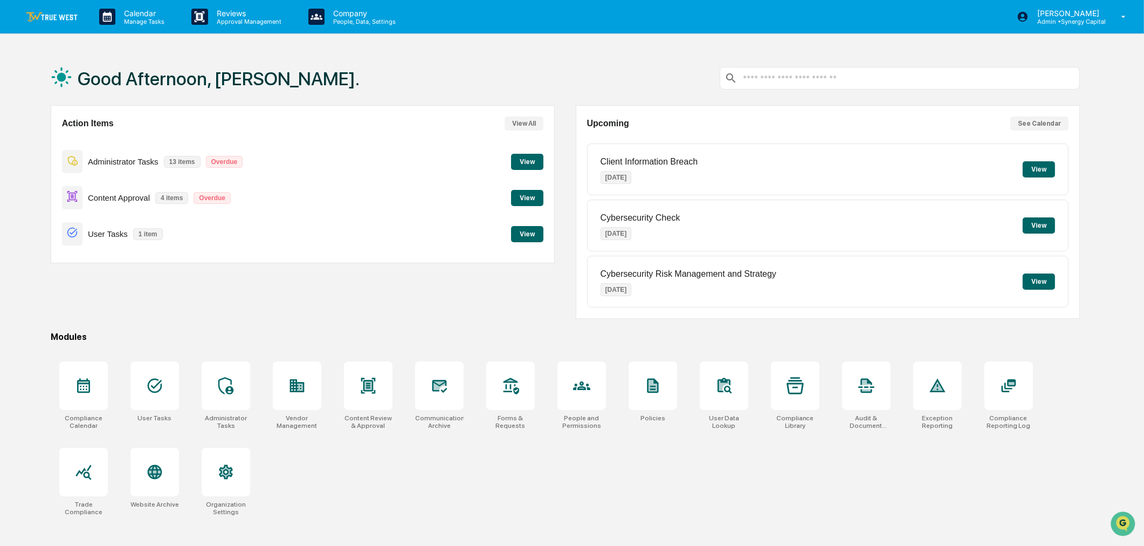
click at [527, 156] on button "View" at bounding box center [527, 162] width 32 height 16
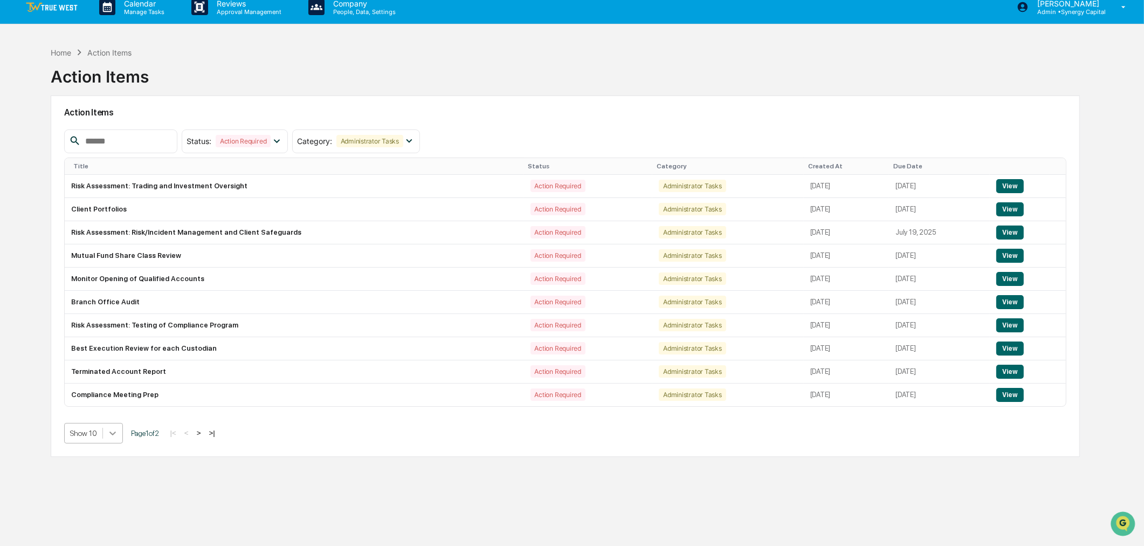
click at [111, 447] on div "Action Items Status : Action Required Select/Deselect All Action Required Resol…" at bounding box center [566, 275] width 1030 height 361
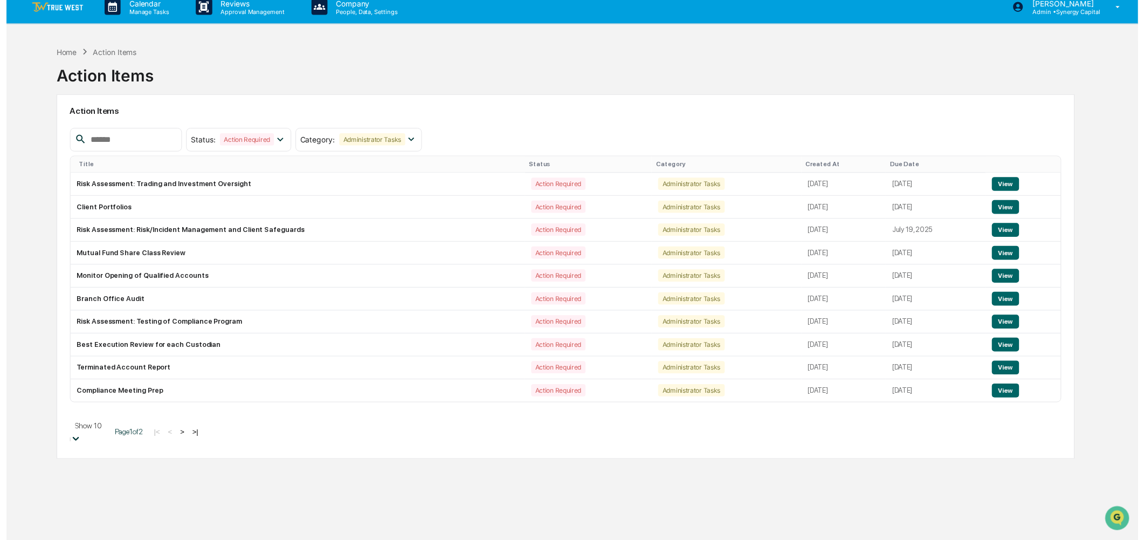
scroll to position [11, 0]
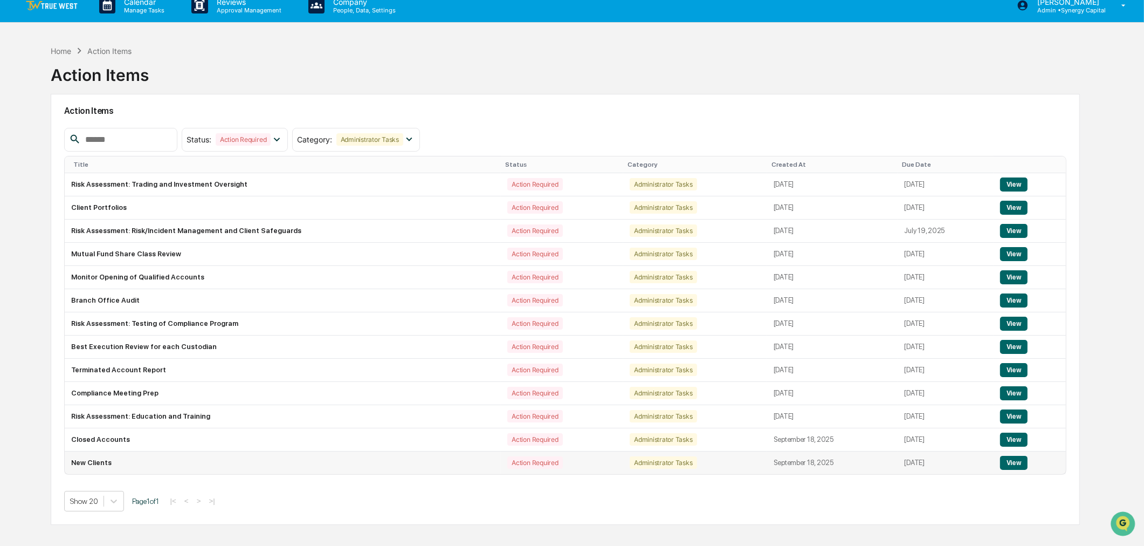
click at [1010, 466] on button "View" at bounding box center [1014, 463] width 28 height 14
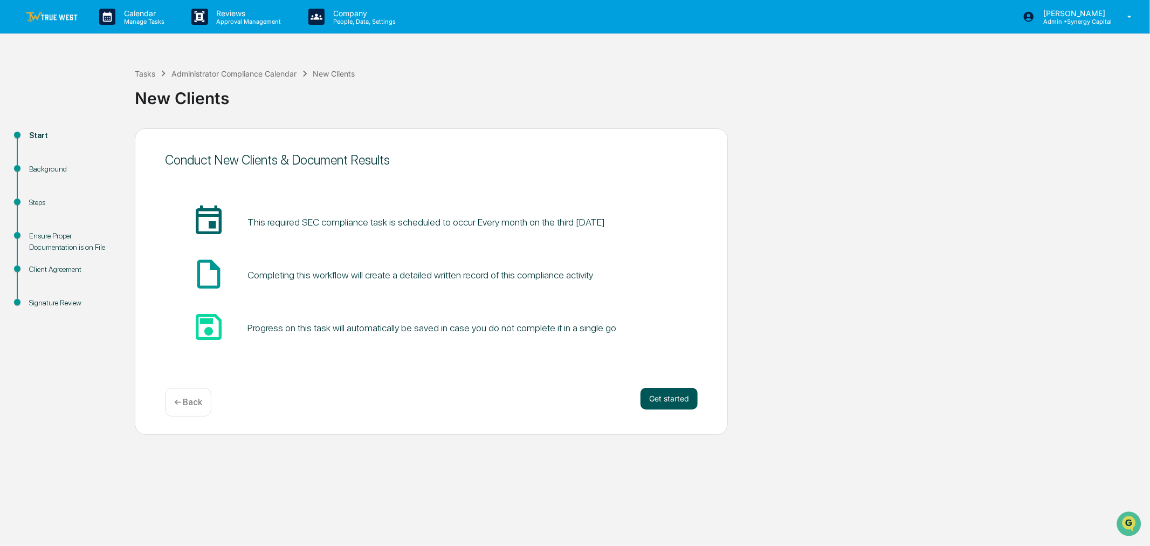
click at [673, 399] on button "Get started" at bounding box center [669, 399] width 57 height 22
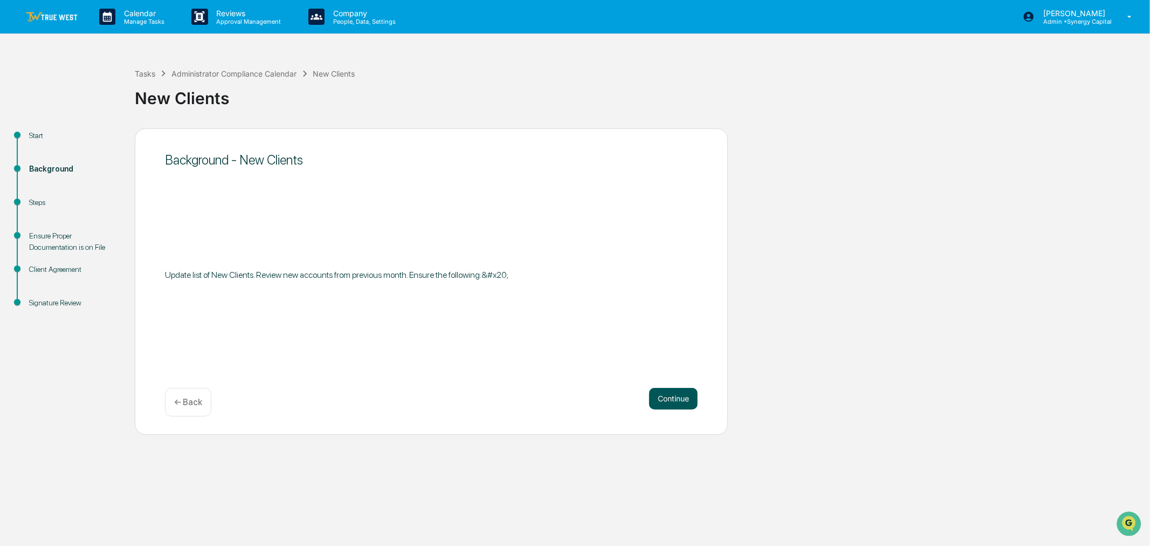
click at [667, 403] on button "Continue" at bounding box center [673, 399] width 49 height 22
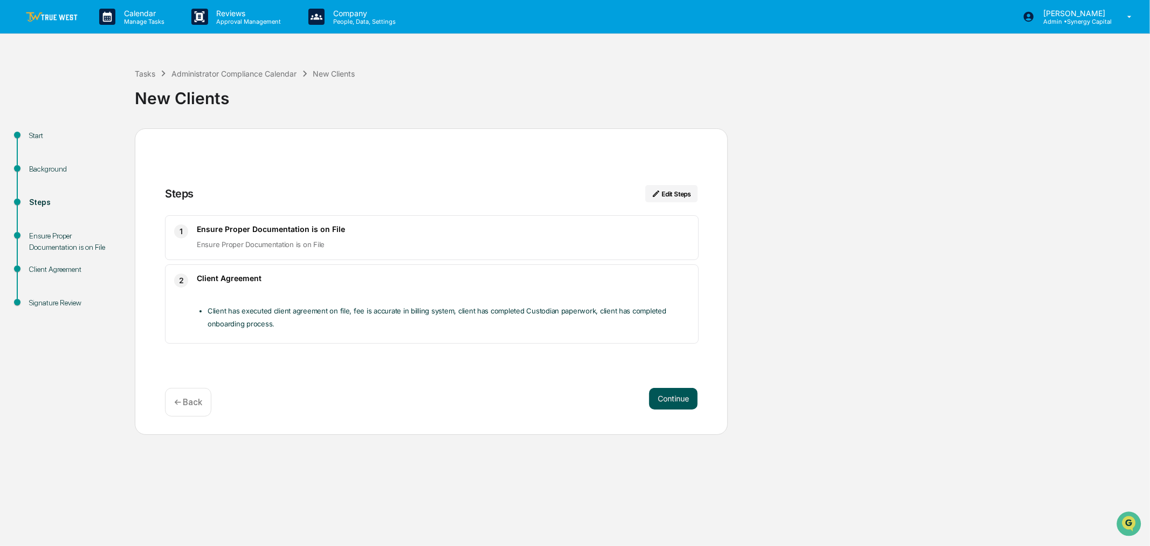
click at [668, 398] on button "Continue" at bounding box center [673, 399] width 49 height 22
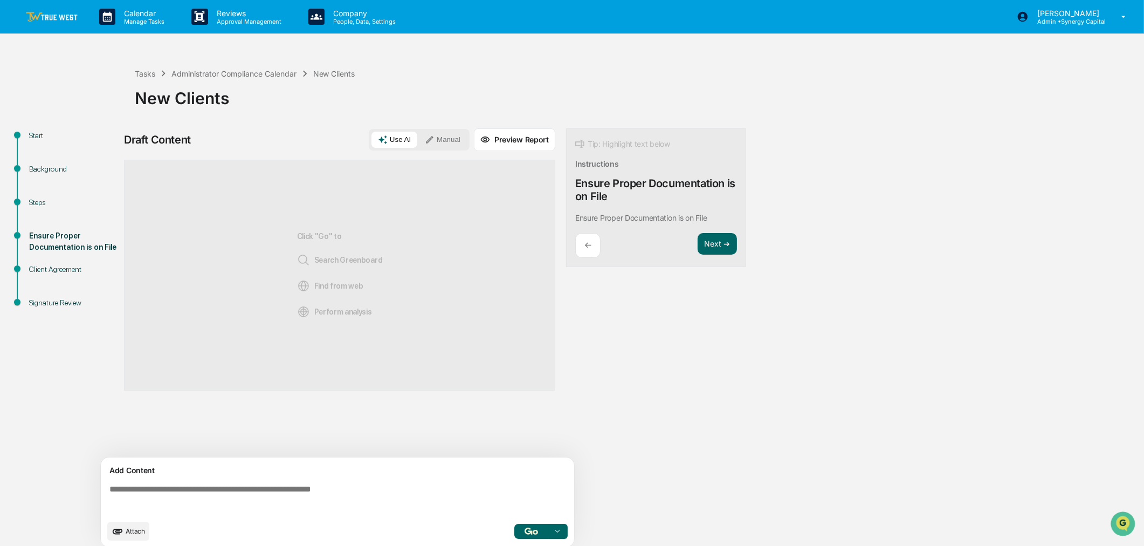
click at [33, 138] on div "Start" at bounding box center [73, 135] width 88 height 11
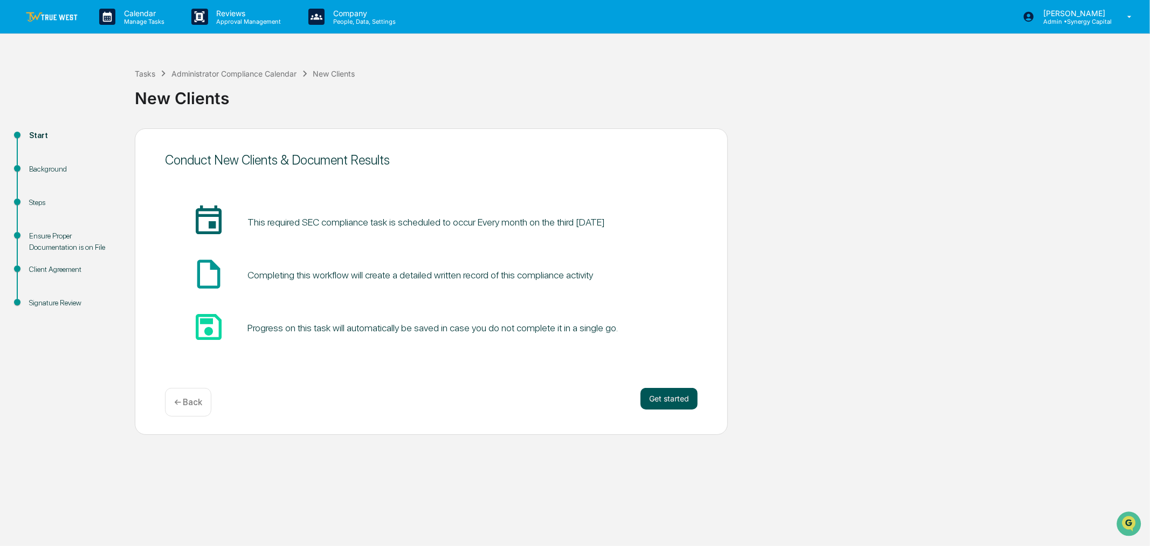
click at [681, 398] on button "Get started" at bounding box center [669, 399] width 57 height 22
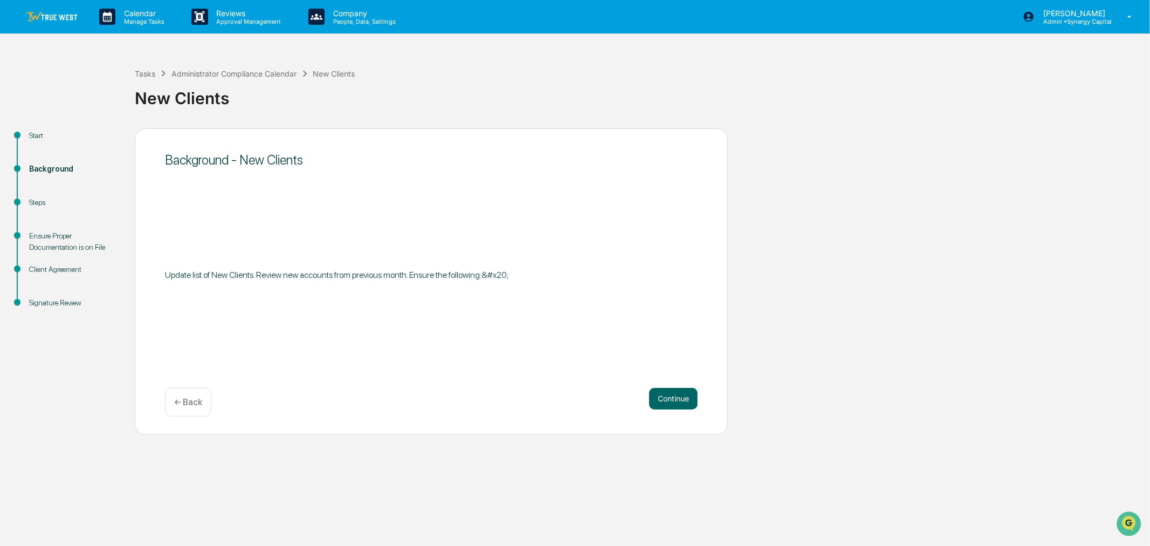
click at [51, 13] on img at bounding box center [52, 17] width 52 height 10
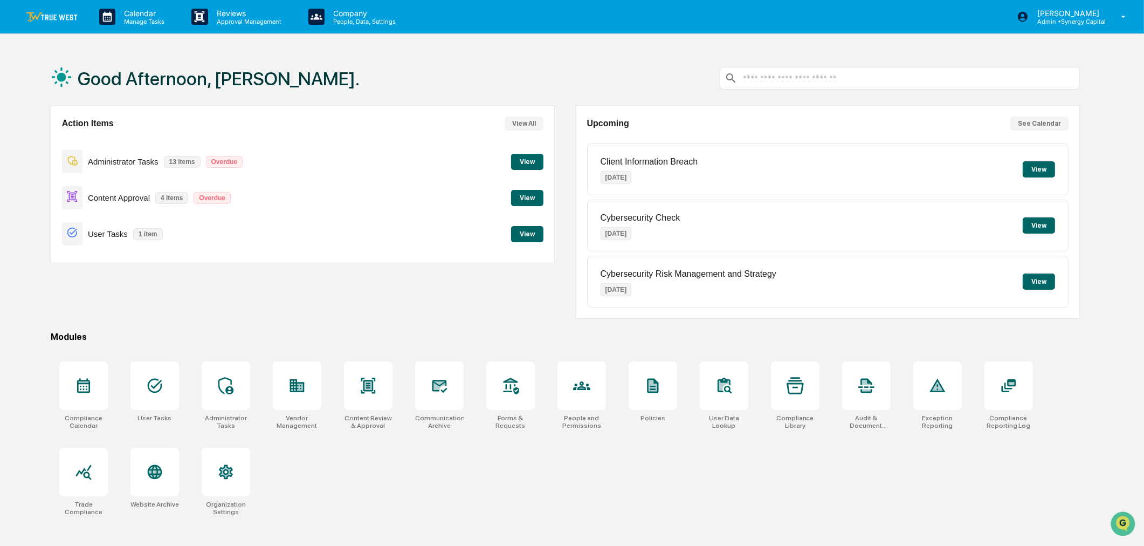
click at [527, 119] on button "View All" at bounding box center [524, 123] width 39 height 14
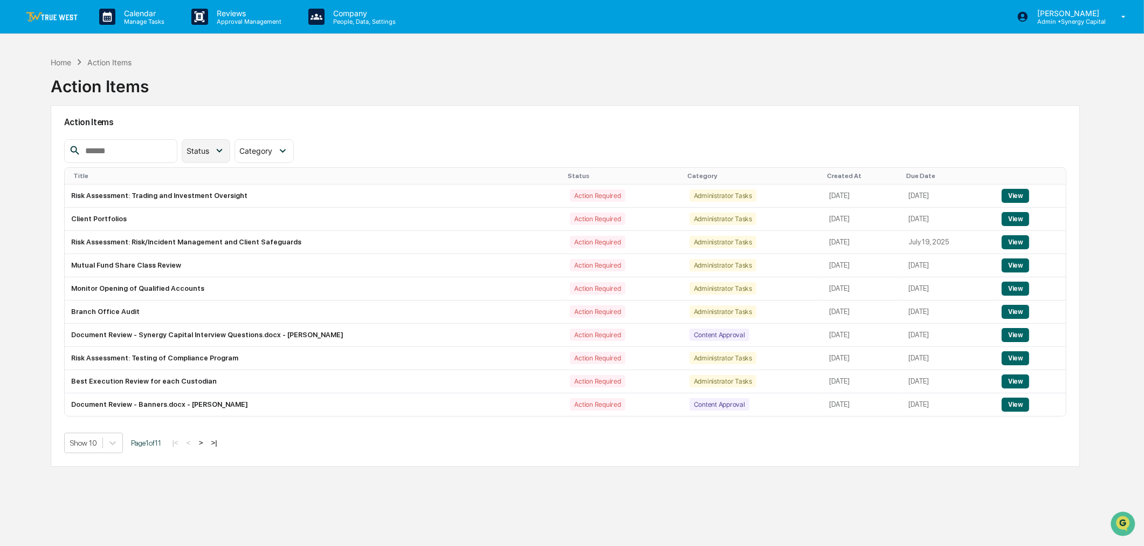
click at [209, 148] on span "Status" at bounding box center [198, 150] width 23 height 9
click at [239, 224] on div "Resolved" at bounding box center [223, 220] width 36 height 12
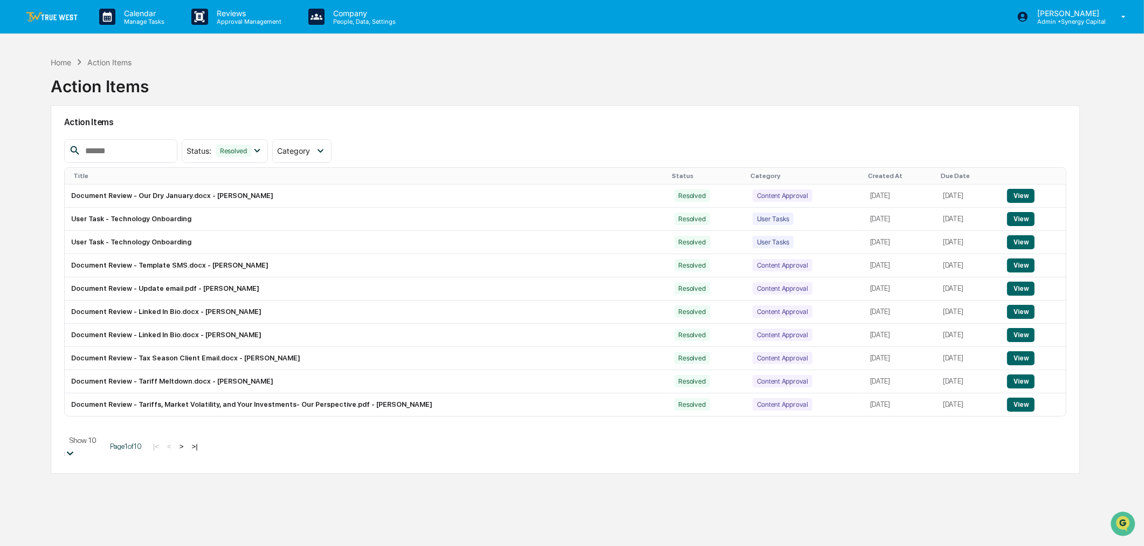
click at [75, 448] on div at bounding box center [70, 454] width 11 height 12
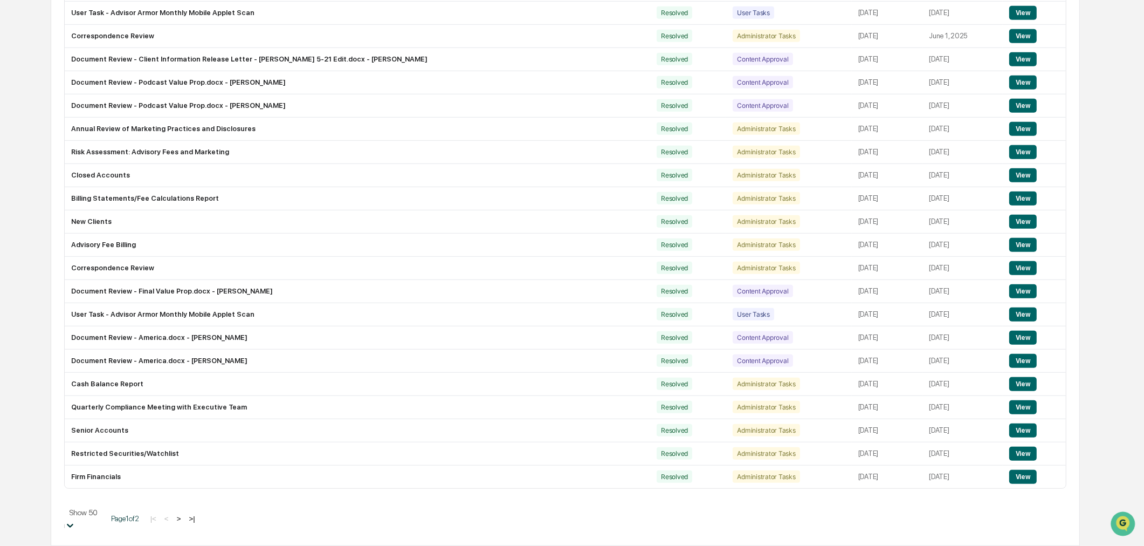
scroll to position [862, 0]
click at [184, 522] on button ">" at bounding box center [179, 518] width 11 height 9
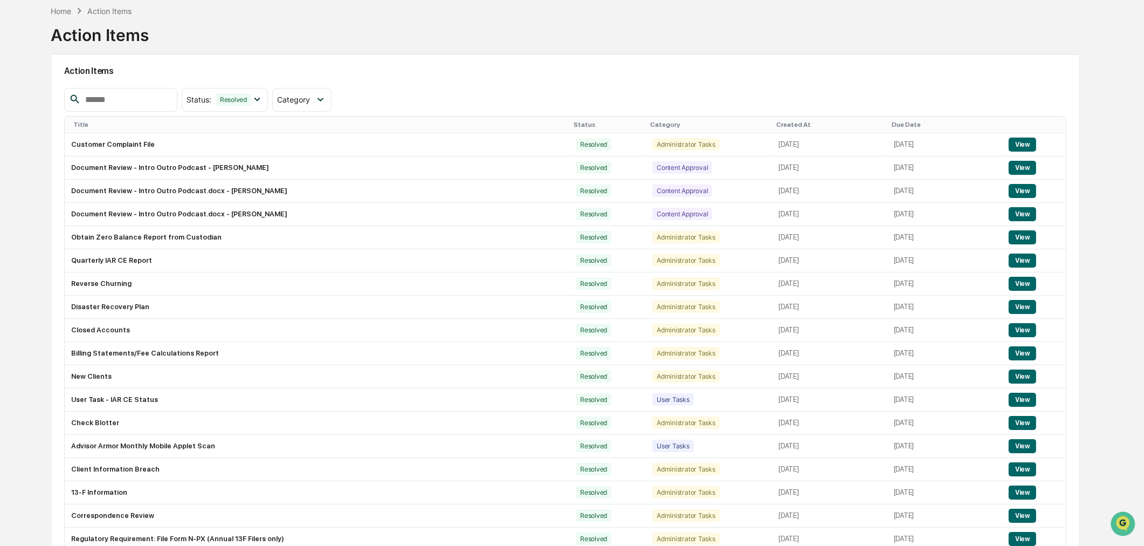
scroll to position [651, 0]
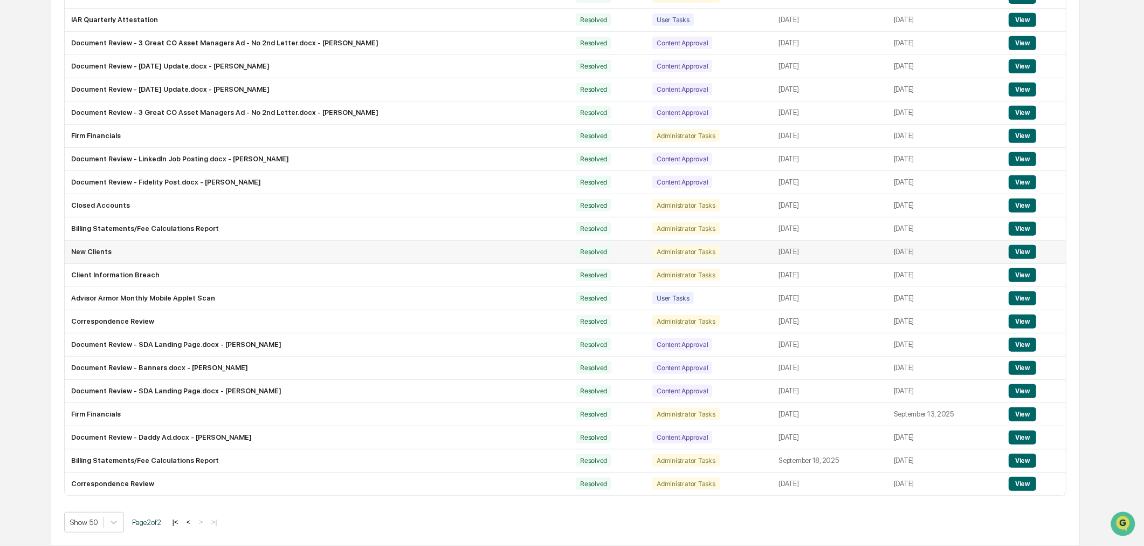
click at [1020, 248] on button "View" at bounding box center [1023, 252] width 28 height 14
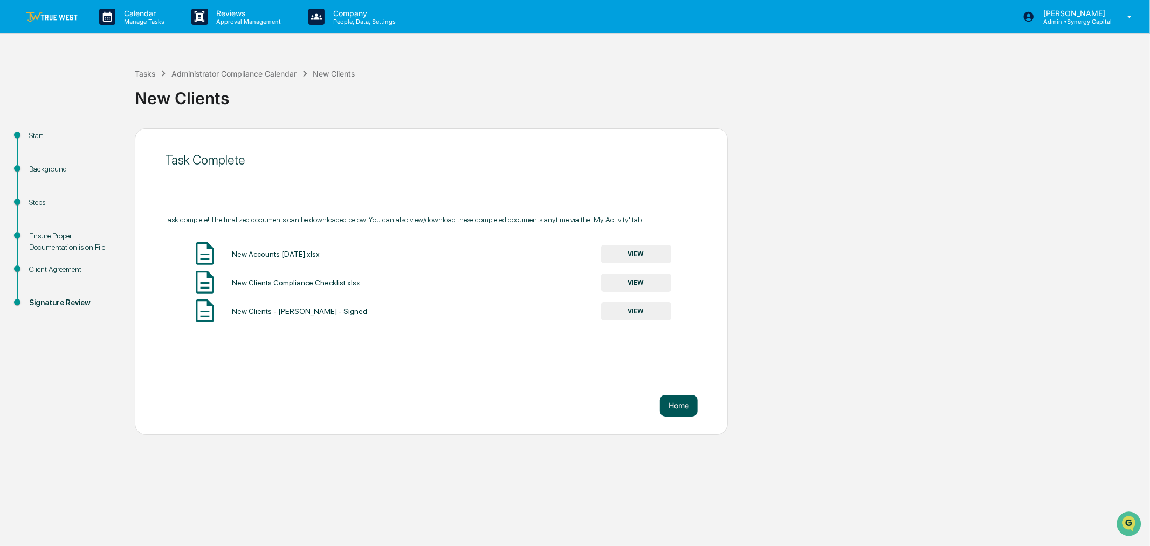
click at [681, 406] on button "Home" at bounding box center [679, 406] width 38 height 22
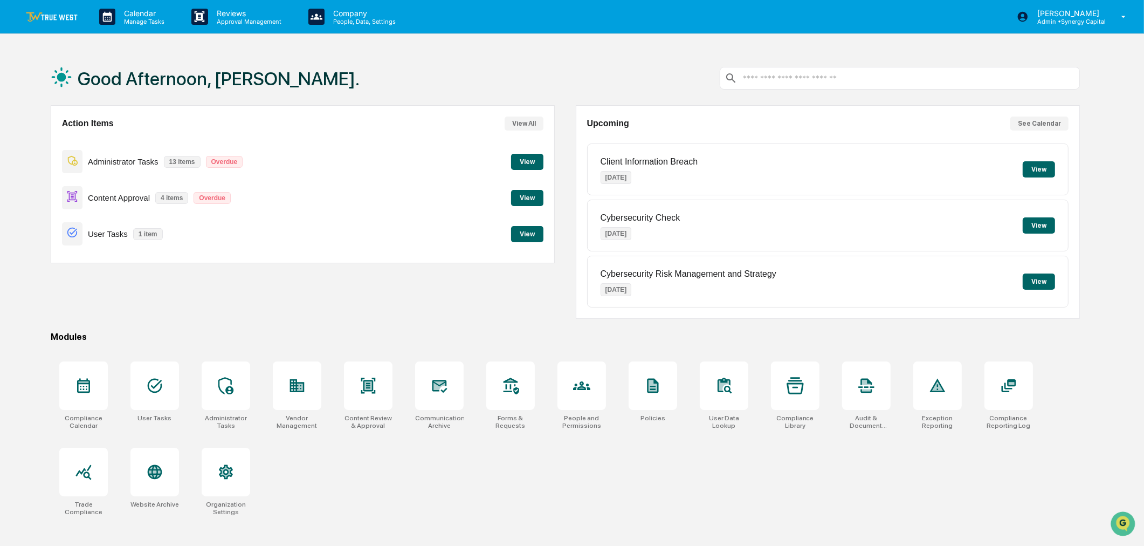
click at [524, 120] on button "View All" at bounding box center [524, 123] width 39 height 14
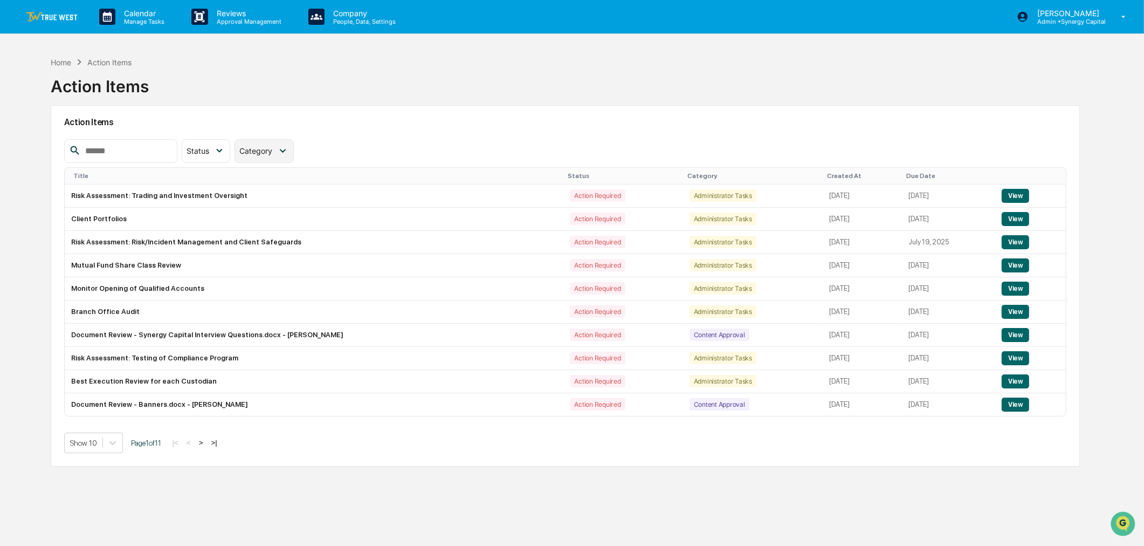
click at [282, 145] on div "Category" at bounding box center [264, 151] width 59 height 24
click at [209, 148] on span "Status" at bounding box center [198, 150] width 23 height 9
click at [238, 219] on div "Resolved" at bounding box center [223, 220] width 36 height 12
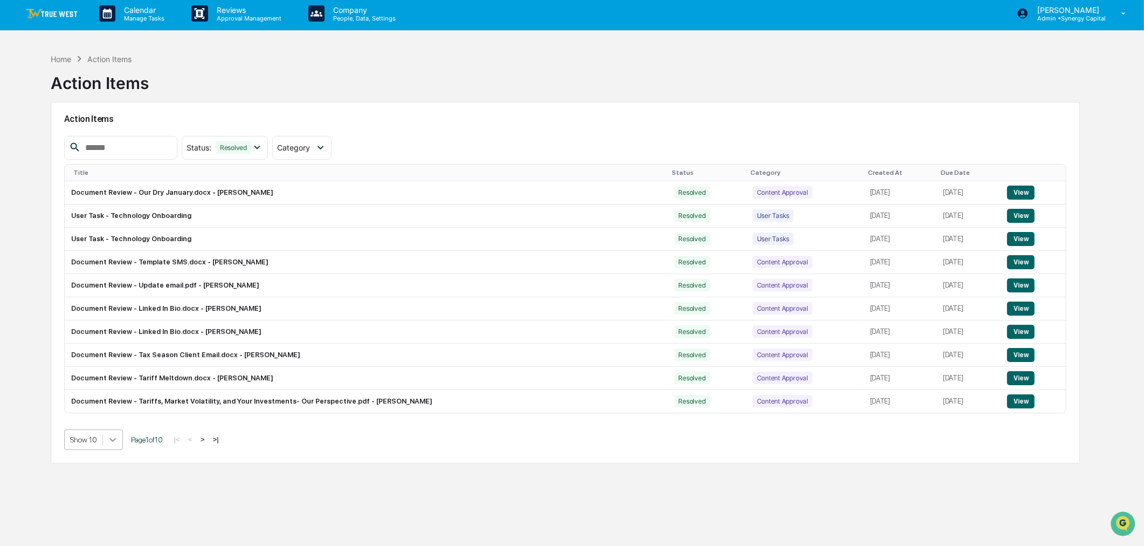
click at [111, 443] on icon at bounding box center [112, 439] width 11 height 11
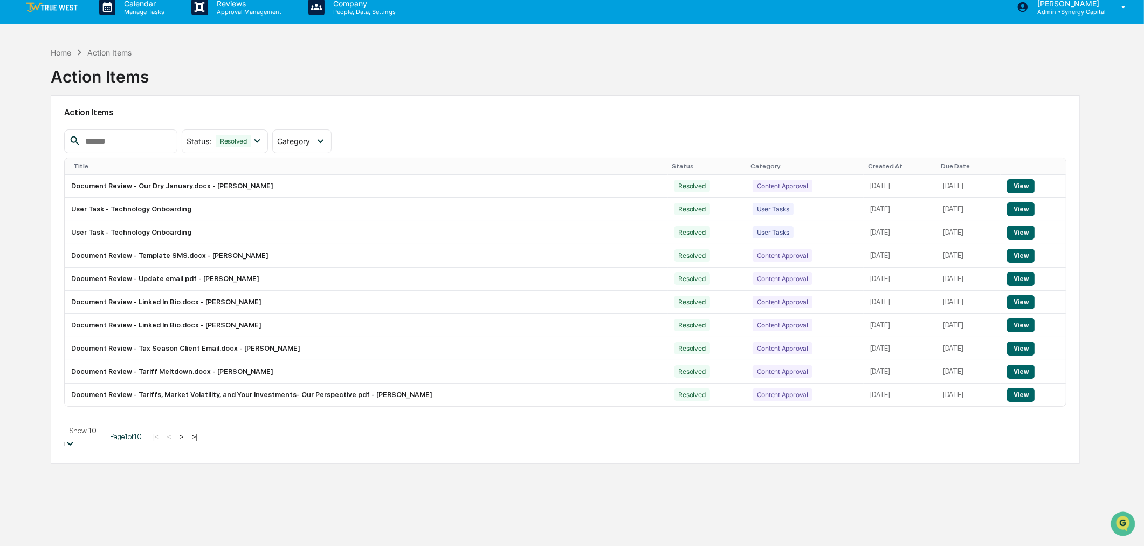
scroll to position [11, 0]
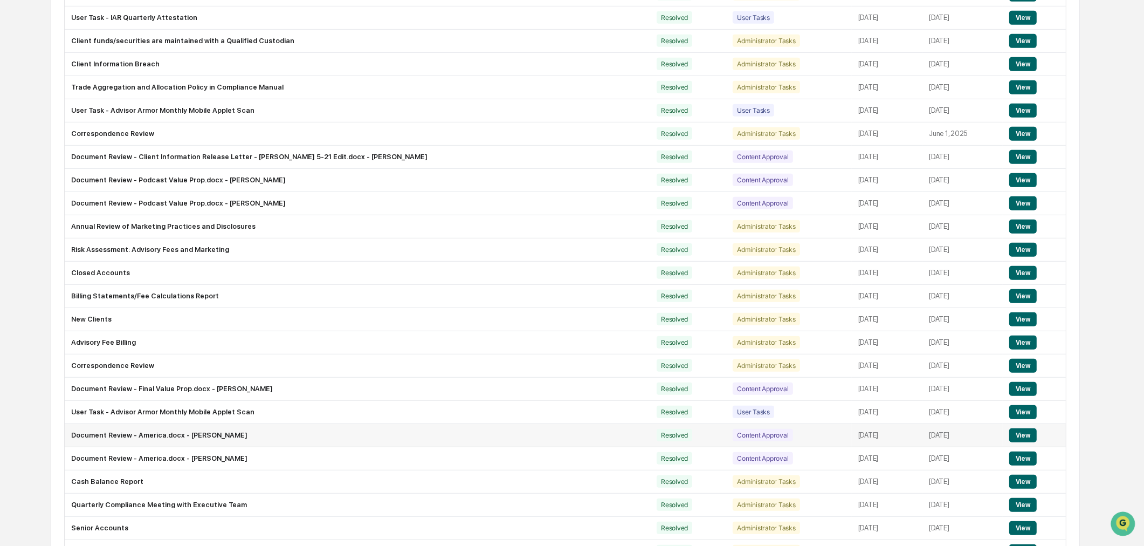
scroll to position [862, 0]
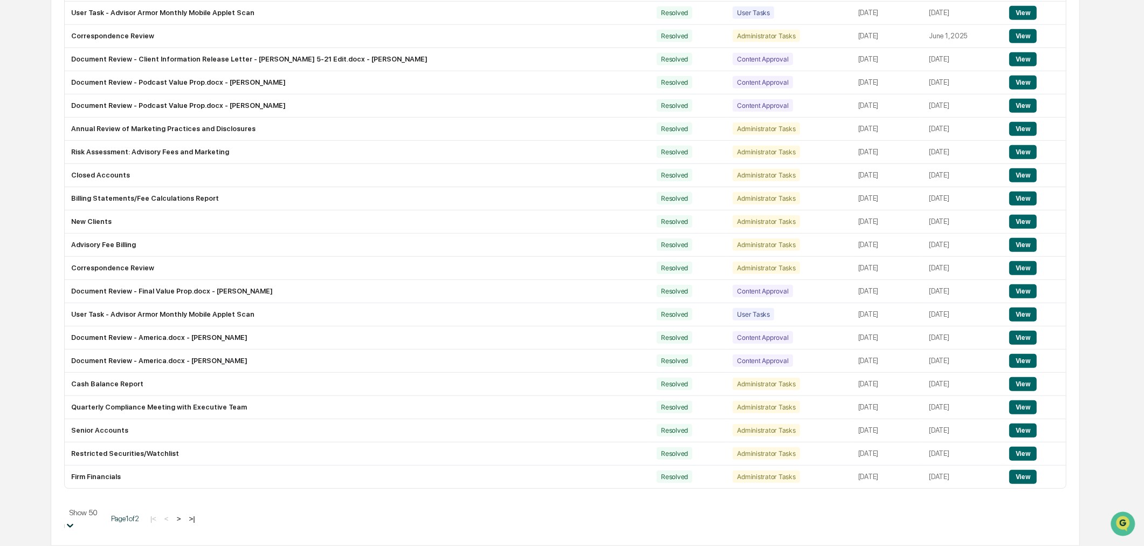
click at [184, 521] on button ">" at bounding box center [179, 518] width 11 height 9
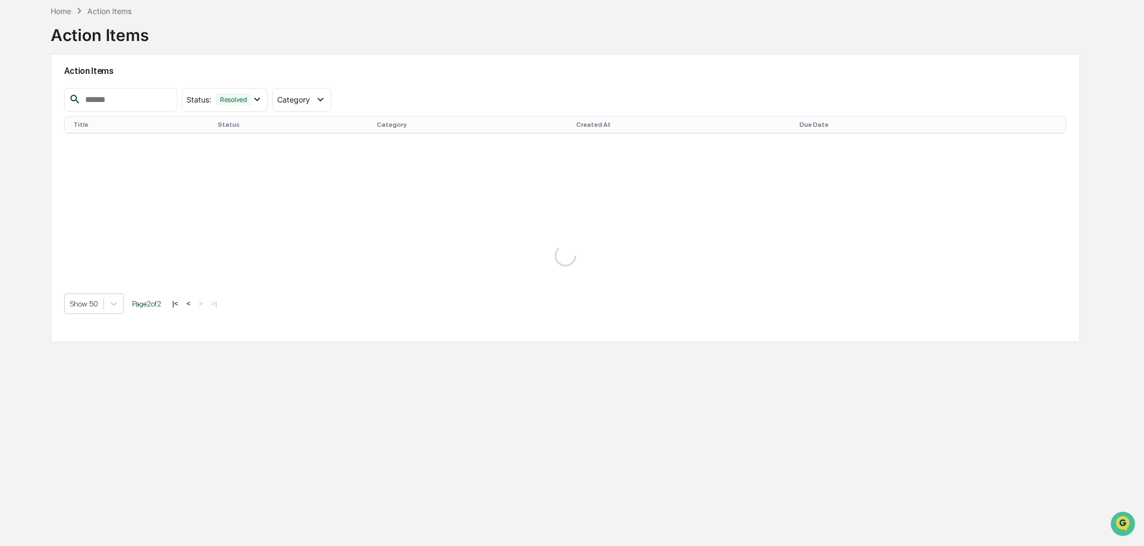
scroll to position [651, 0]
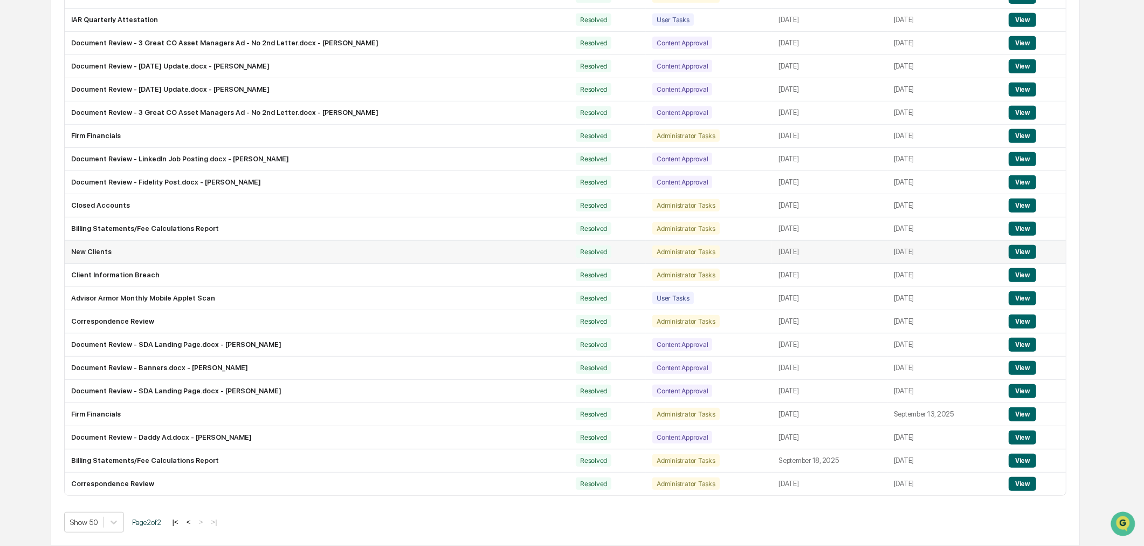
click at [576, 249] on div "Resolved" at bounding box center [594, 251] width 36 height 12
click at [1018, 246] on button "View" at bounding box center [1023, 252] width 28 height 14
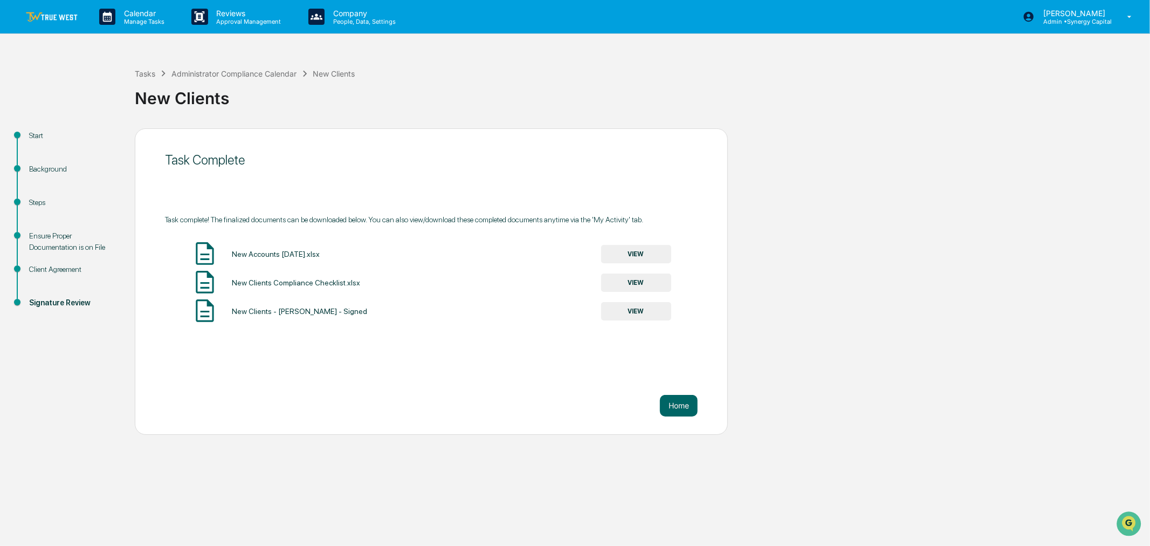
click at [39, 167] on div "Background" at bounding box center [73, 168] width 88 height 11
click at [60, 270] on div "Client Agreement" at bounding box center [73, 269] width 88 height 11
click at [63, 245] on div "Ensure Proper Documentation is on File" at bounding box center [73, 241] width 88 height 23
click at [622, 285] on button "VIEW" at bounding box center [636, 282] width 70 height 18
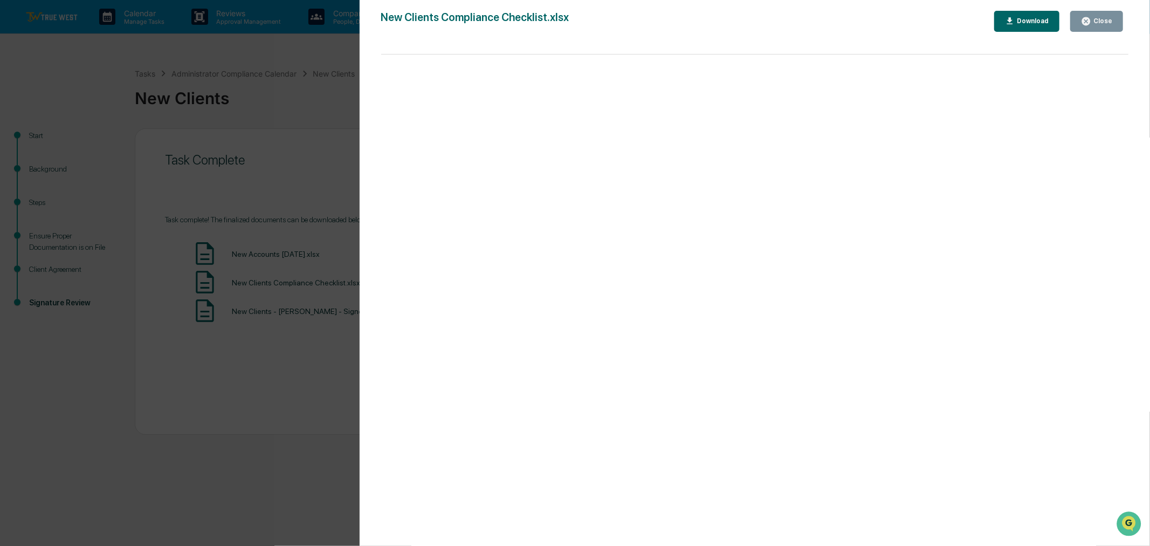
click at [1098, 18] on div "Close" at bounding box center [1101, 21] width 21 height 8
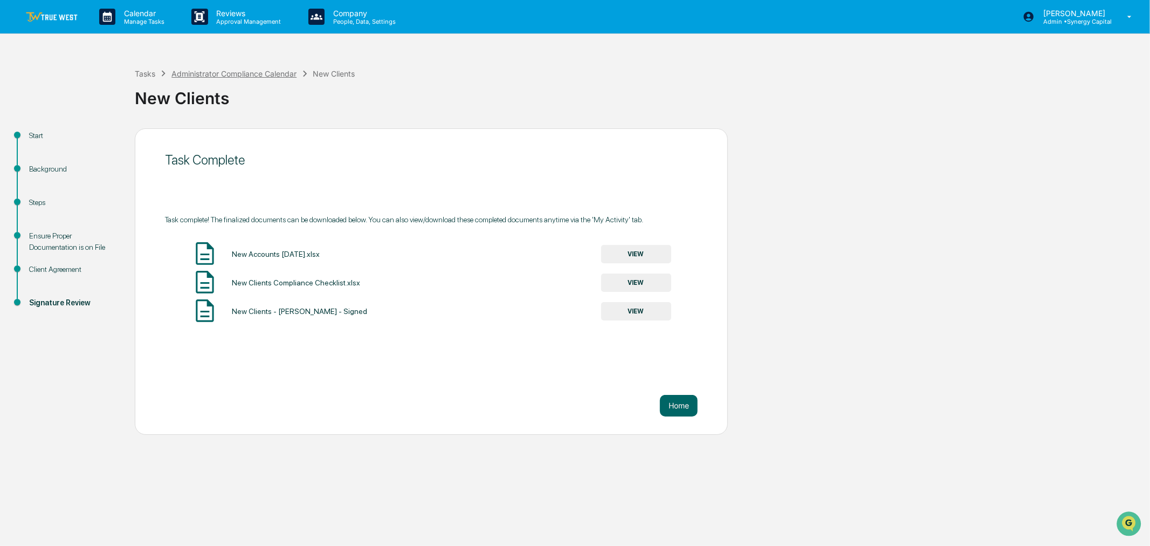
click at [237, 72] on div "Administrator Compliance Calendar" at bounding box center [233, 73] width 125 height 9
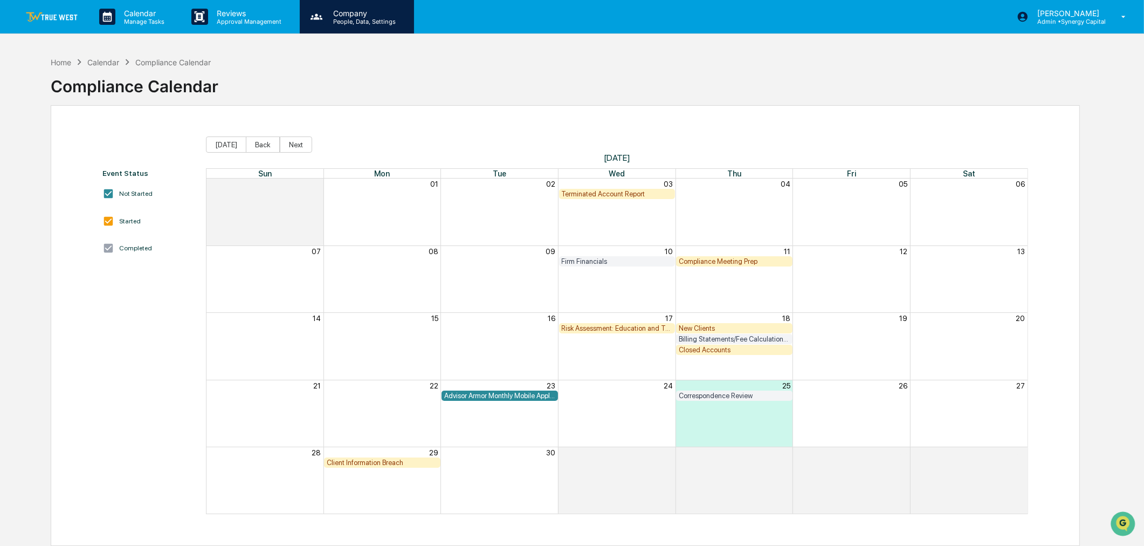
click at [335, 26] on div "Company People, Data, Settings" at bounding box center [357, 16] width 114 height 33
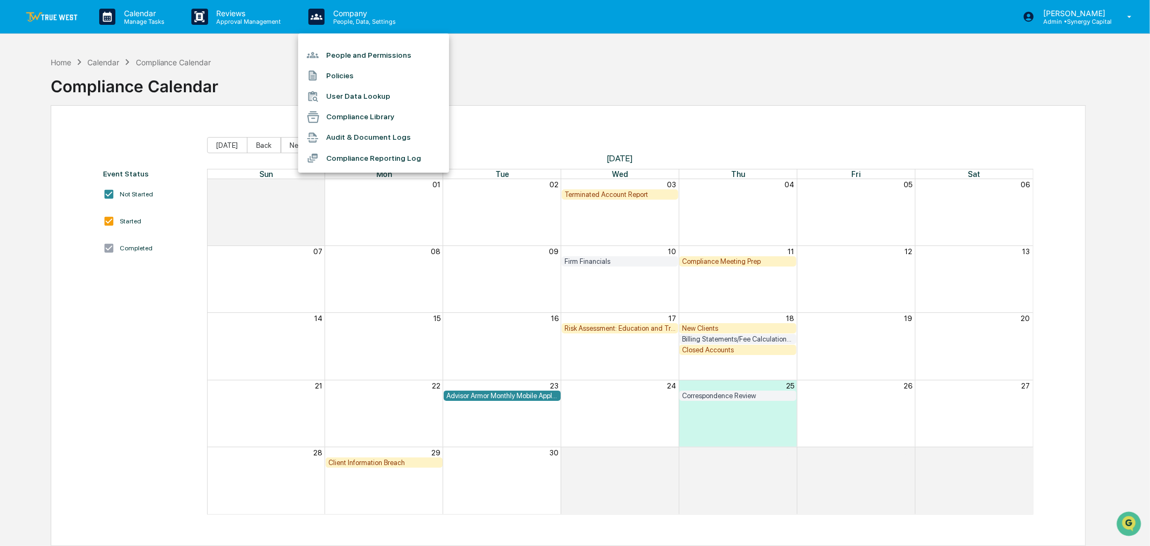
click at [235, 24] on div at bounding box center [575, 273] width 1150 height 546
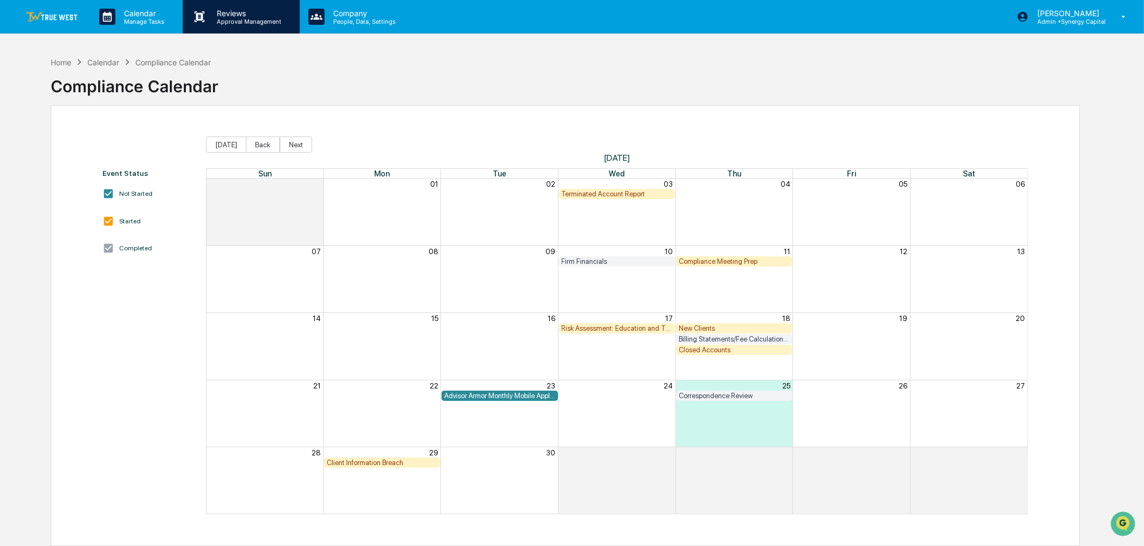
click at [234, 15] on p "Reviews" at bounding box center [247, 13] width 79 height 9
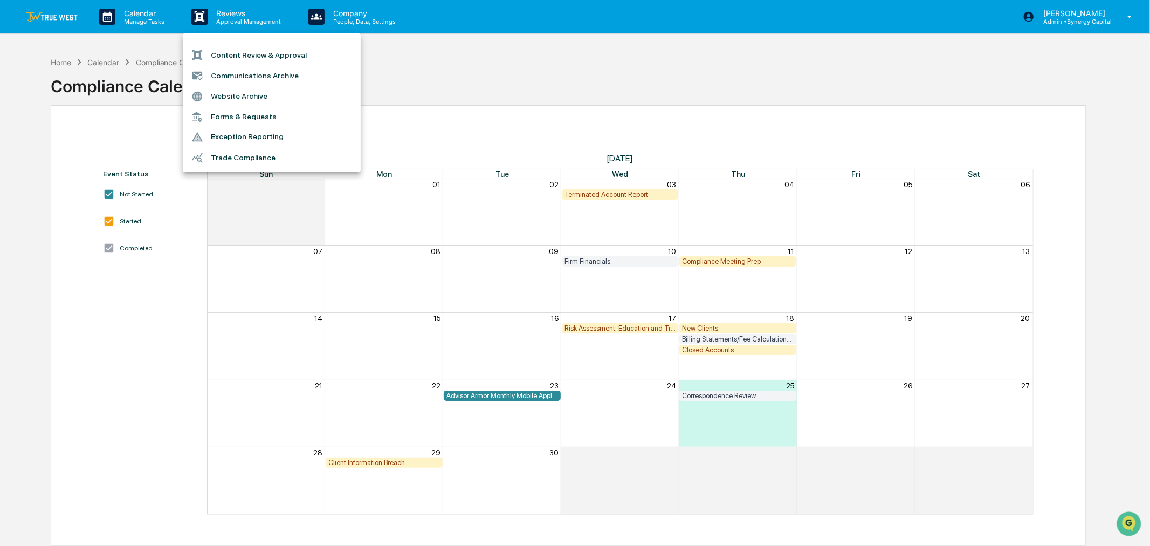
click at [119, 10] on div at bounding box center [575, 273] width 1150 height 546
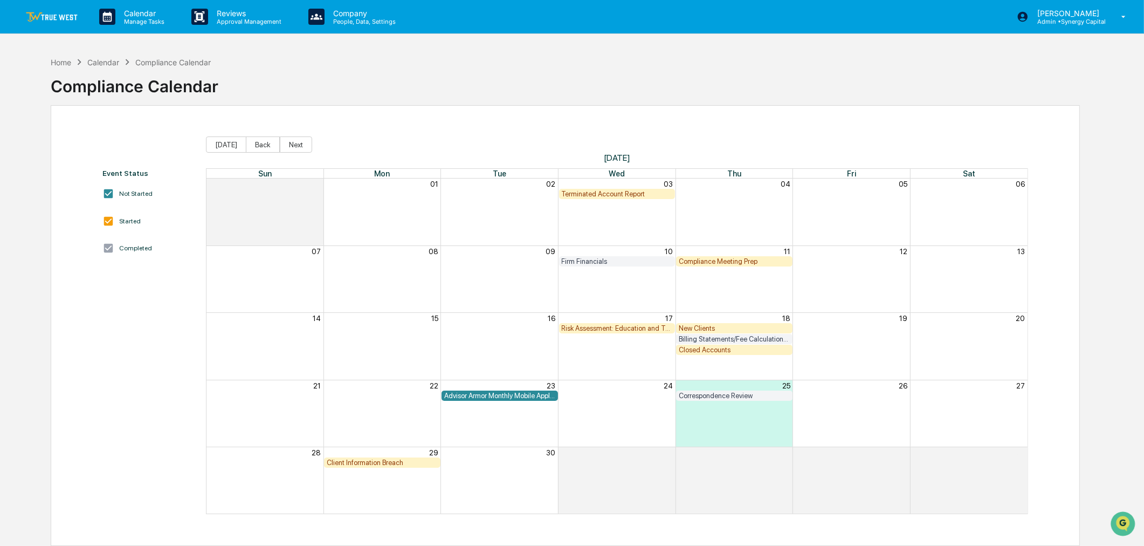
click at [57, 9] on link at bounding box center [58, 16] width 65 height 33
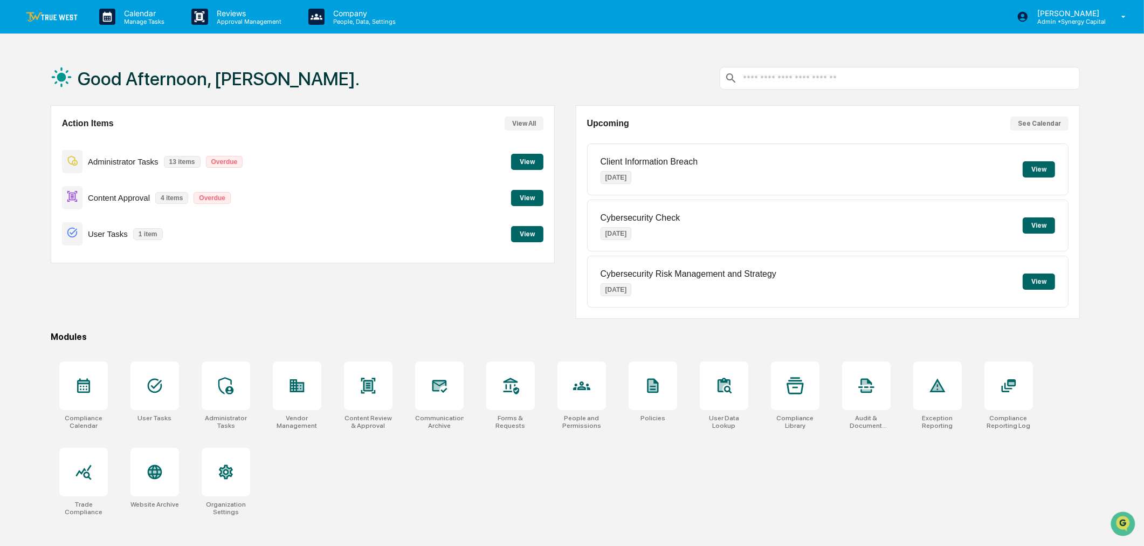
click at [516, 160] on button "View" at bounding box center [527, 162] width 32 height 16
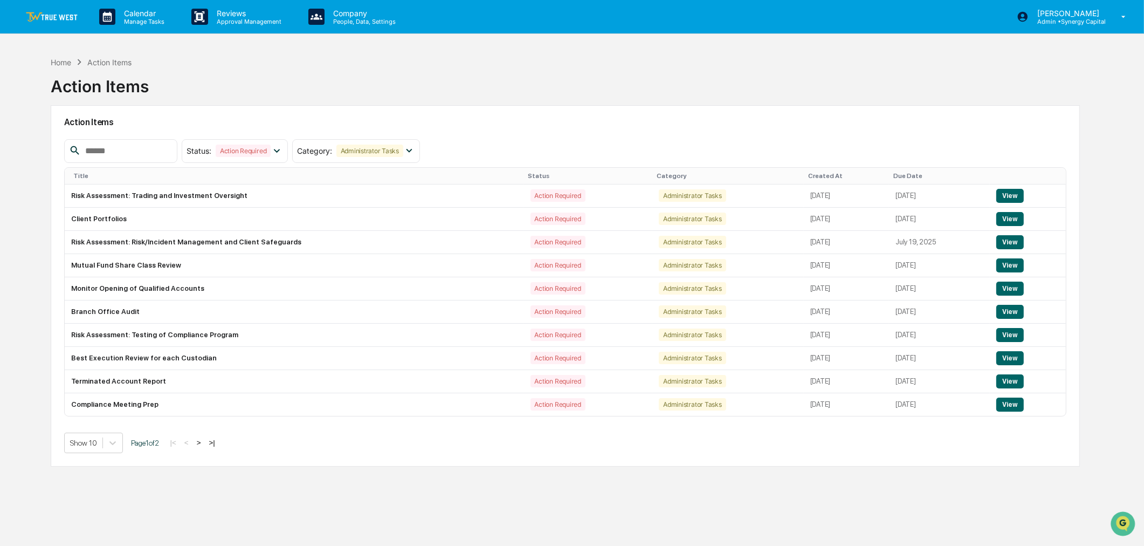
click at [201, 445] on button ">" at bounding box center [199, 442] width 11 height 9
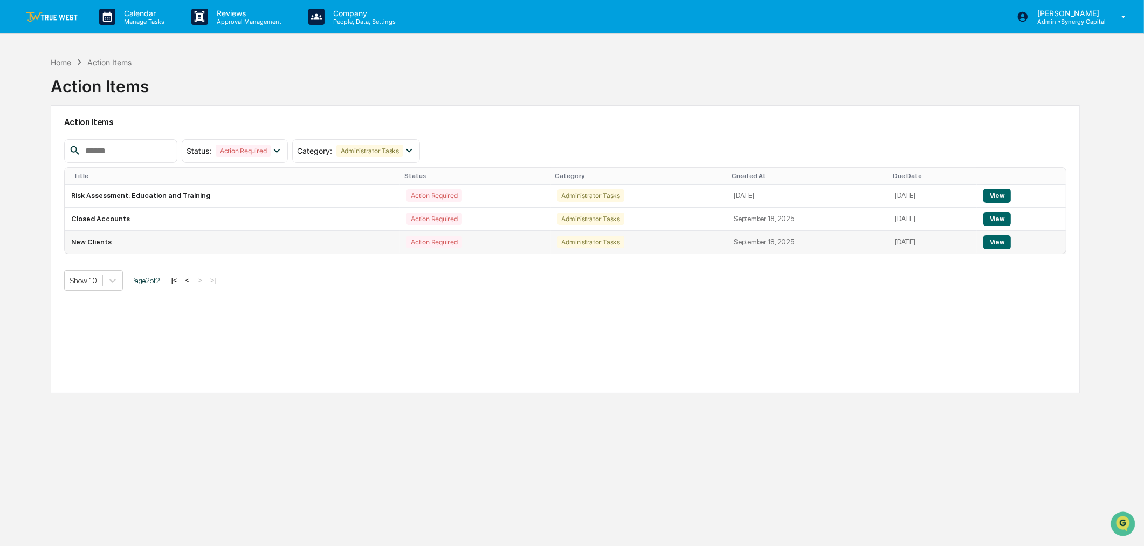
click at [1001, 242] on button "View" at bounding box center [998, 242] width 28 height 14
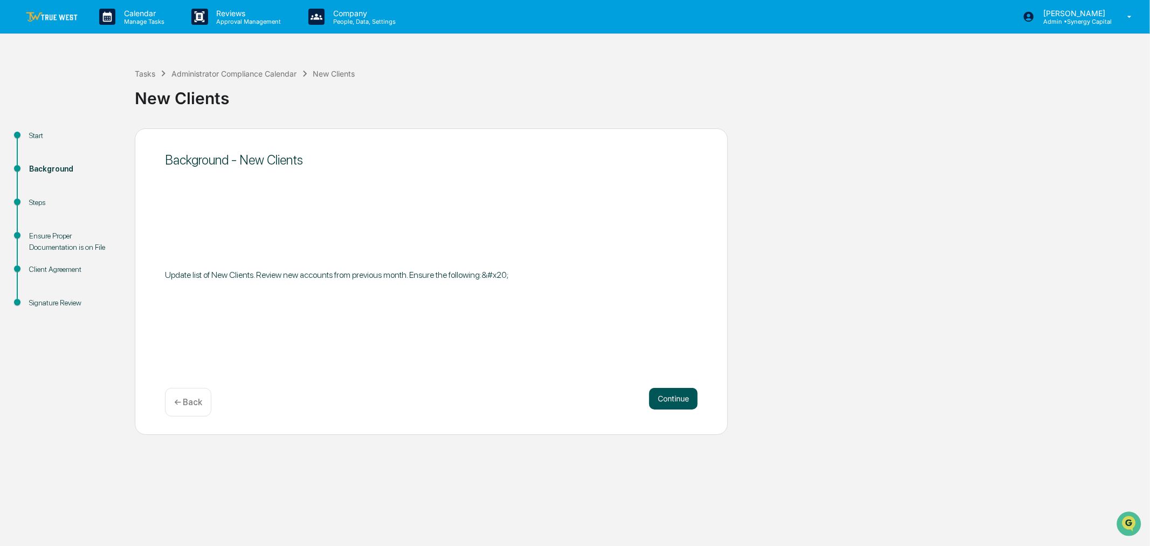
click at [678, 397] on button "Continue" at bounding box center [673, 399] width 49 height 22
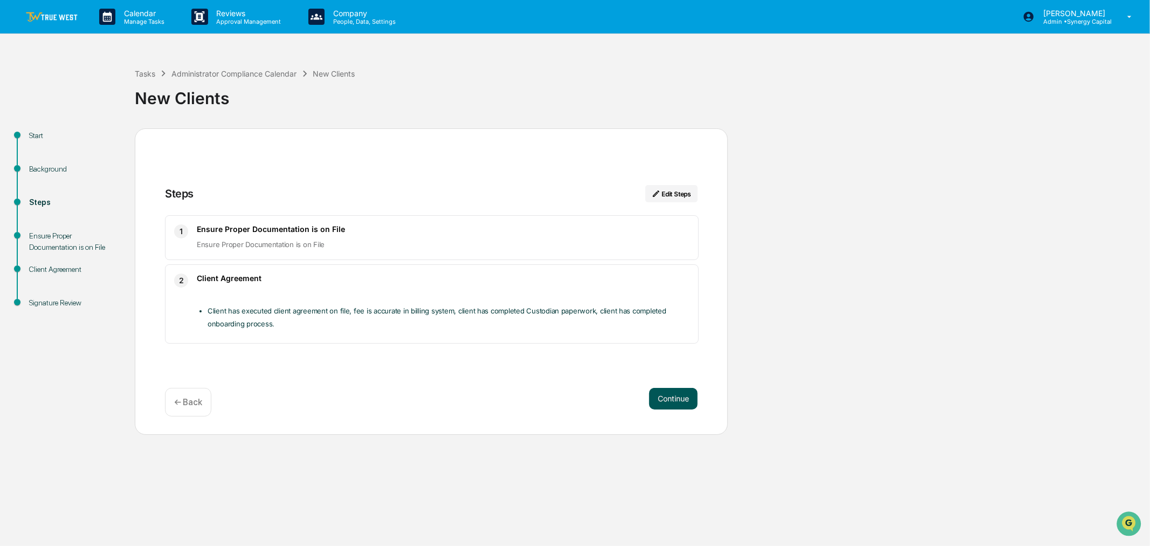
click at [665, 396] on button "Continue" at bounding box center [673, 399] width 49 height 22
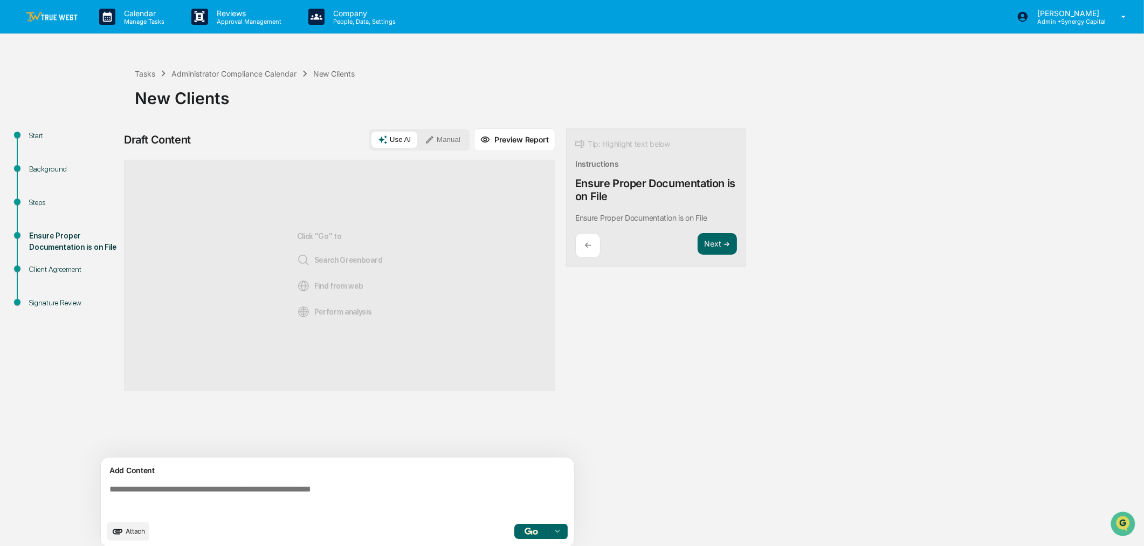
click at [438, 132] on button "Manual" at bounding box center [442, 140] width 49 height 16
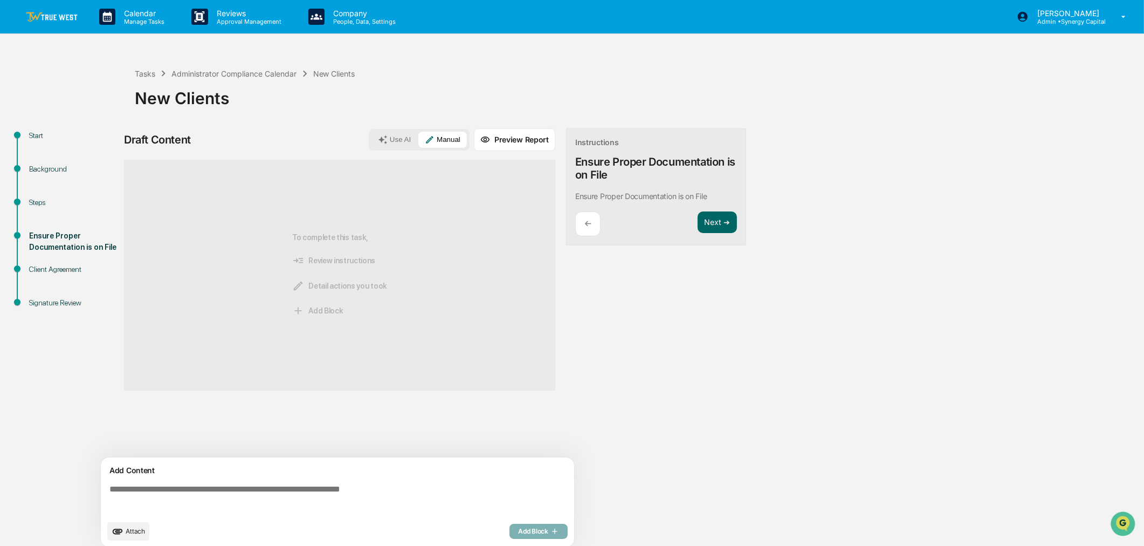
click at [370, 497] on textarea at bounding box center [339, 499] width 469 height 39
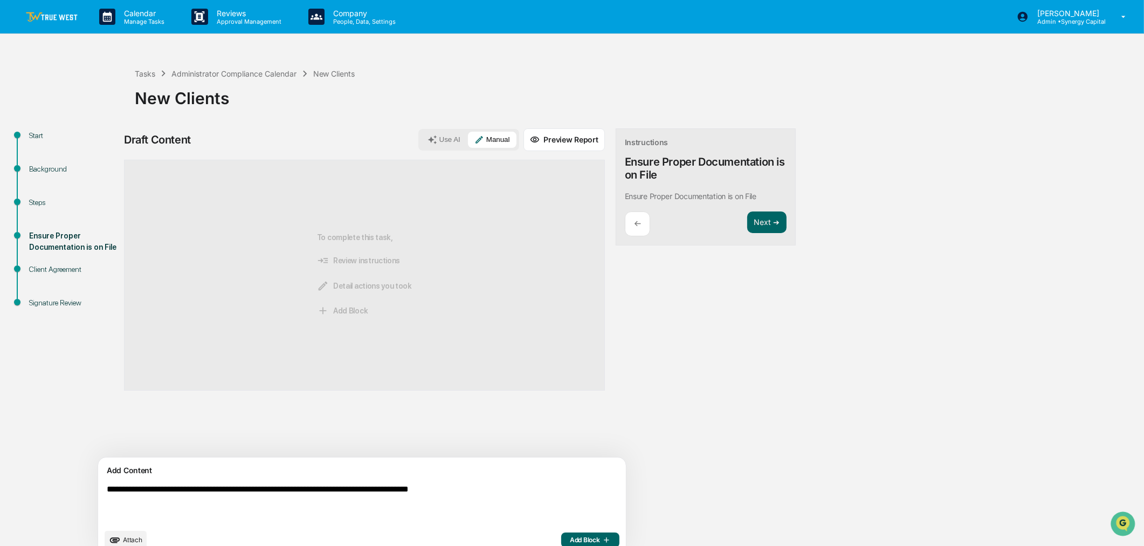
click at [341, 490] on textarea "**********" at bounding box center [336, 503] width 469 height 47
type textarea "**********"
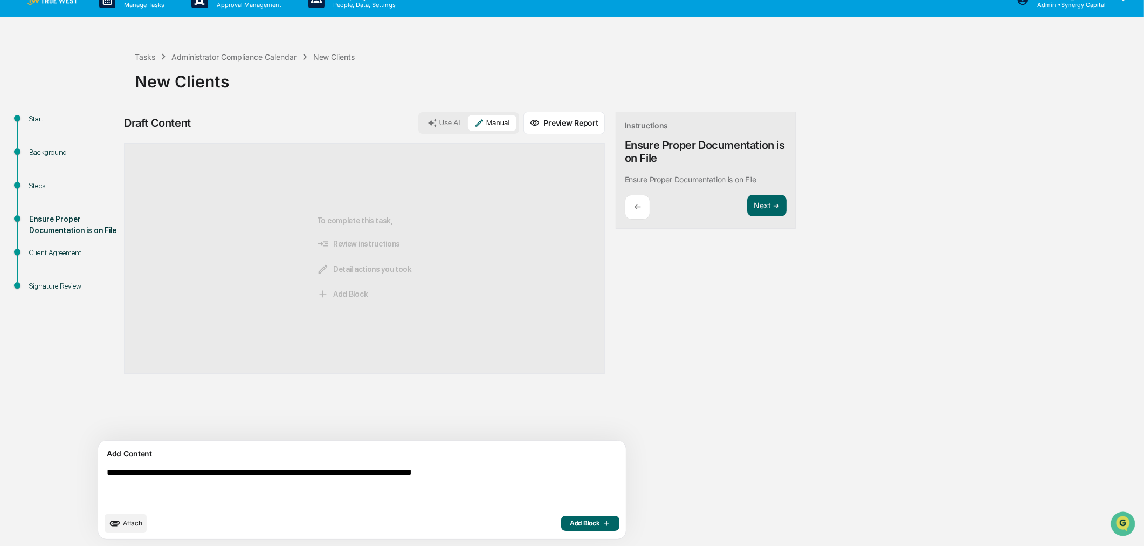
click at [131, 521] on span "Attach" at bounding box center [132, 523] width 19 height 8
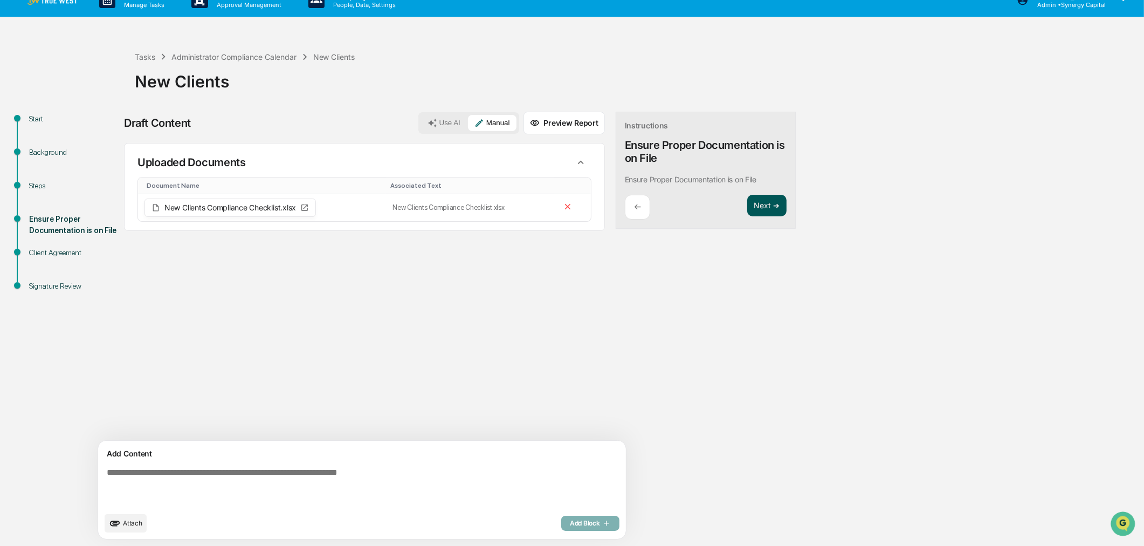
click at [747, 208] on button "Next ➔" at bounding box center [766, 206] width 39 height 22
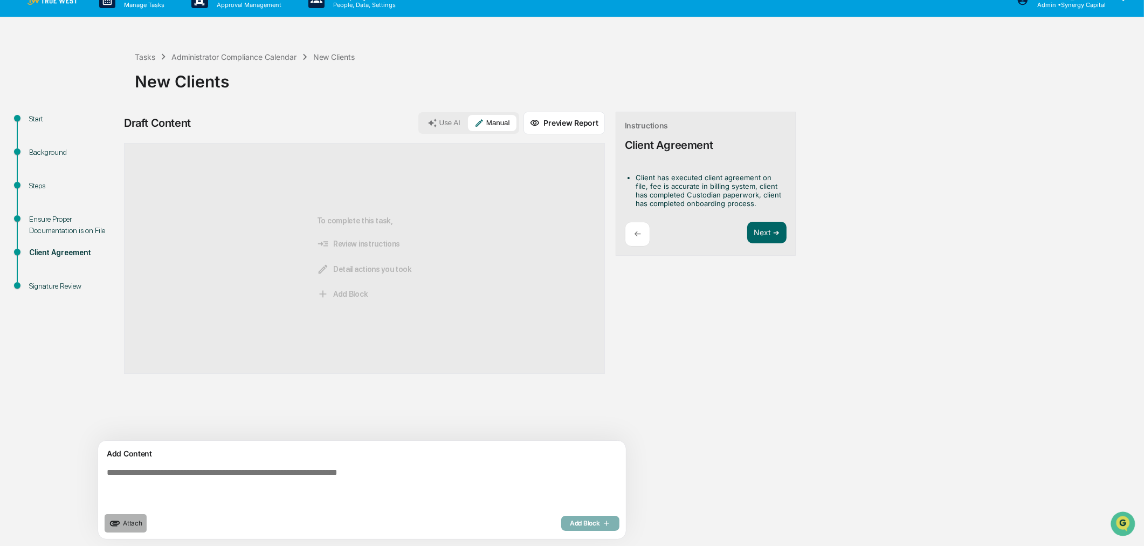
click at [115, 524] on icon "upload document" at bounding box center [115, 523] width 12 height 12
click at [634, 235] on p "←" at bounding box center [637, 234] width 7 height 10
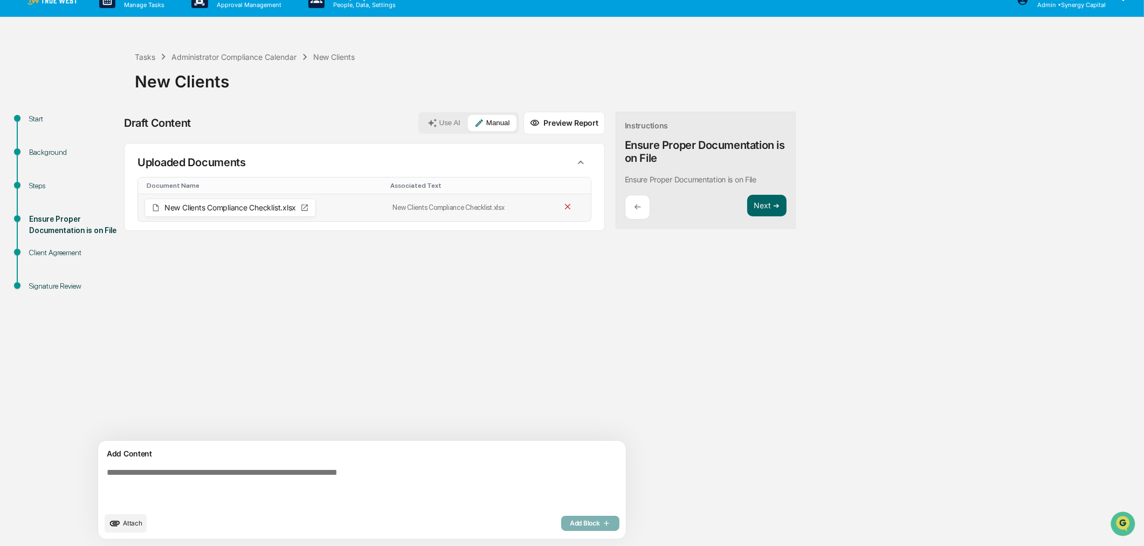
click at [563, 206] on icon at bounding box center [568, 207] width 10 height 10
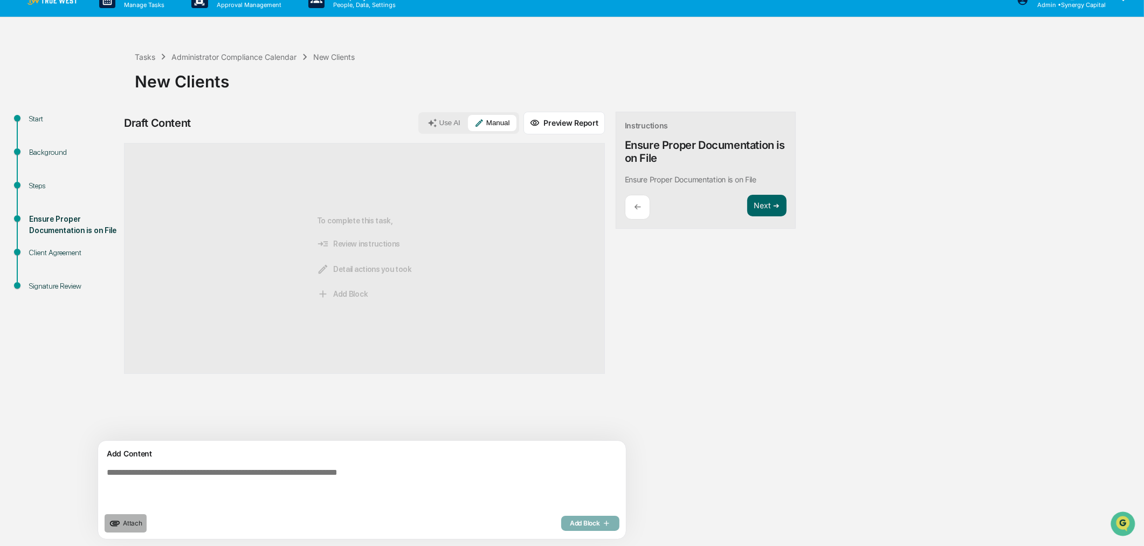
click at [126, 520] on span "Attach" at bounding box center [132, 523] width 19 height 8
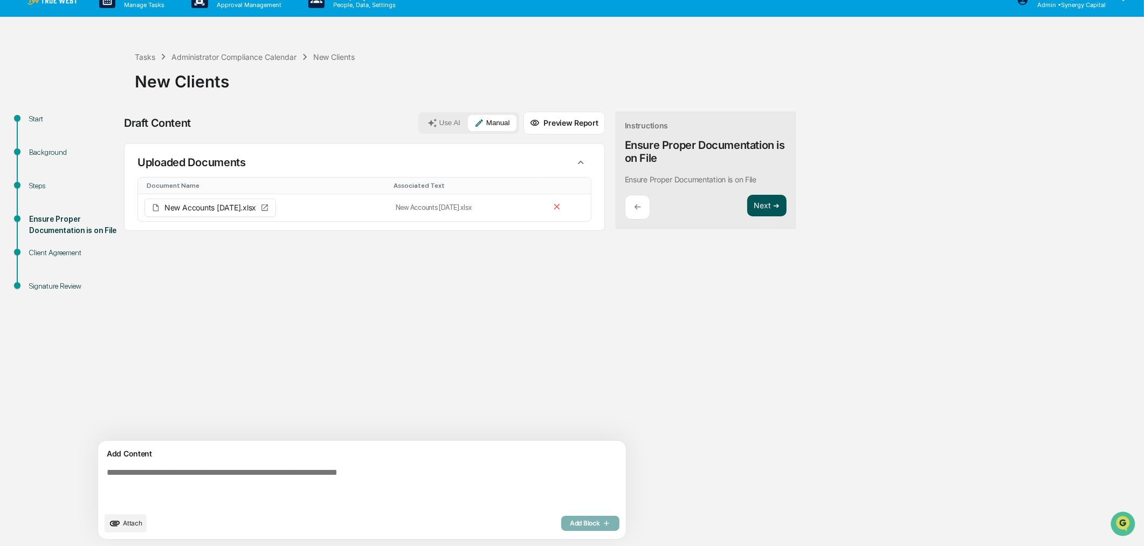
click at [747, 211] on button "Next ➔" at bounding box center [766, 206] width 39 height 22
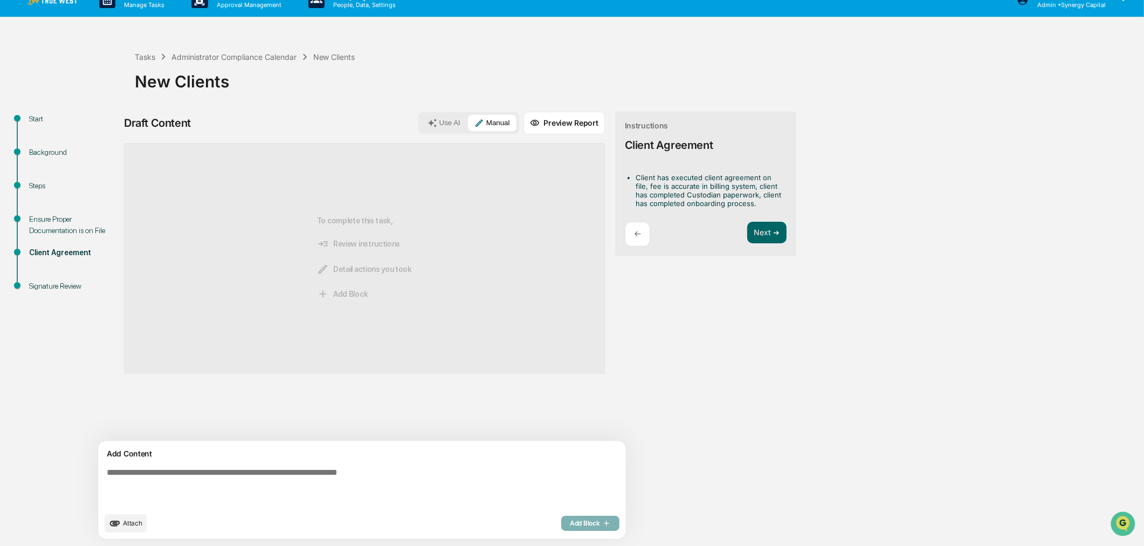
click at [134, 525] on span "Attach" at bounding box center [132, 523] width 19 height 8
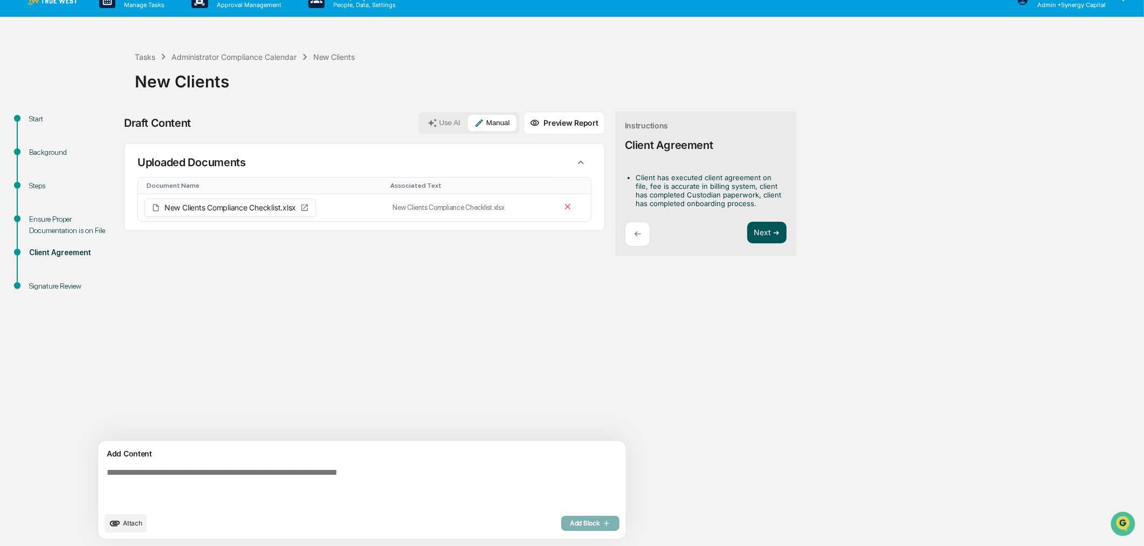
click at [747, 230] on button "Next ➔" at bounding box center [766, 233] width 39 height 22
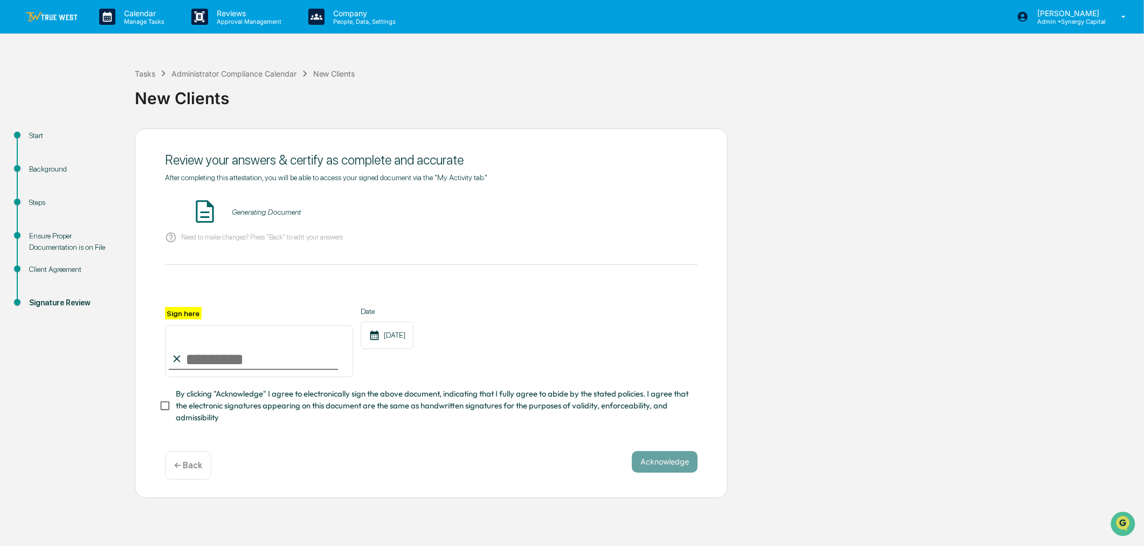
scroll to position [0, 0]
click at [627, 216] on button "VIEW" at bounding box center [636, 212] width 70 height 18
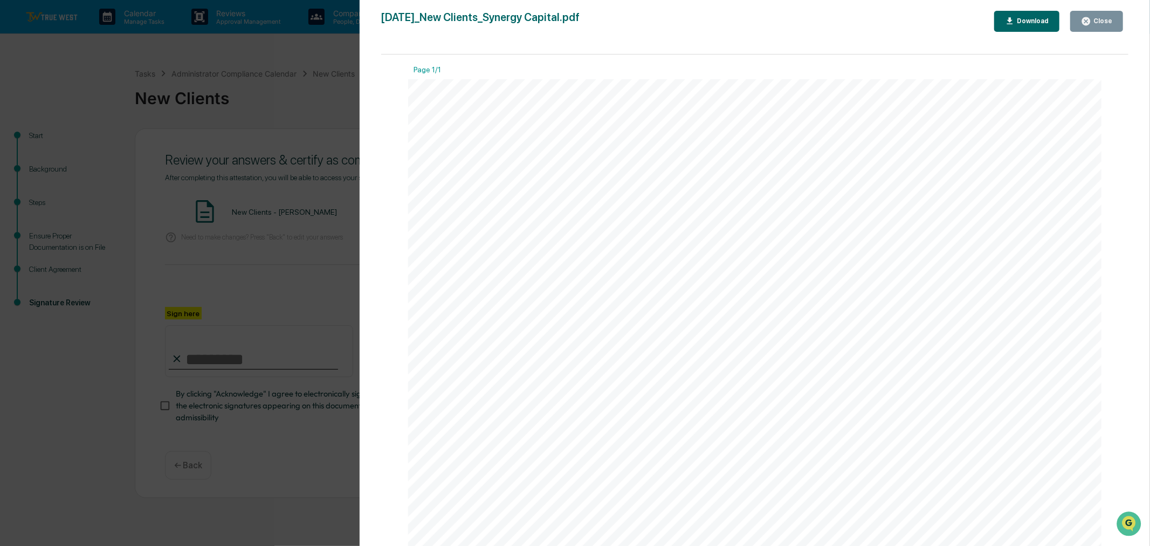
click at [1111, 17] on div "Close" at bounding box center [1101, 21] width 21 height 8
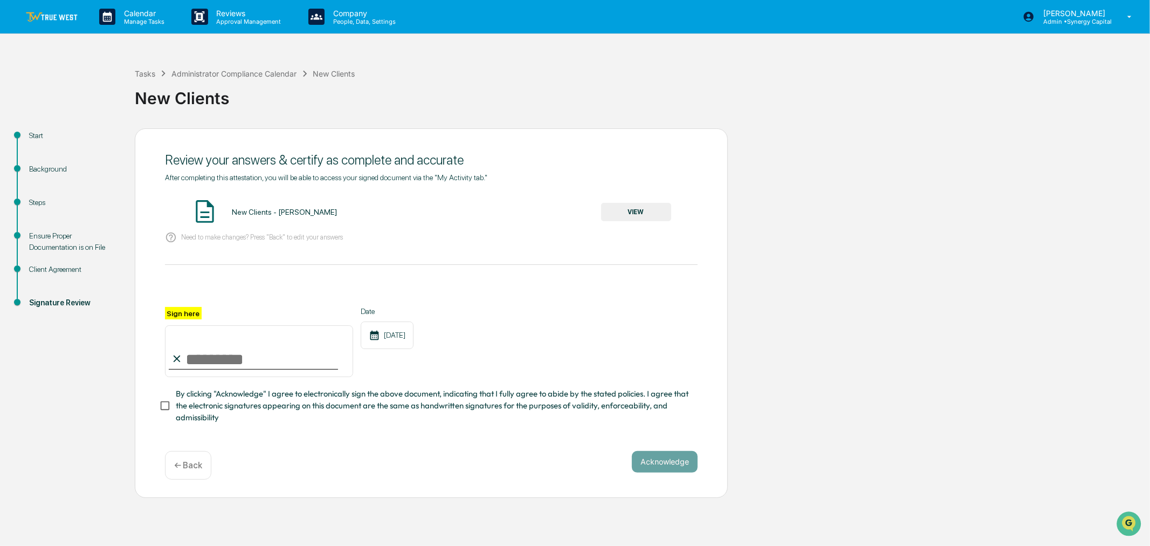
click at [201, 360] on input "Sign here" at bounding box center [259, 351] width 188 height 52
type input "**********"
click at [679, 466] on button "Acknowledge" at bounding box center [665, 462] width 66 height 22
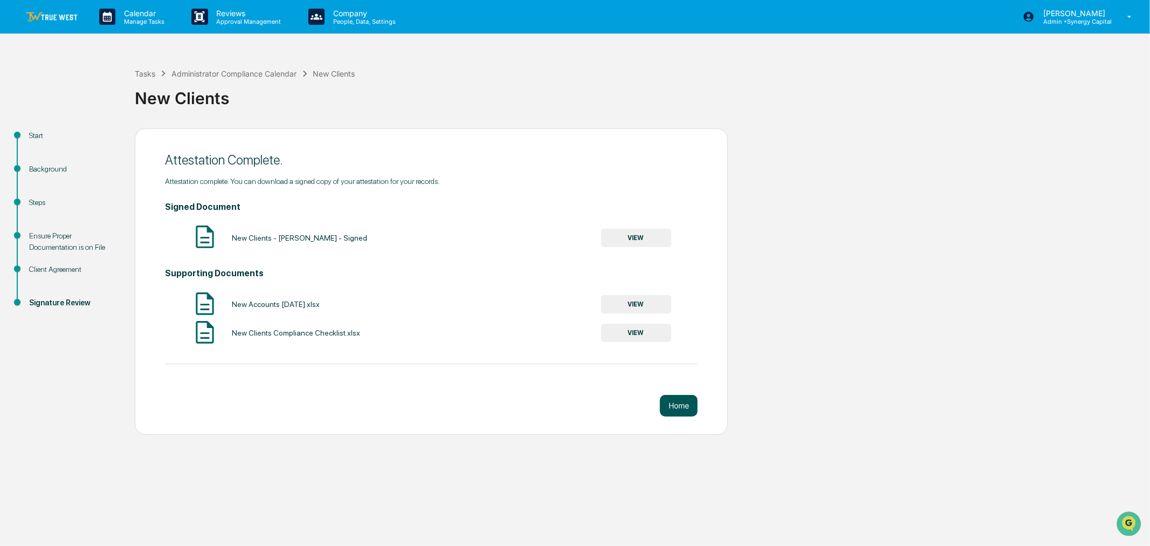
click at [685, 407] on button "Home" at bounding box center [679, 406] width 38 height 22
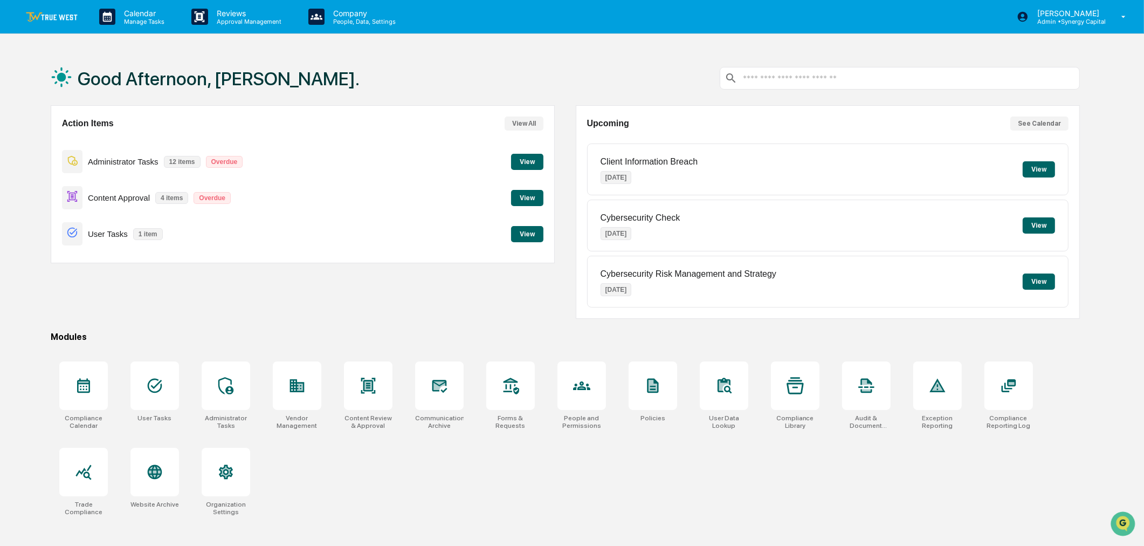
click at [534, 157] on button "View" at bounding box center [527, 162] width 32 height 16
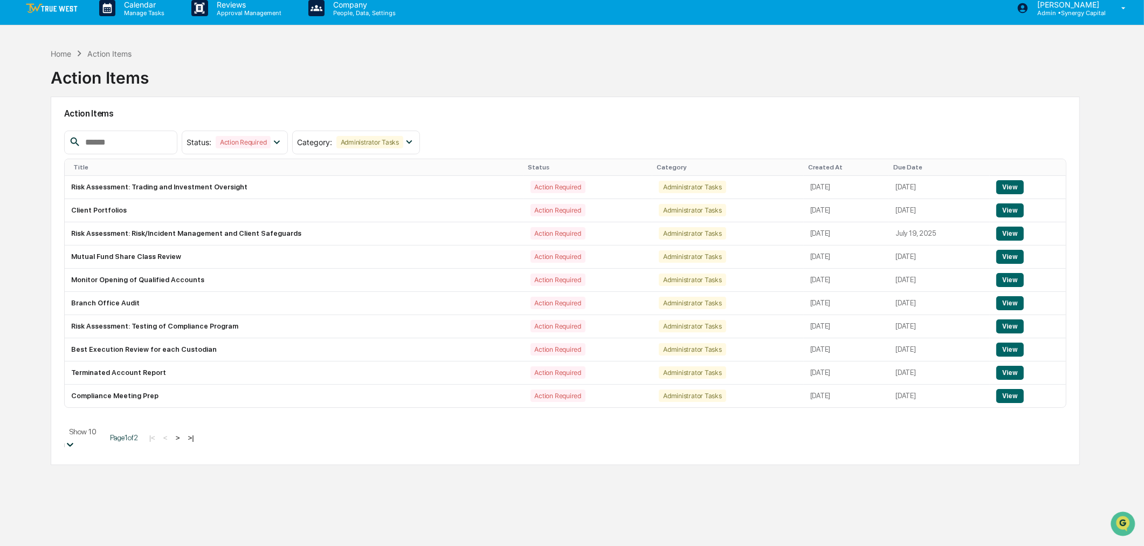
click at [75, 445] on div at bounding box center [70, 445] width 11 height 12
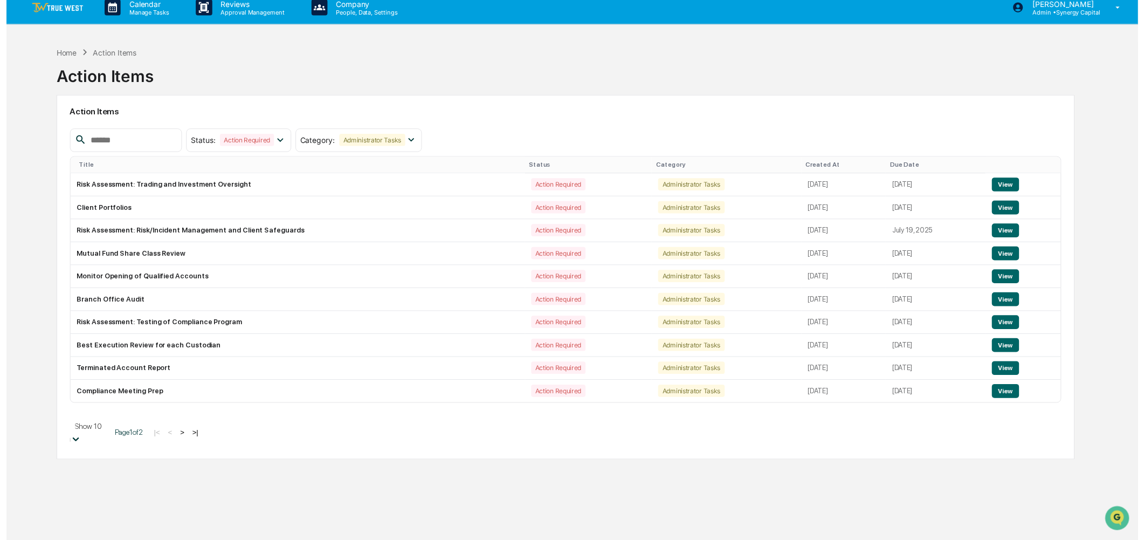
scroll to position [11, 0]
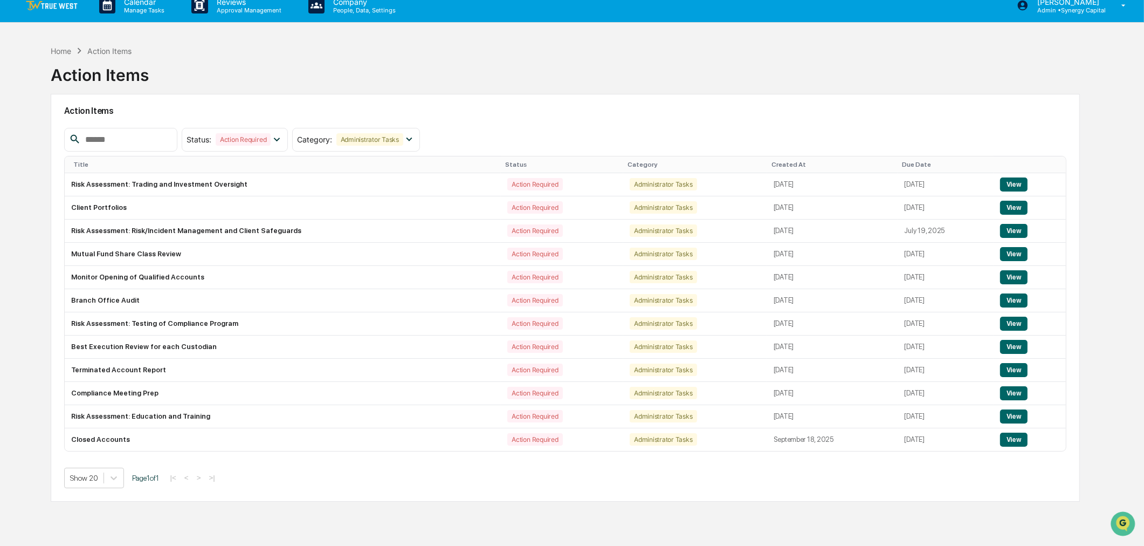
click at [344, 467] on div "Status : Action Required Select/Deselect All Action Required Resolved Category …" at bounding box center [565, 308] width 1003 height 360
click at [1015, 442] on button "View" at bounding box center [1014, 439] width 28 height 14
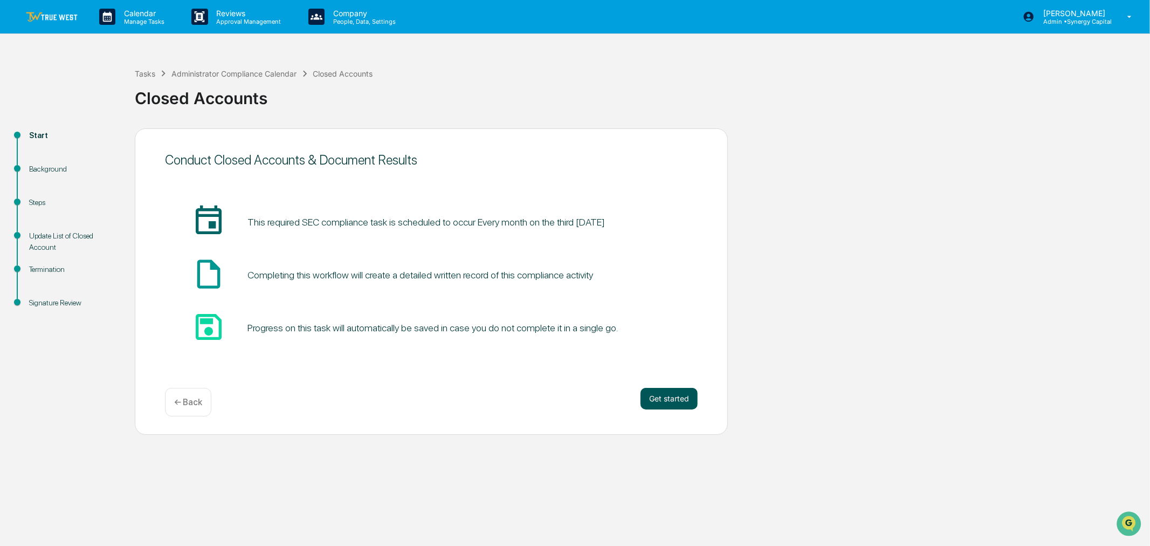
click at [681, 394] on button "Get started" at bounding box center [669, 399] width 57 height 22
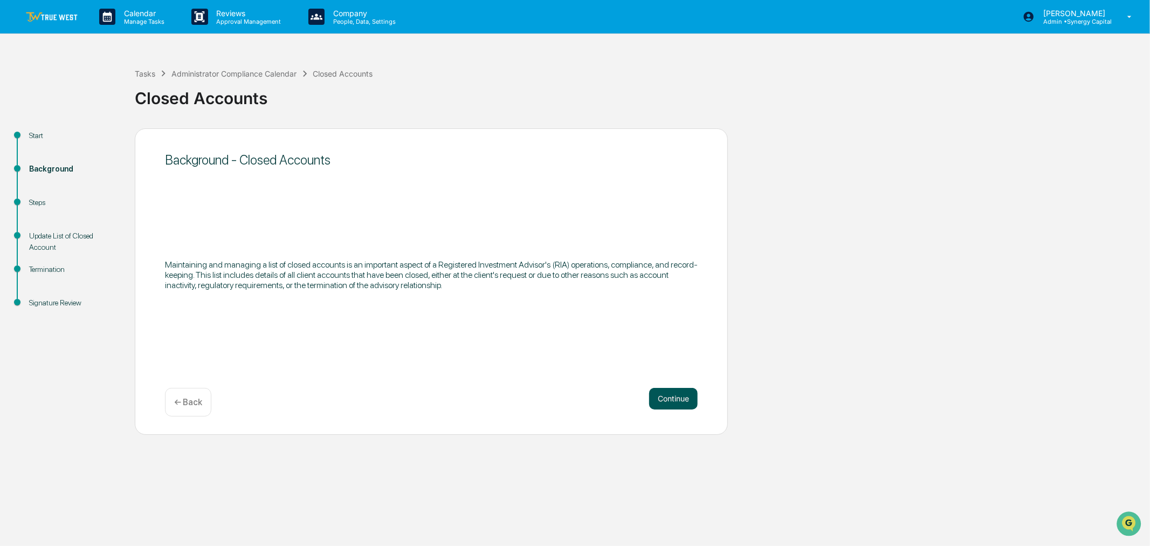
click at [675, 396] on button "Continue" at bounding box center [673, 399] width 49 height 22
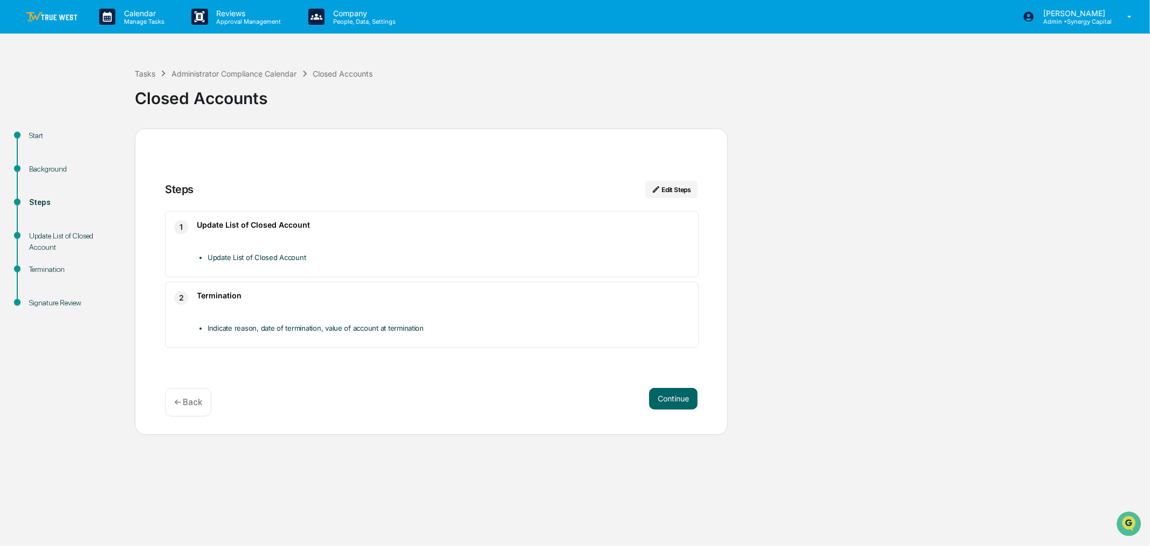
click at [547, 65] on div "Tasks Administrator Compliance Calendar Closed Accounts Closed Accounts" at bounding box center [640, 89] width 1010 height 77
click at [57, 20] on img at bounding box center [52, 17] width 52 height 10
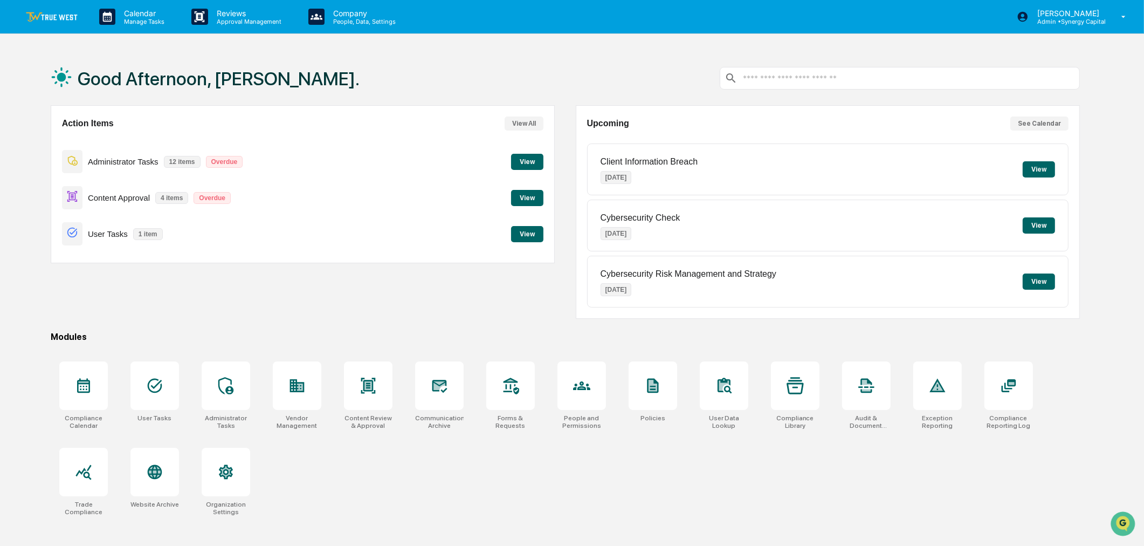
click at [533, 159] on button "View" at bounding box center [527, 162] width 32 height 16
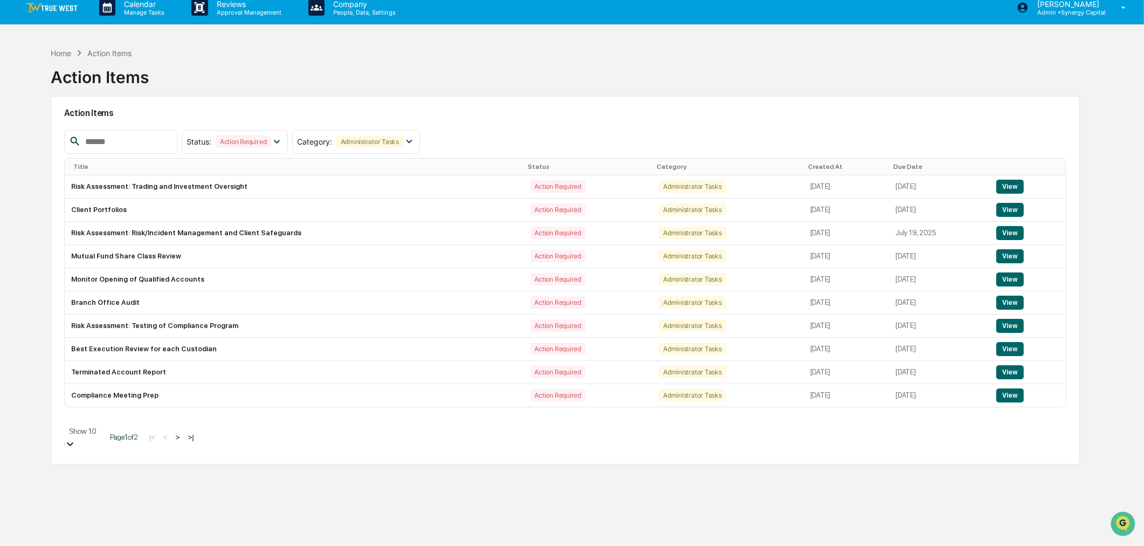
click at [112, 451] on body "Calendar Manage Tasks Reviews Approval Management Company People, Data, Setting…" at bounding box center [572, 320] width 1144 height 659
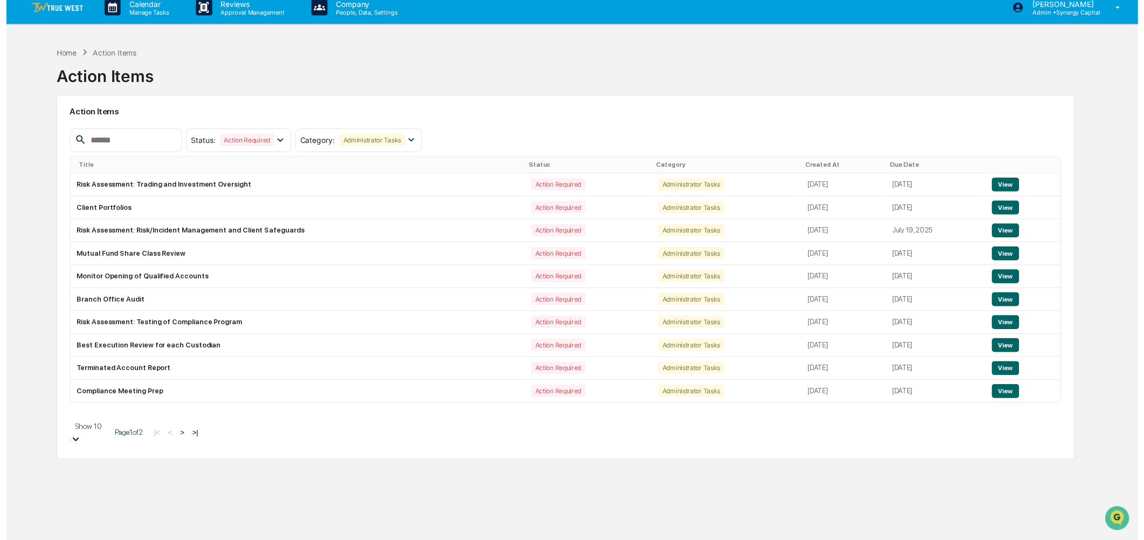
scroll to position [11, 0]
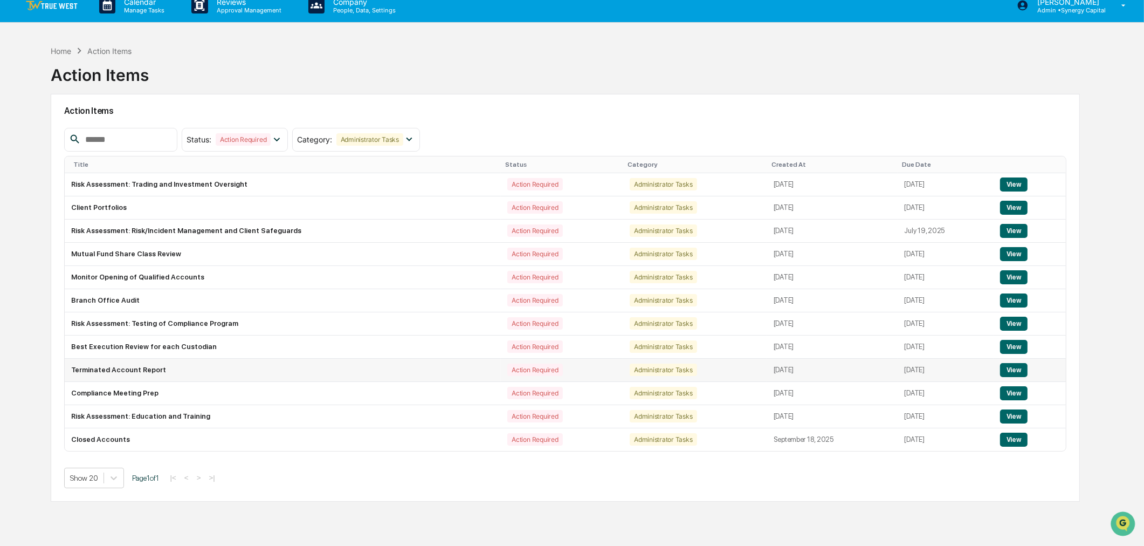
click at [1016, 370] on button "View" at bounding box center [1014, 370] width 28 height 14
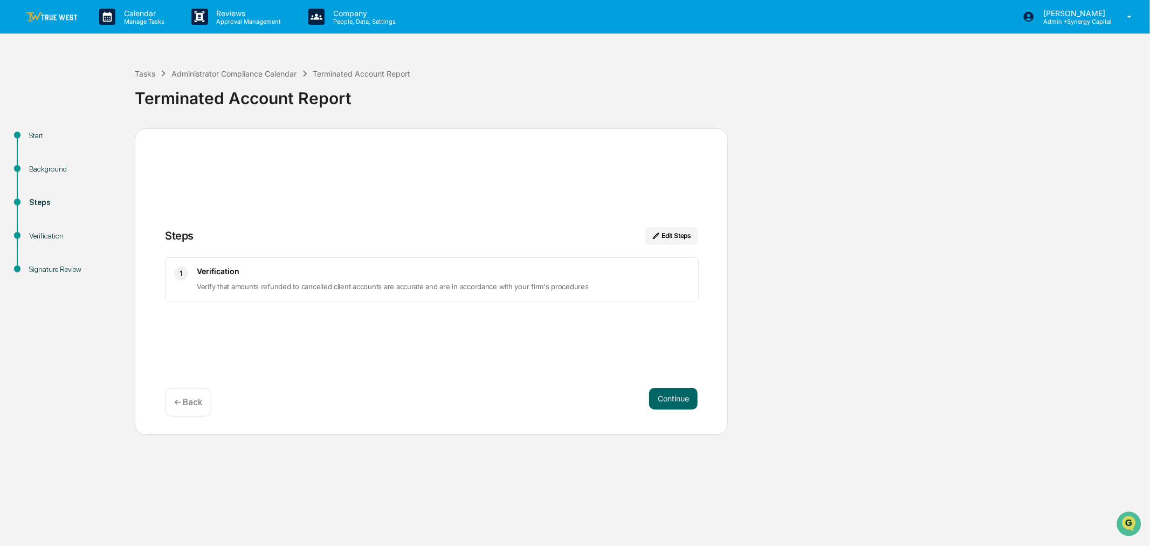
click at [46, 12] on img at bounding box center [52, 17] width 52 height 10
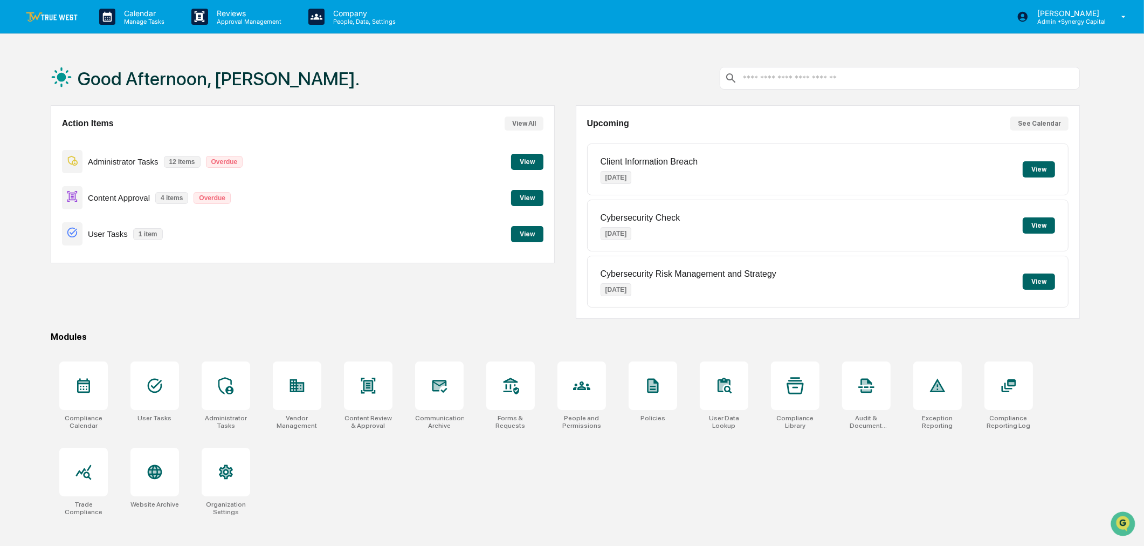
click at [534, 160] on button "View" at bounding box center [527, 162] width 32 height 16
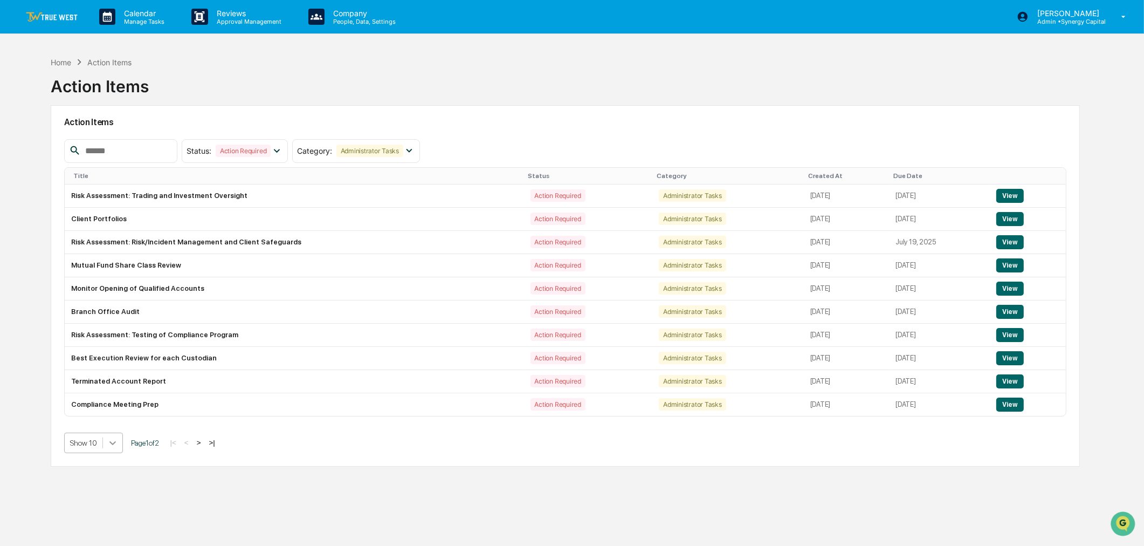
click at [116, 444] on div at bounding box center [112, 442] width 19 height 19
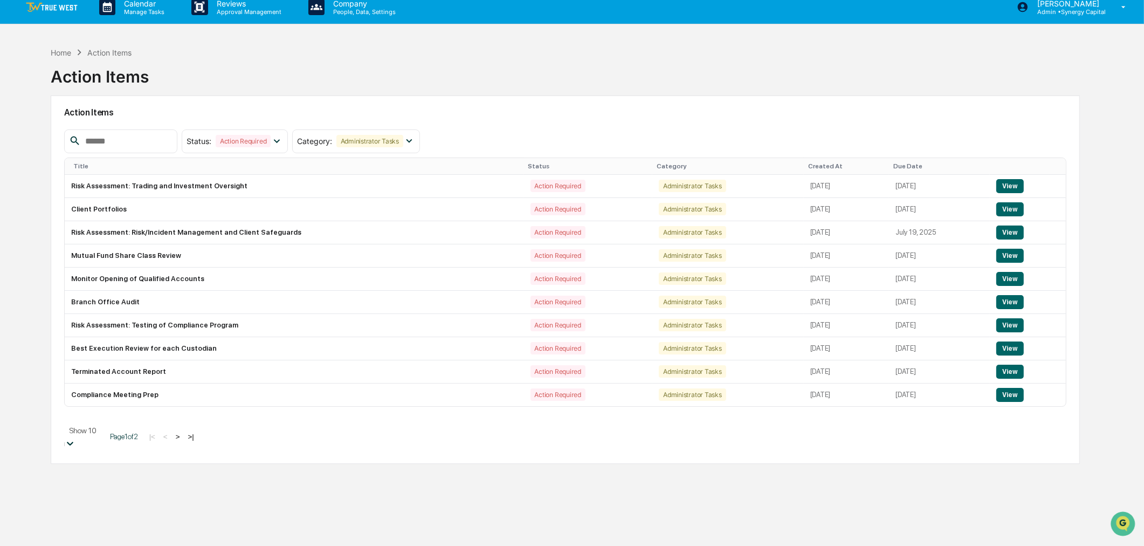
scroll to position [11, 0]
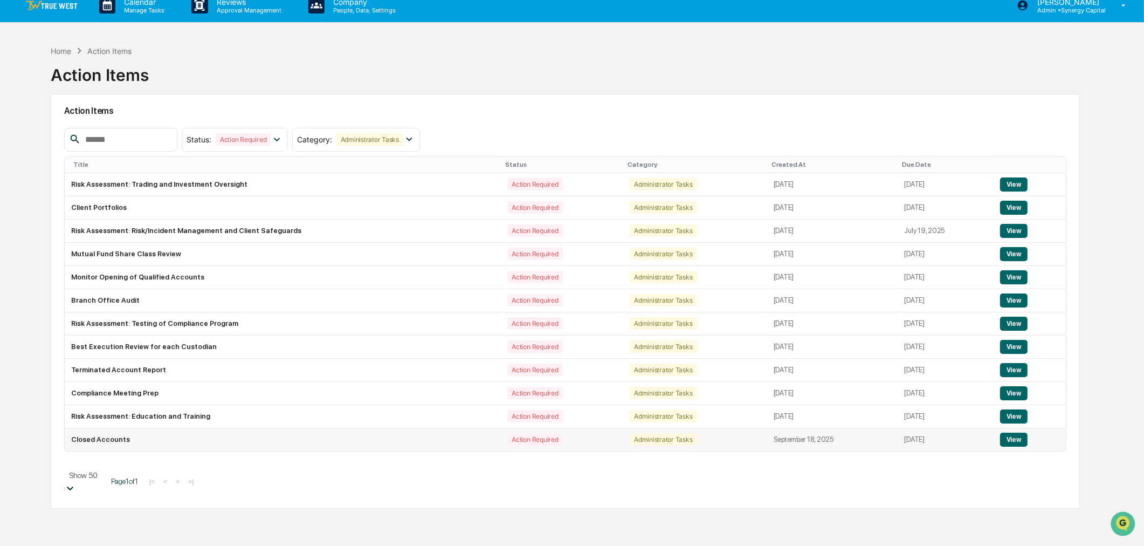
click at [1017, 441] on button "View" at bounding box center [1014, 439] width 28 height 14
